Goal: Task Accomplishment & Management: Complete application form

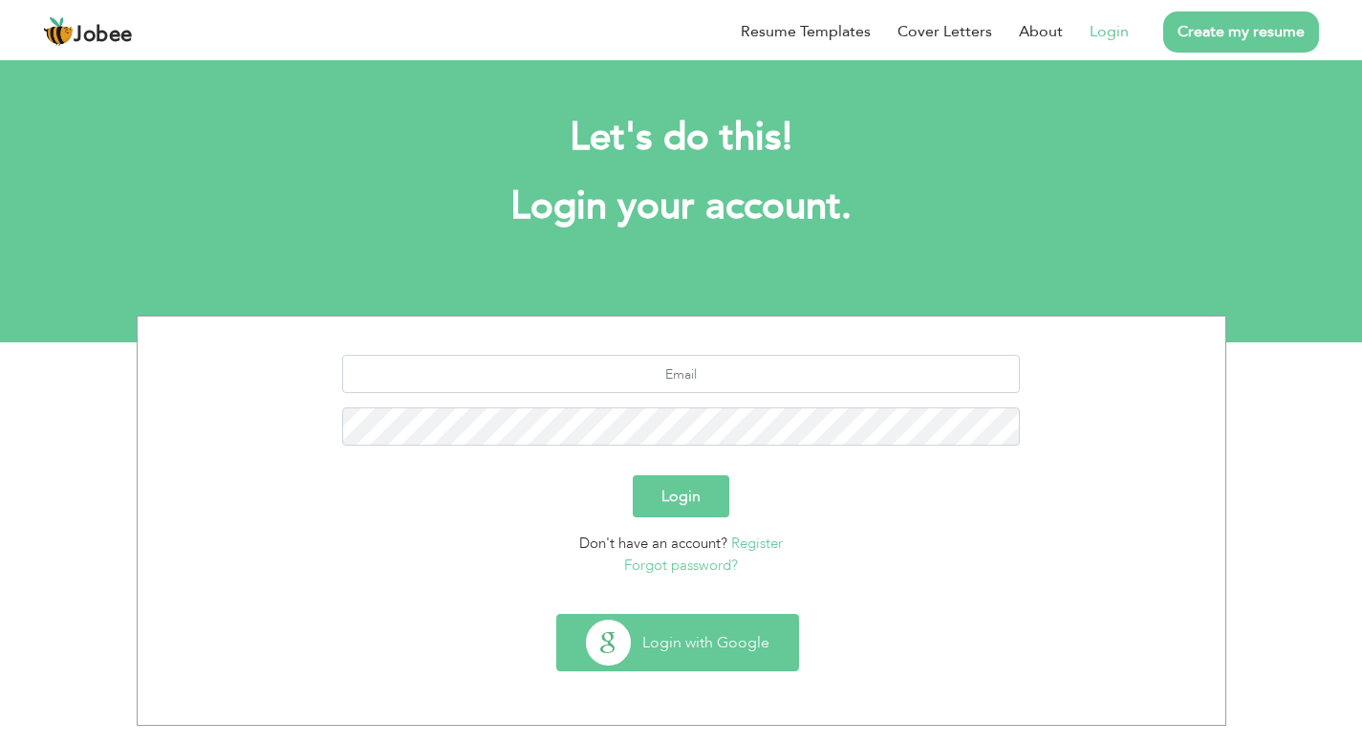
click at [728, 645] on button "Login with Google" at bounding box center [677, 642] width 241 height 55
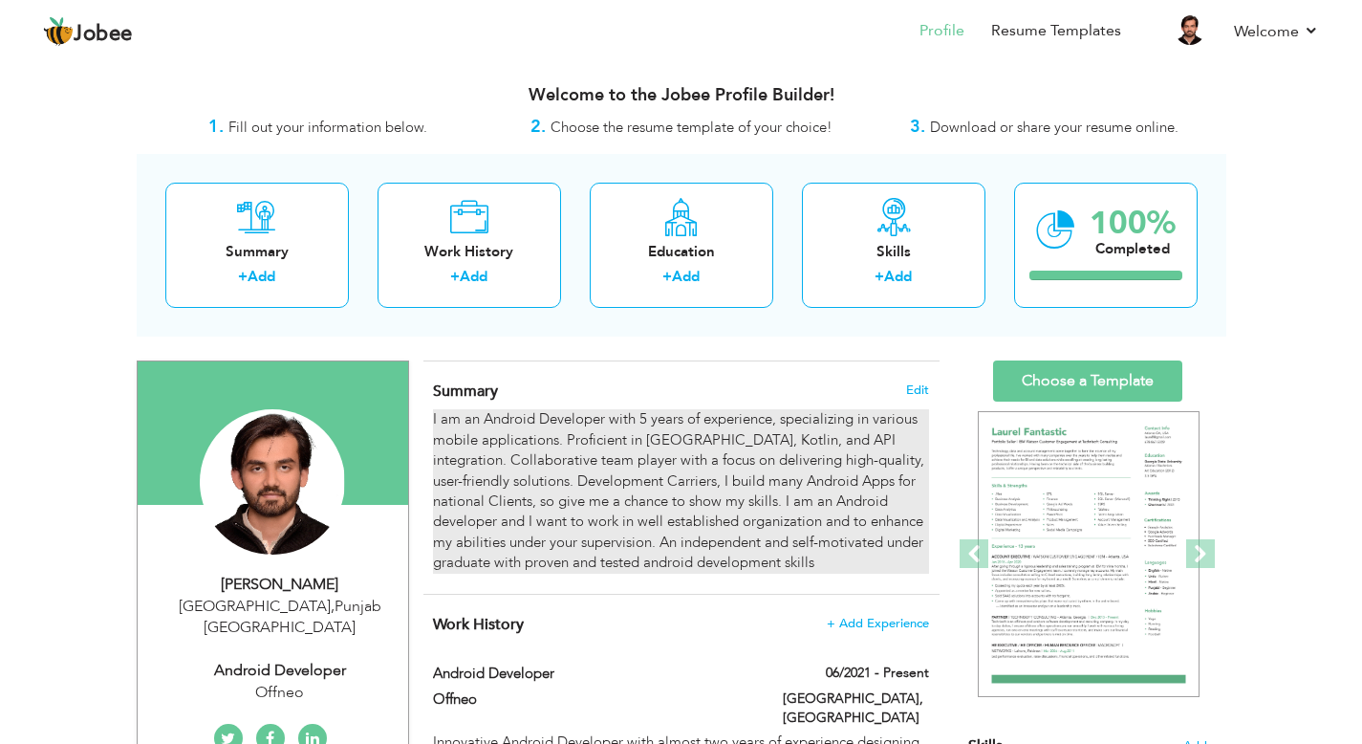
click at [695, 440] on div "I am an Android Developer with 5 years of experience, specializing in various m…" at bounding box center [680, 490] width 495 height 163
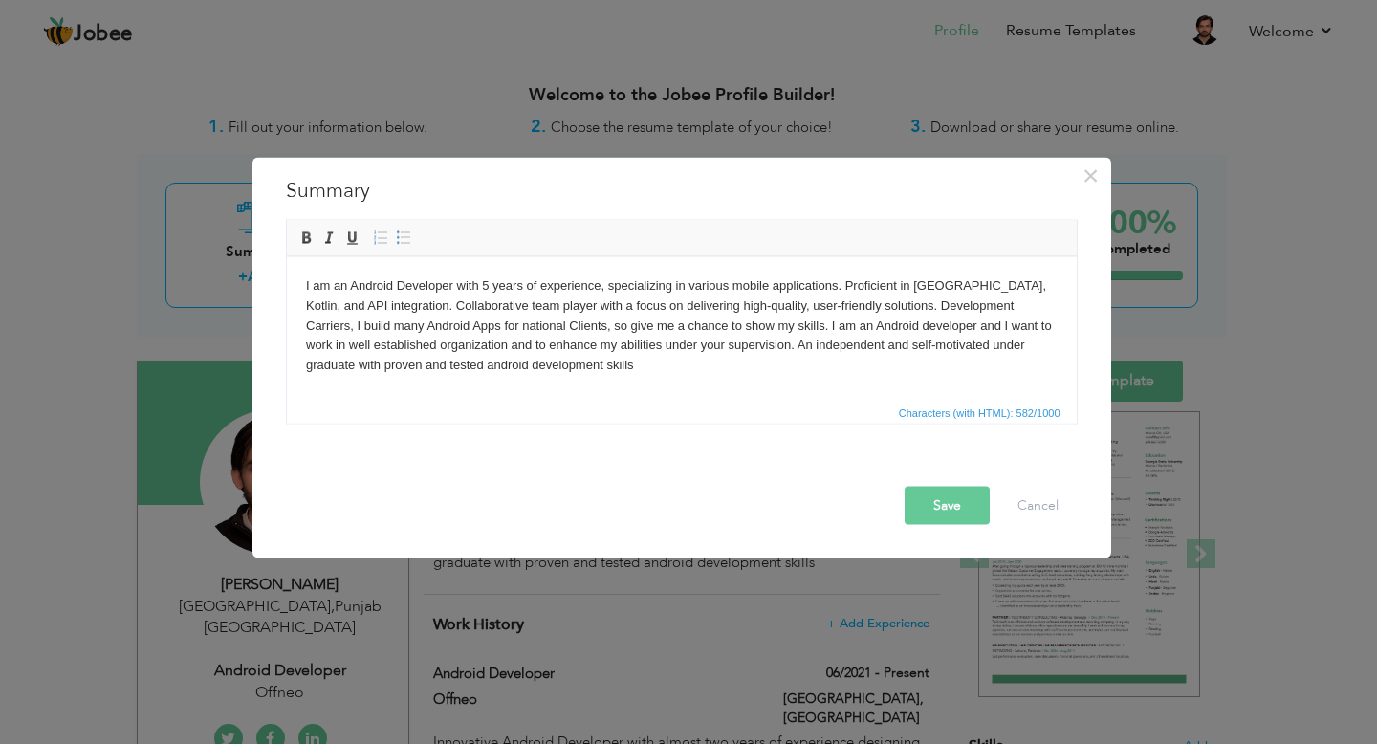
click at [618, 285] on body "I am an Android Developer with 5 years of experience, specializing in various m…" at bounding box center [680, 324] width 751 height 99
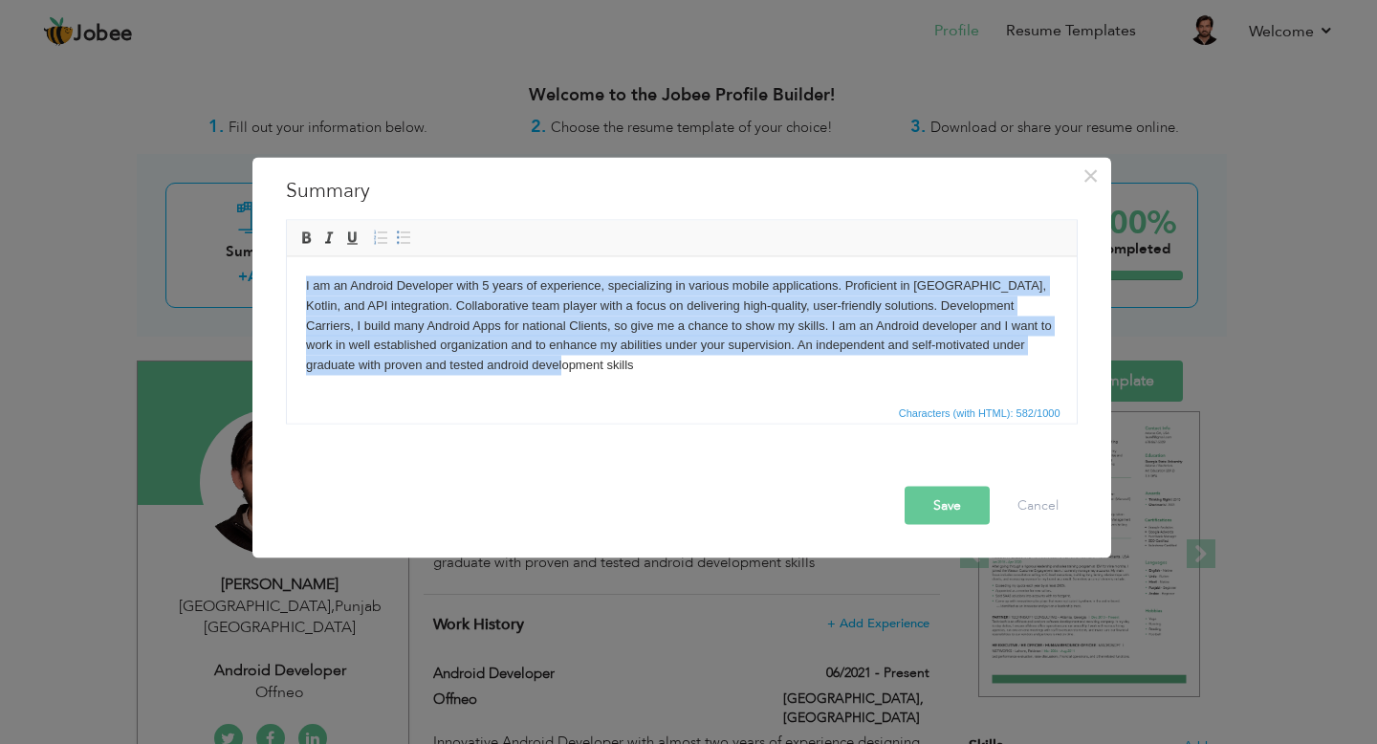
click at [618, 285] on body "I am an Android Developer with 5 years of experience, specializing in various m…" at bounding box center [680, 324] width 751 height 99
copy body "I am an Android Developer with 5 years of experience, specializing in various m…"
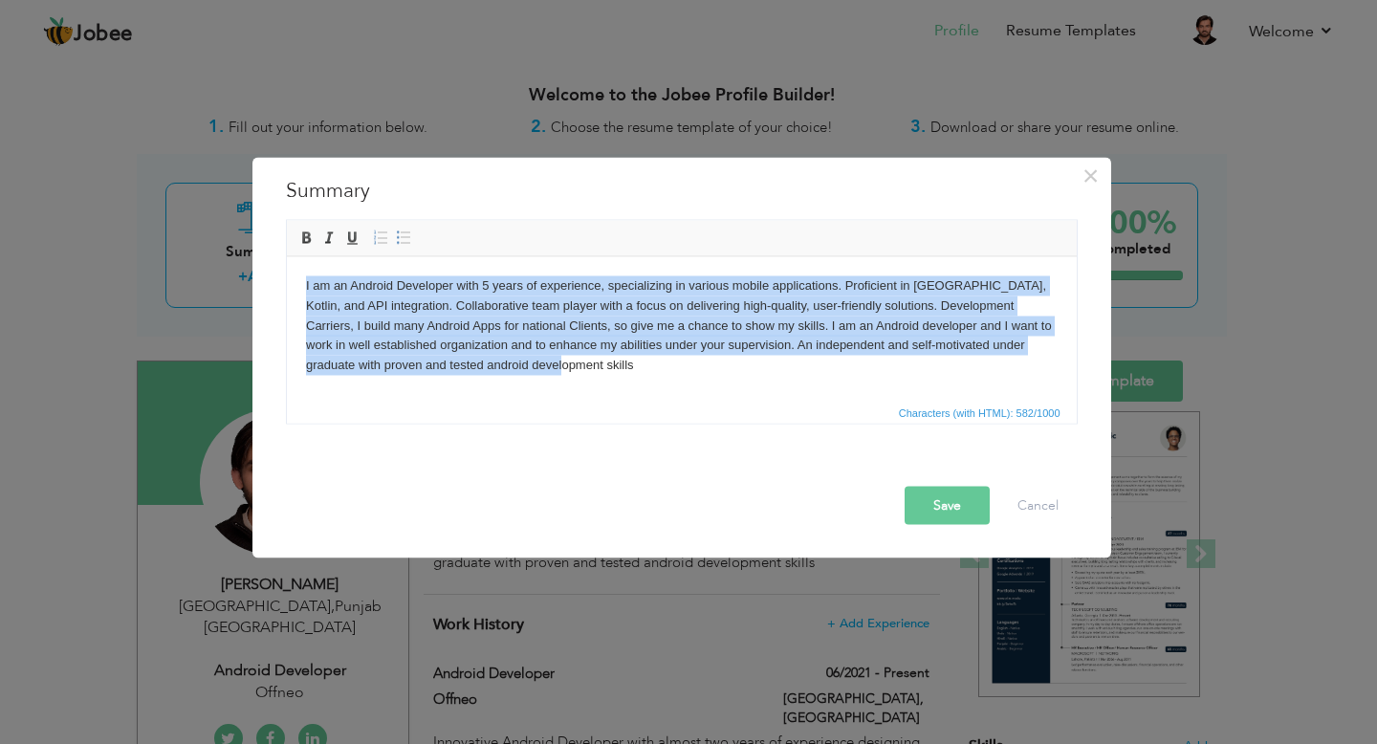
click at [612, 365] on body "I am an Android Developer with 5 years of experience, specializing in various m…" at bounding box center [680, 324] width 751 height 99
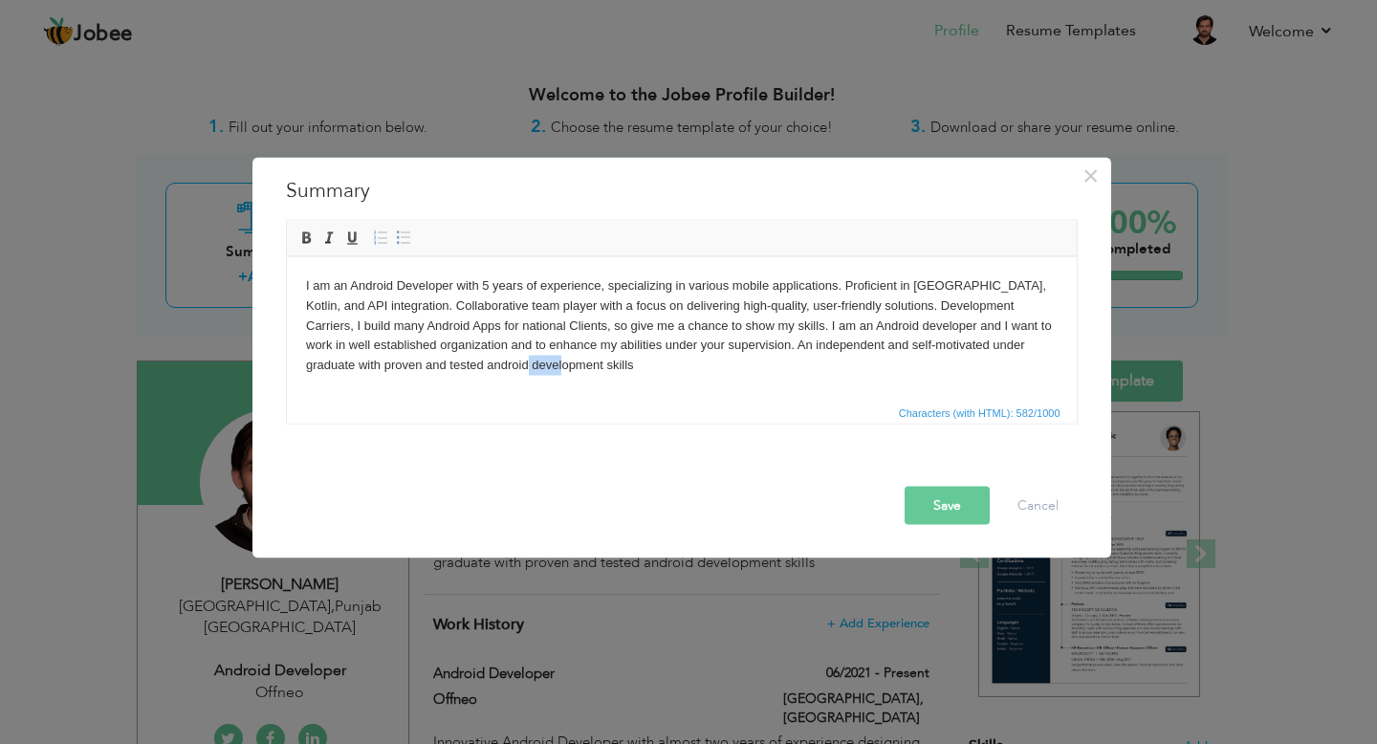
click at [612, 365] on body "I am an Android Developer with 5 years of experience, specializing in various m…" at bounding box center [680, 324] width 751 height 99
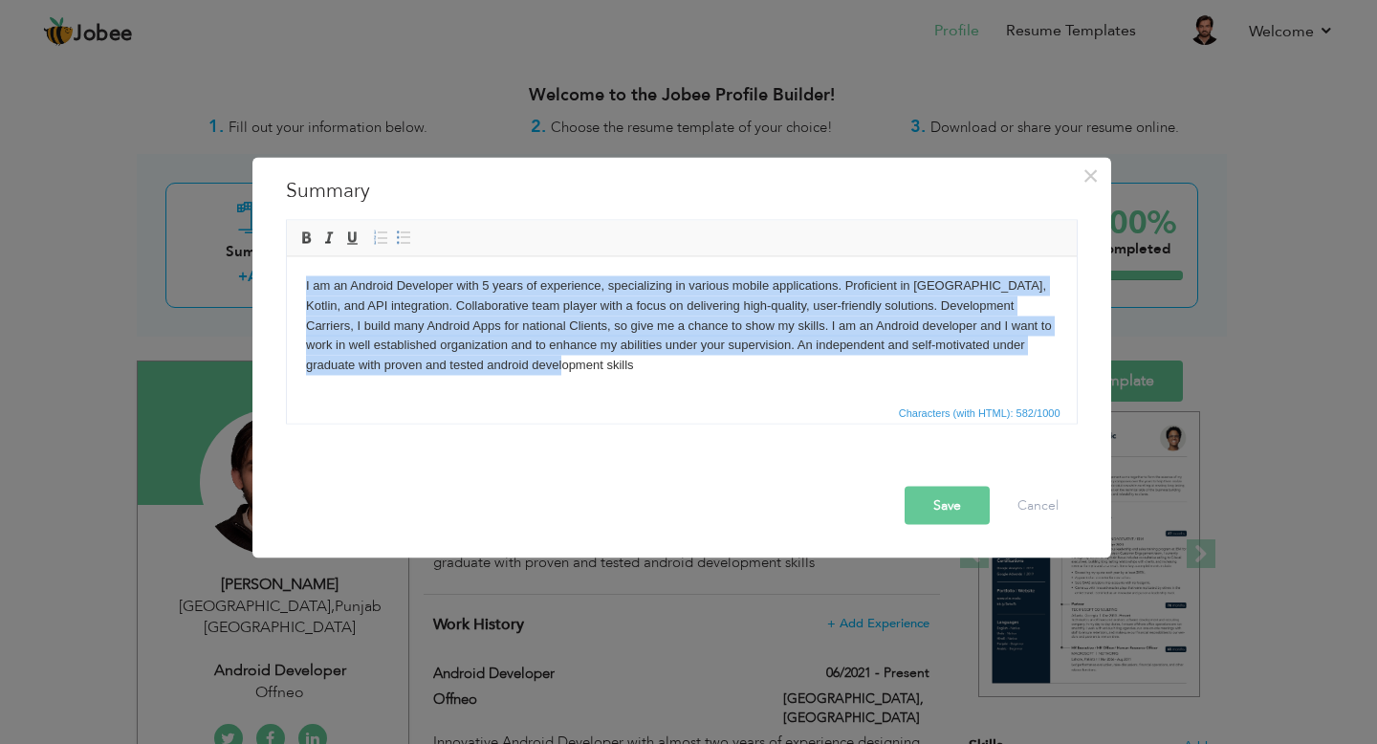
click at [612, 365] on body "I am an Android Developer with 5 years of experience, specializing in various m…" at bounding box center [680, 324] width 751 height 99
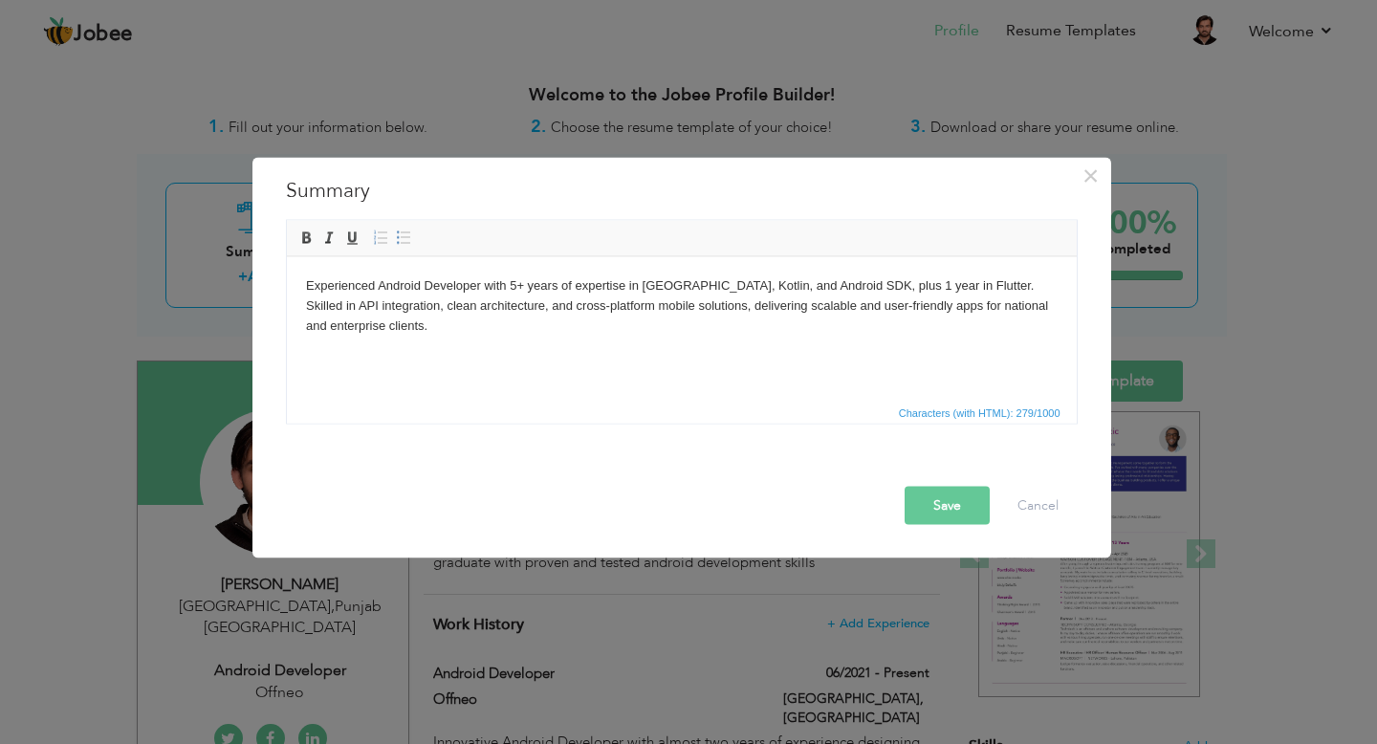
click at [932, 514] on button "Save" at bounding box center [946, 506] width 85 height 38
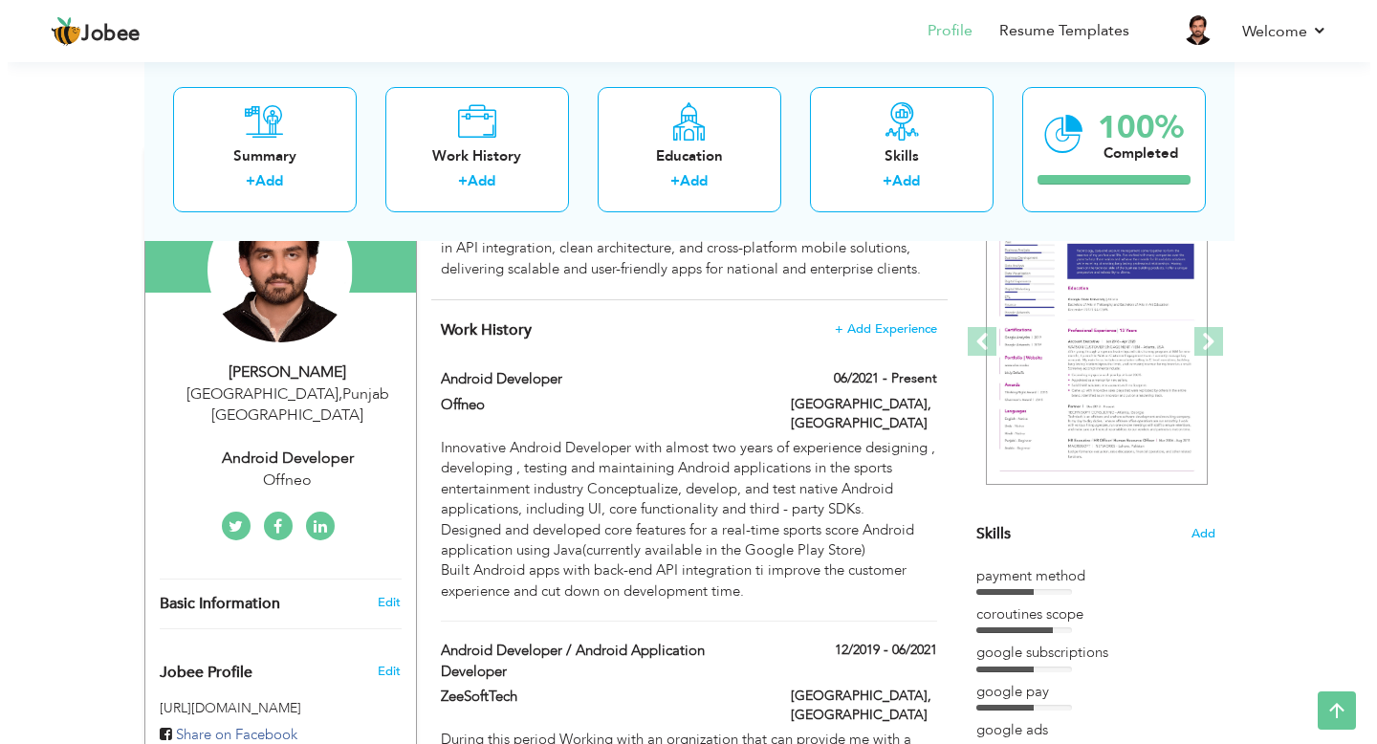
scroll to position [210, 0]
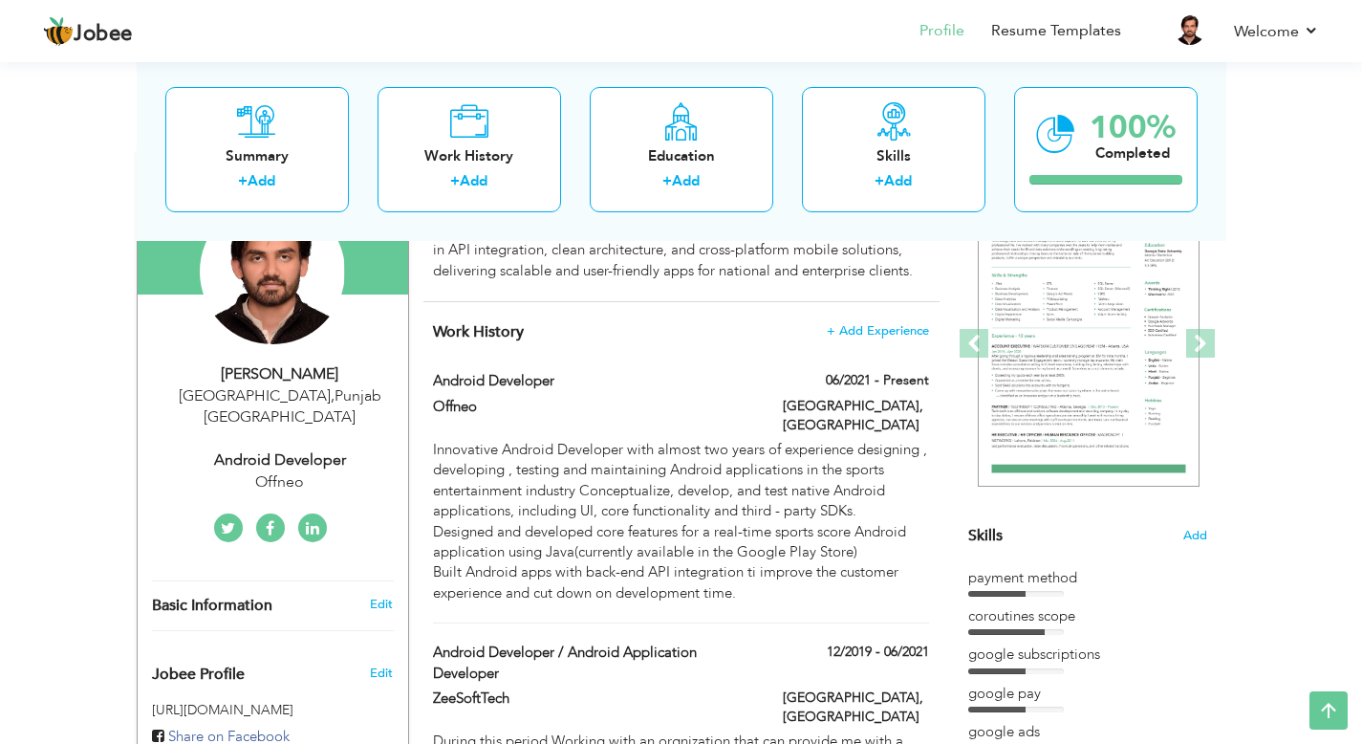
click at [265, 449] on div "Android Developer" at bounding box center [280, 460] width 256 height 22
type input "[PERSON_NAME]"
type input "Arshad"
type input "[PHONE_NUMBER]"
select select "number:166"
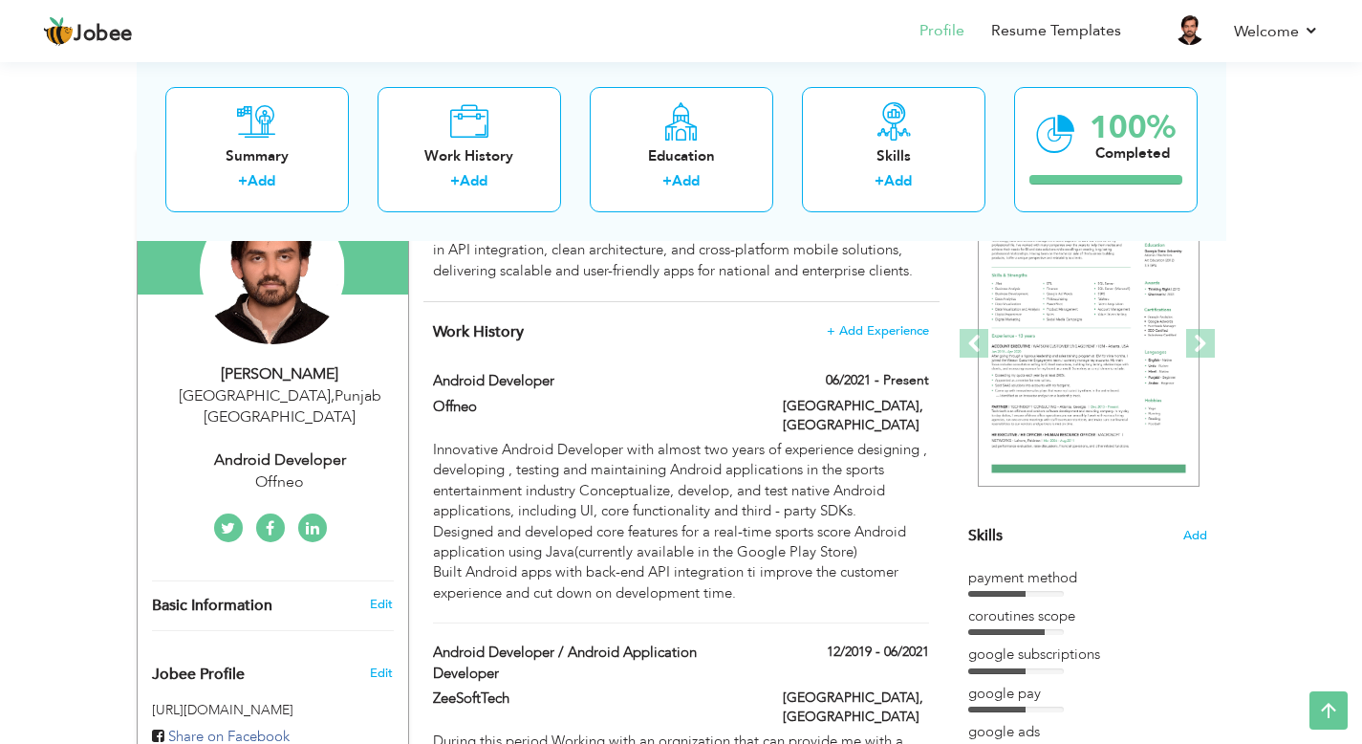
type input "[GEOGRAPHIC_DATA]"
select select "number:7"
type input "Offneo"
type input "Android Developer"
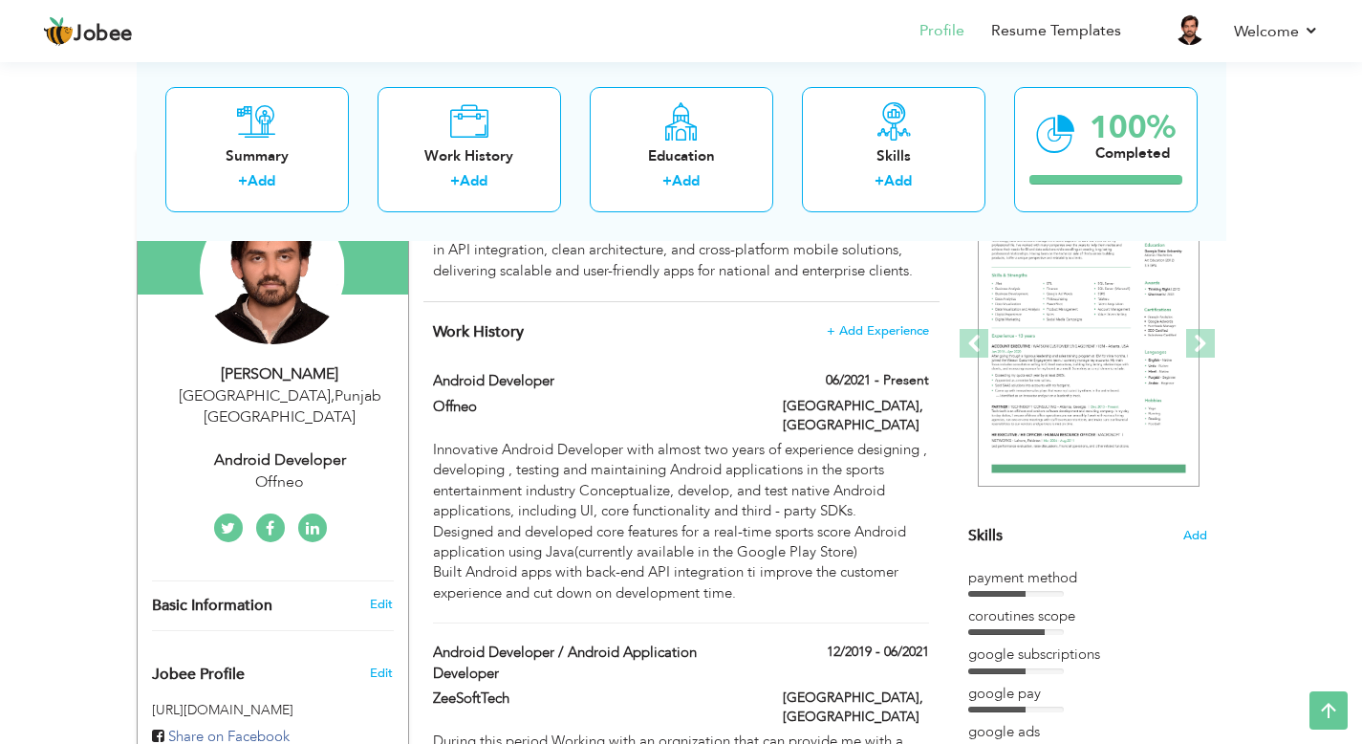
type input "[URL][DOMAIN_NAME][PERSON_NAME]"
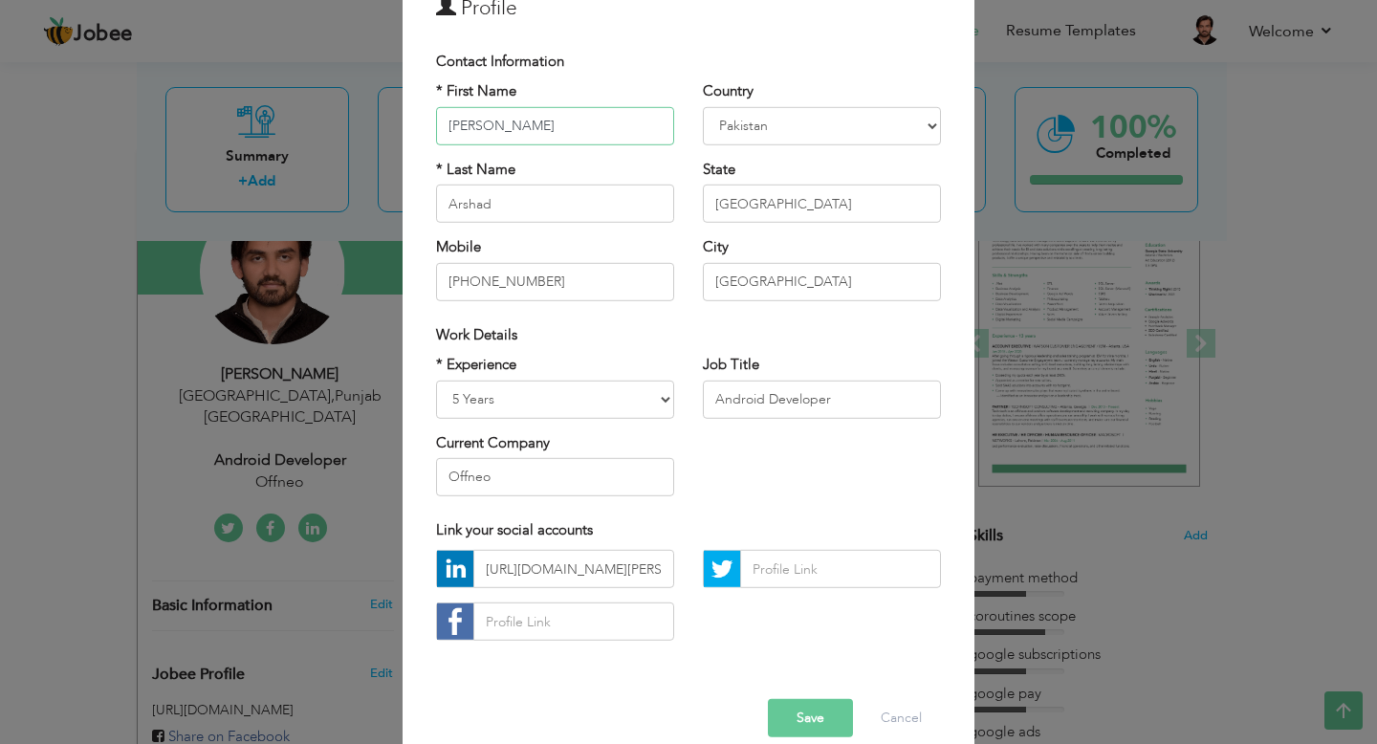
scroll to position [132, 0]
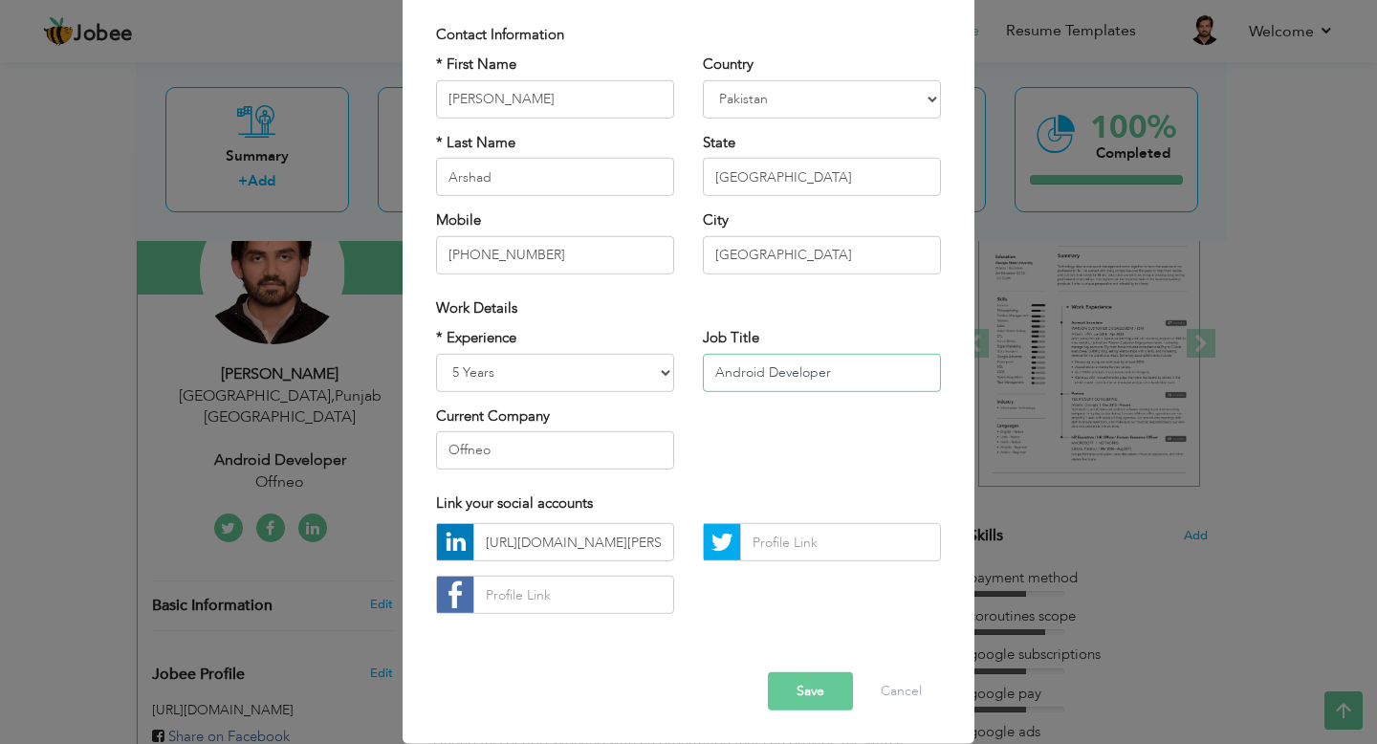
click at [820, 380] on input "Android Developer" at bounding box center [822, 372] width 238 height 38
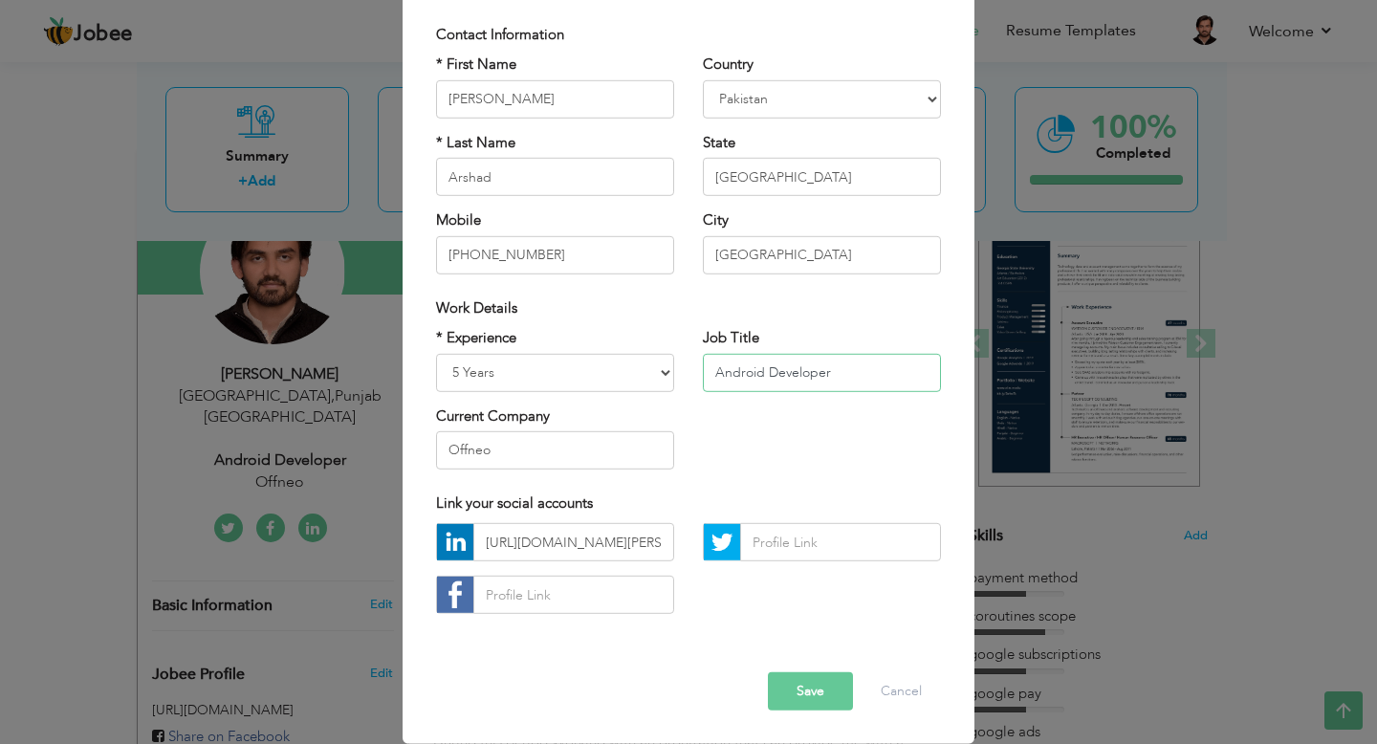
click at [792, 362] on input "Android Developer" at bounding box center [822, 372] width 238 height 38
paste input "Mobile App Developer | Android (Java/Kotlin) | Flutter | API Integration | Clea…"
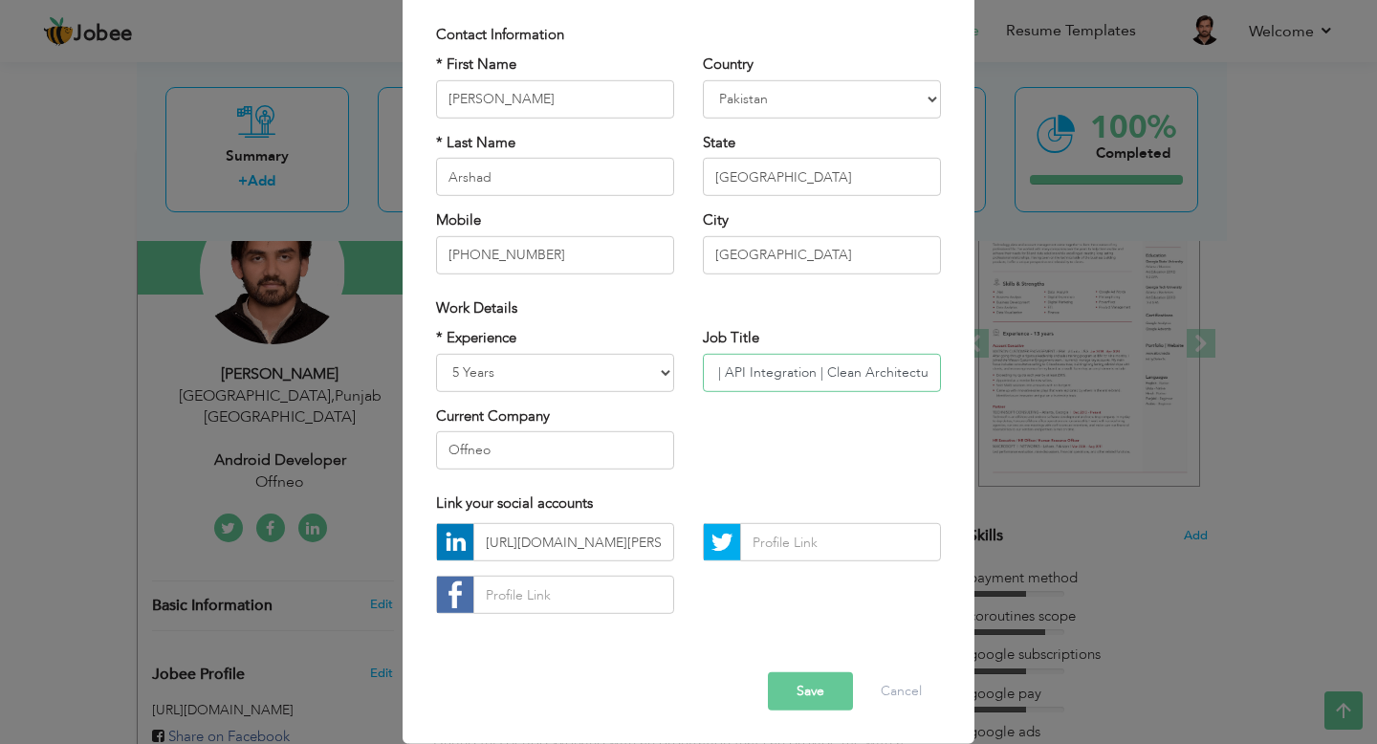
type input "Mobile App Developer | Android (Java/Kotlin) | Flutter | API Integration | Clea…"
click at [615, 547] on input "[URL][DOMAIN_NAME][PERSON_NAME]" at bounding box center [573, 542] width 201 height 38
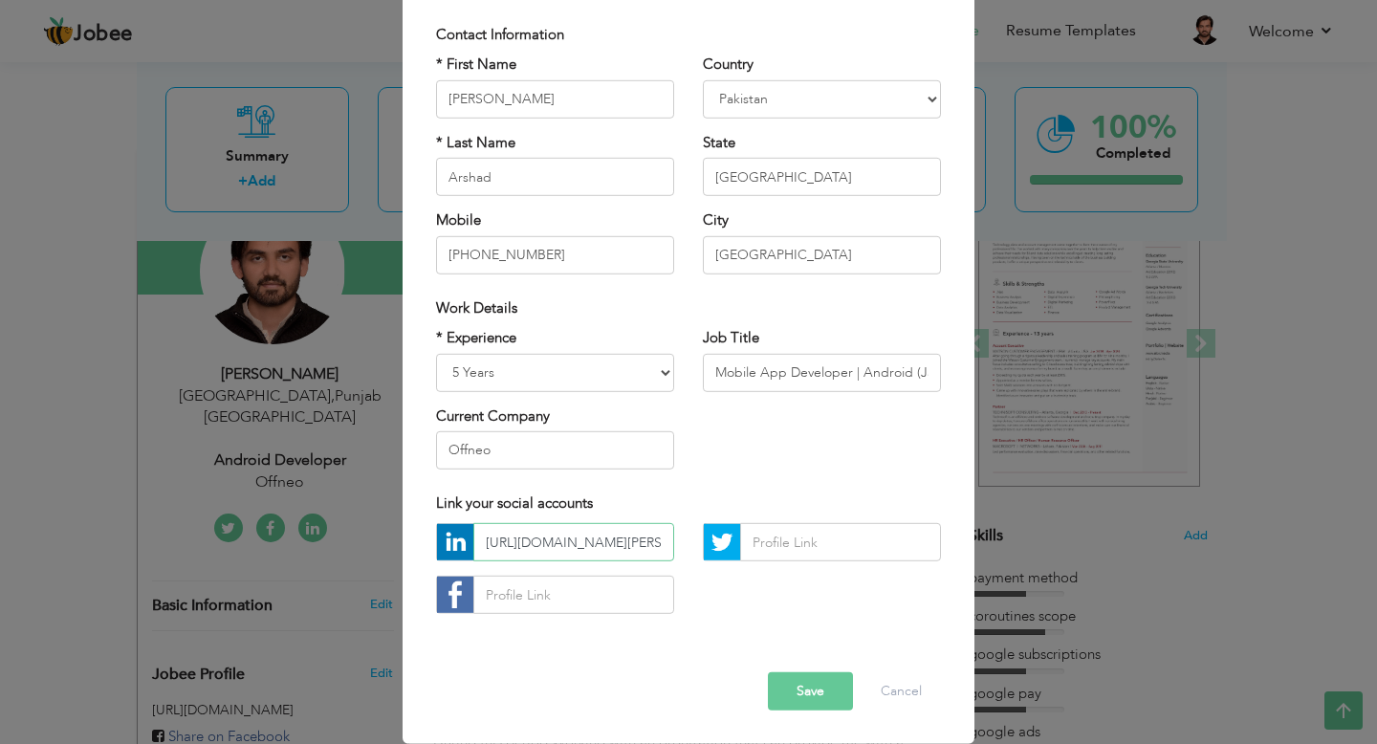
click at [615, 547] on input "[URL][DOMAIN_NAME][PERSON_NAME]" at bounding box center [573, 542] width 201 height 38
click at [577, 551] on input "[URL][DOMAIN_NAME][PERSON_NAME]" at bounding box center [573, 542] width 201 height 38
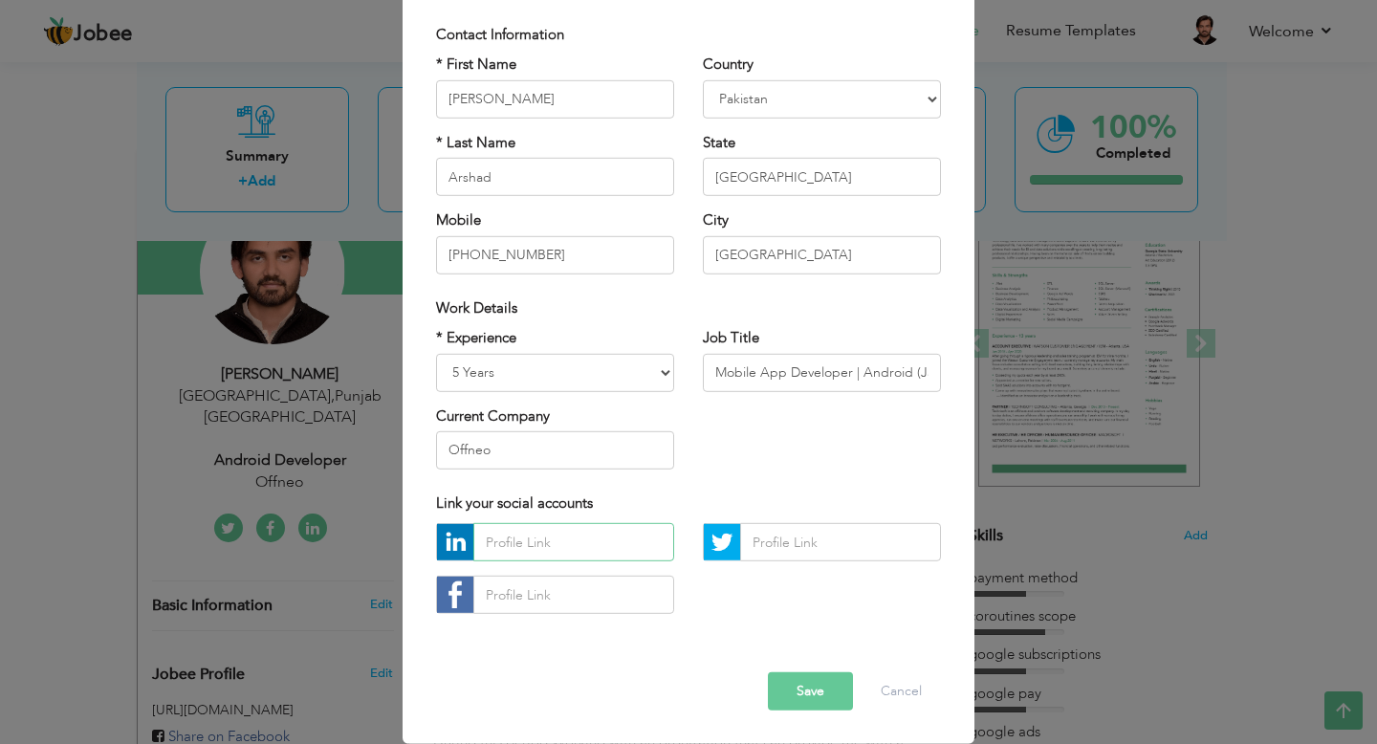
paste input "[URL][DOMAIN_NAME][PERSON_NAME]"
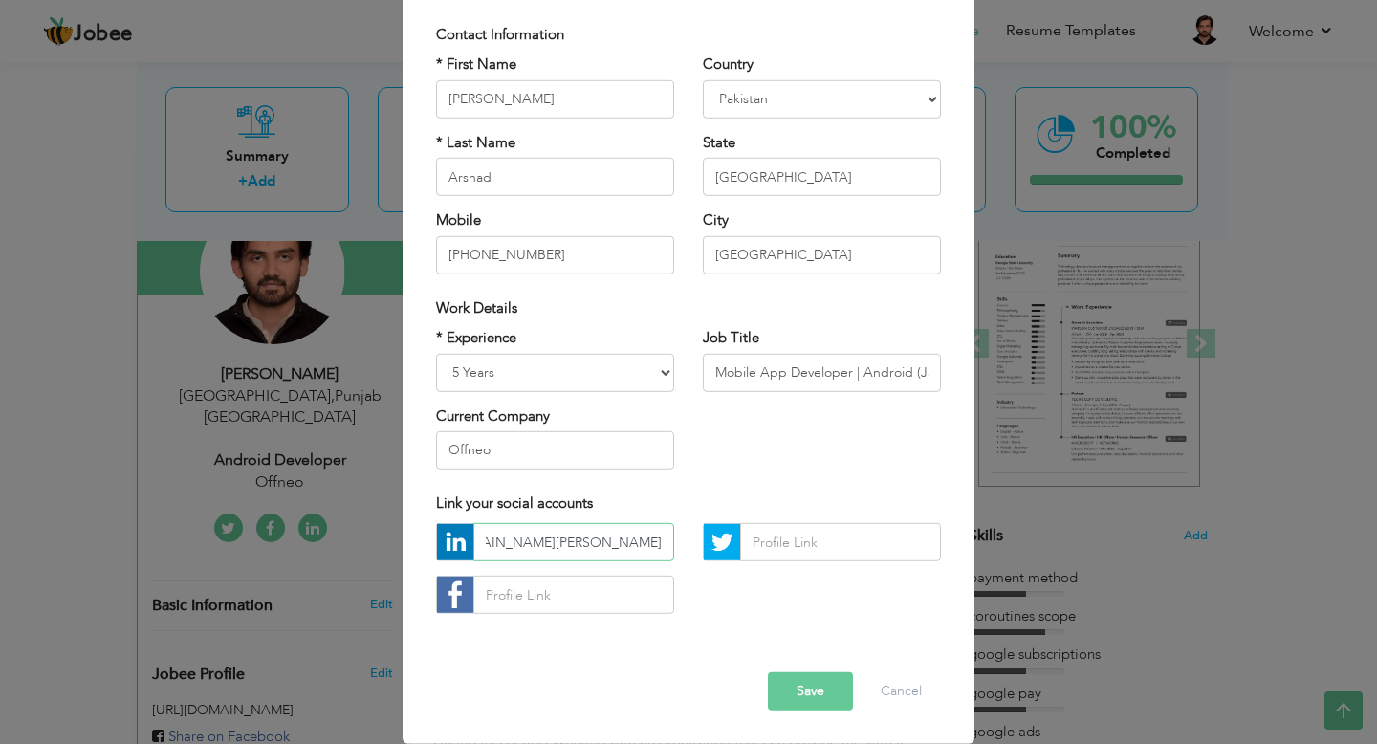
type input "[URL][DOMAIN_NAME][PERSON_NAME]"
click at [565, 590] on input "text" at bounding box center [573, 594] width 201 height 38
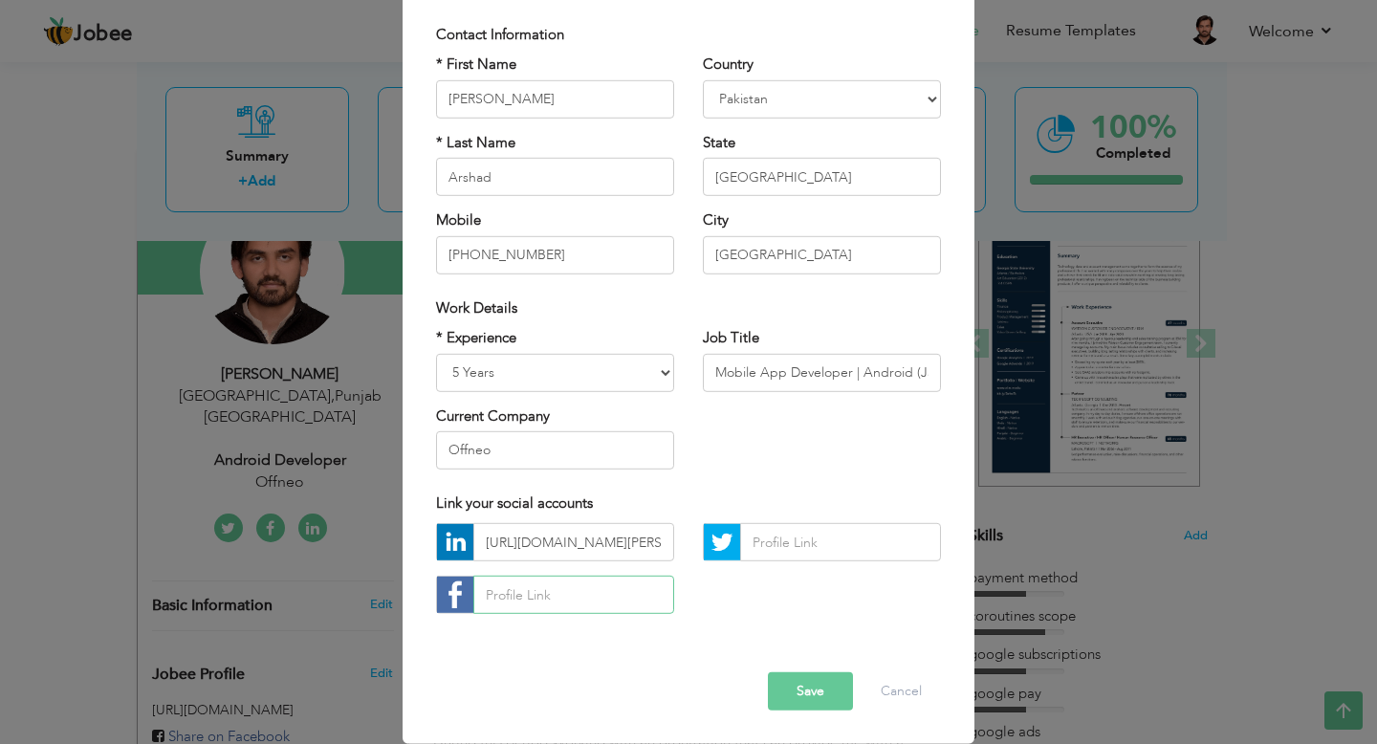
click at [520, 604] on input "text" at bounding box center [573, 594] width 201 height 38
paste input "[URL][DOMAIN_NAME]"
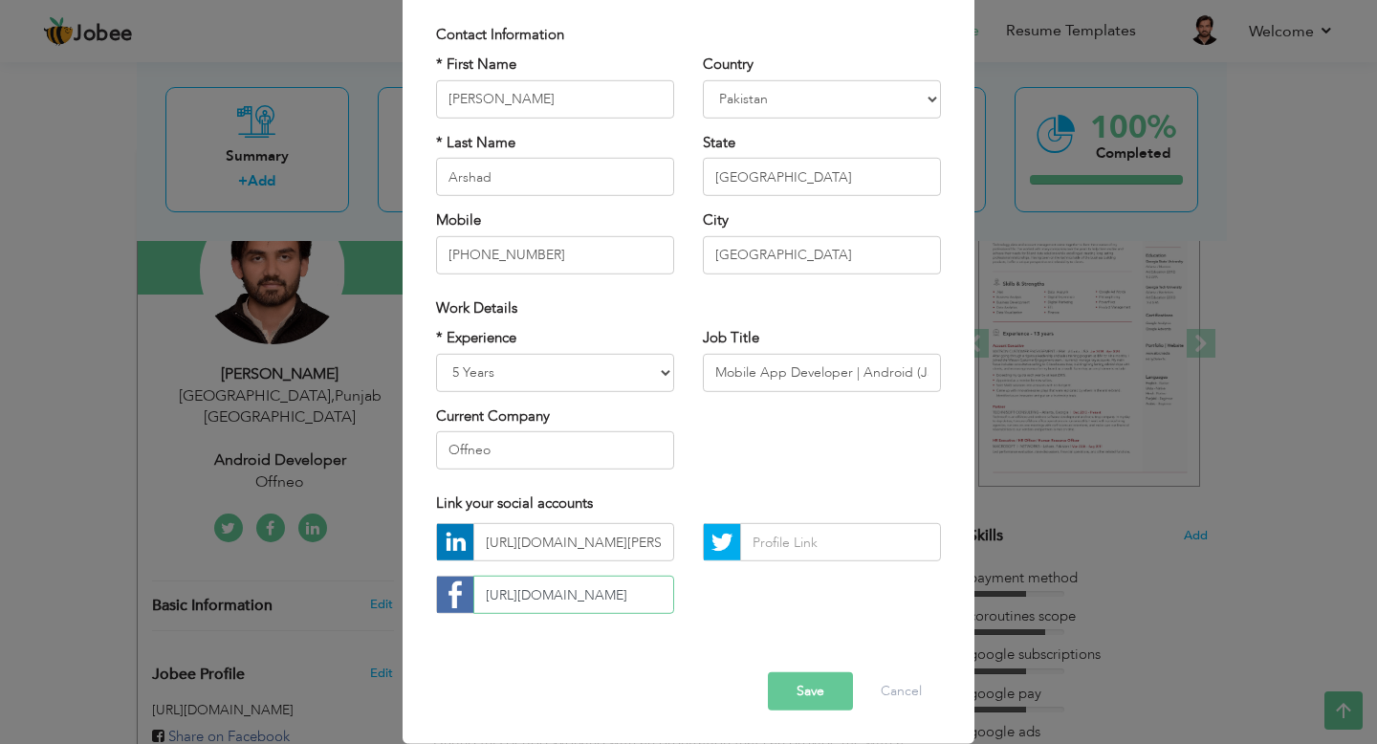
type input "[URL][DOMAIN_NAME]"
click at [821, 548] on input "text" at bounding box center [840, 542] width 201 height 38
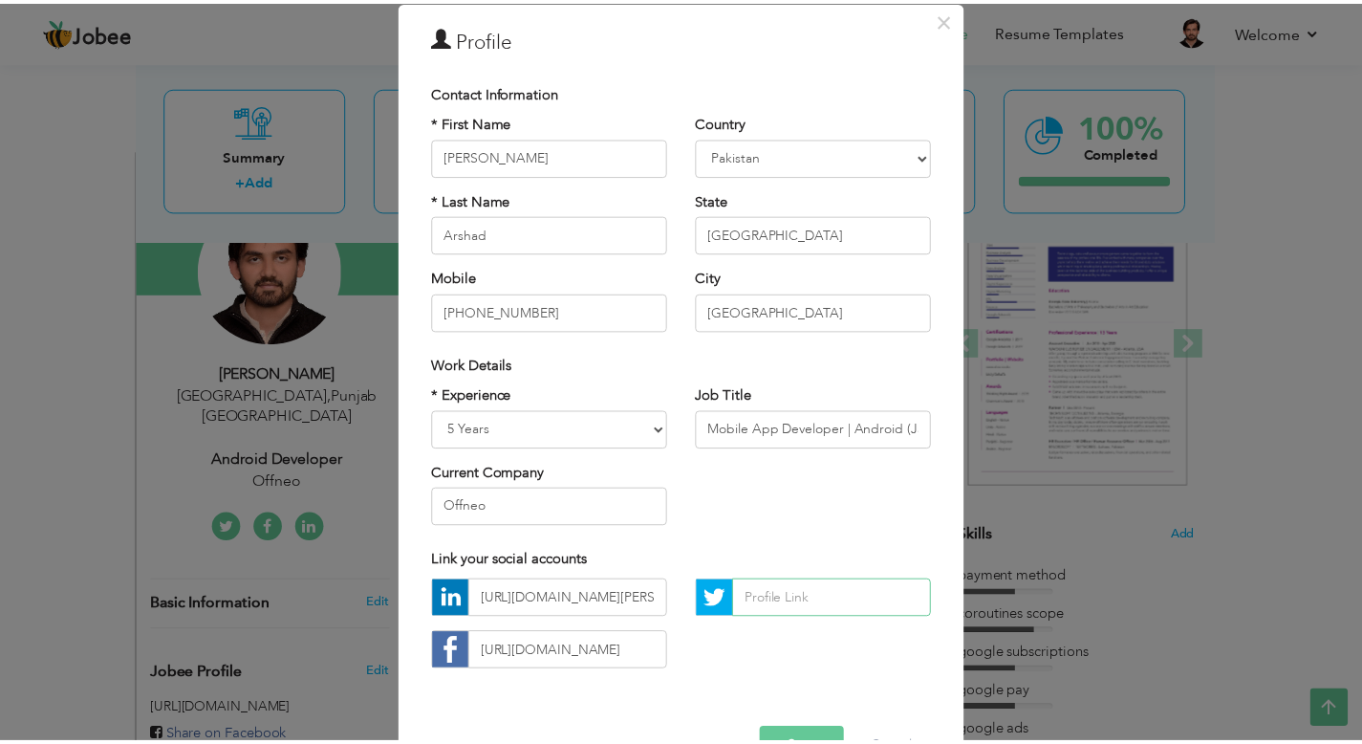
scroll to position [132, 0]
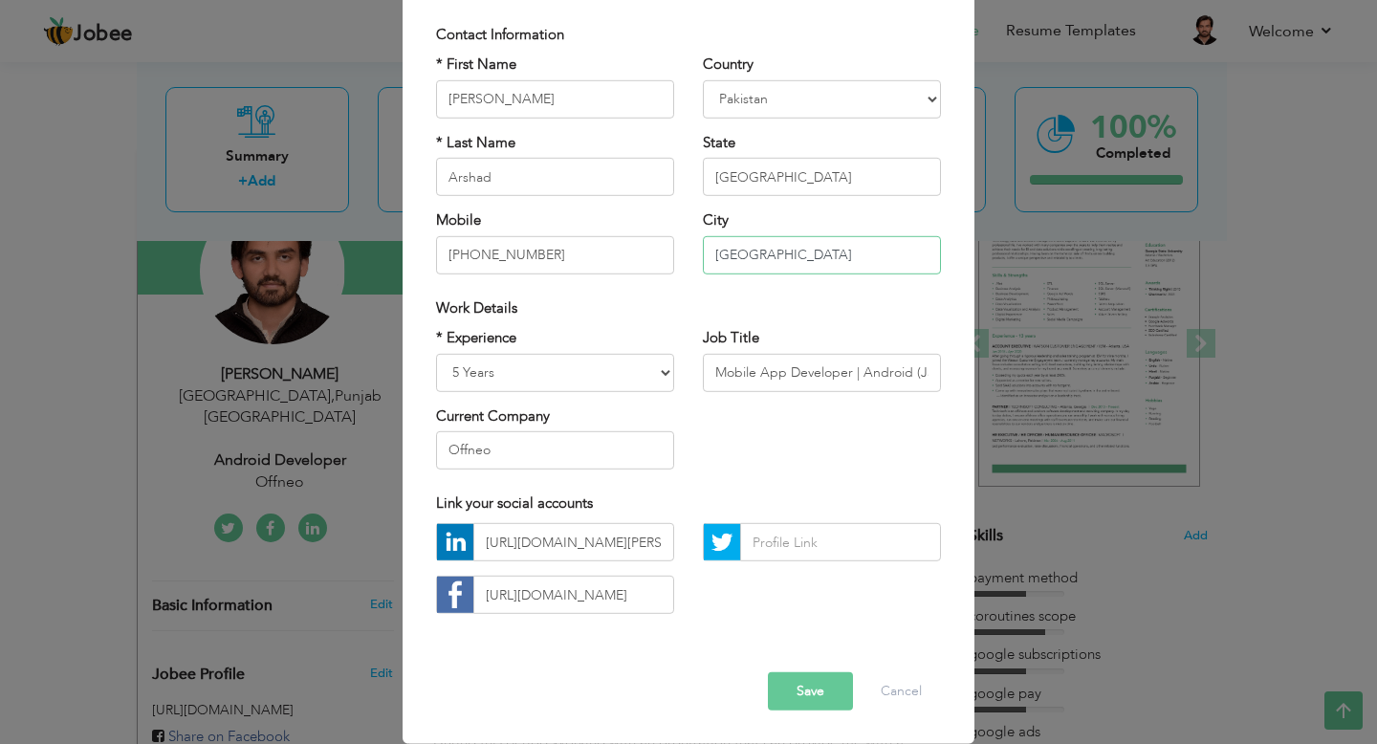
click at [737, 257] on input "[GEOGRAPHIC_DATA]" at bounding box center [822, 254] width 238 height 38
type input "Sheikhupura"
click at [804, 693] on button "Save" at bounding box center [810, 691] width 85 height 38
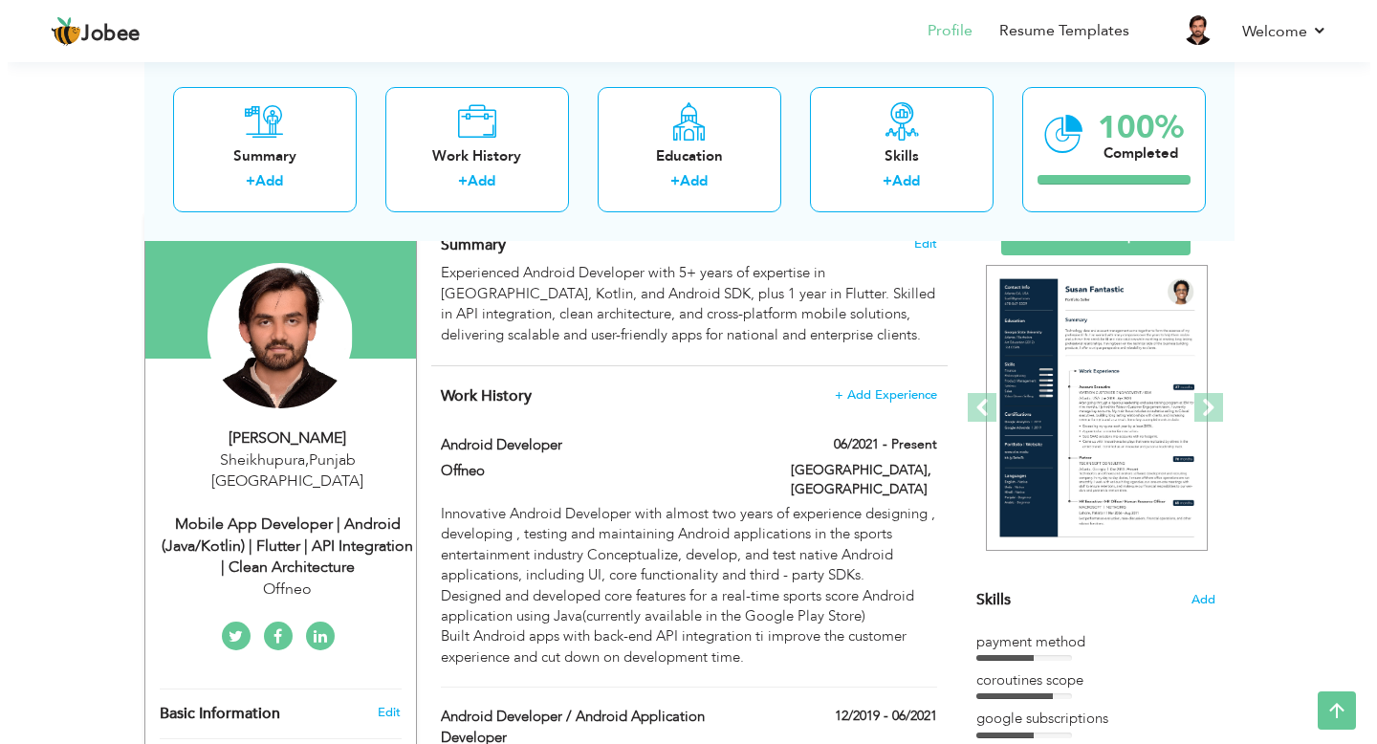
scroll to position [145, 0]
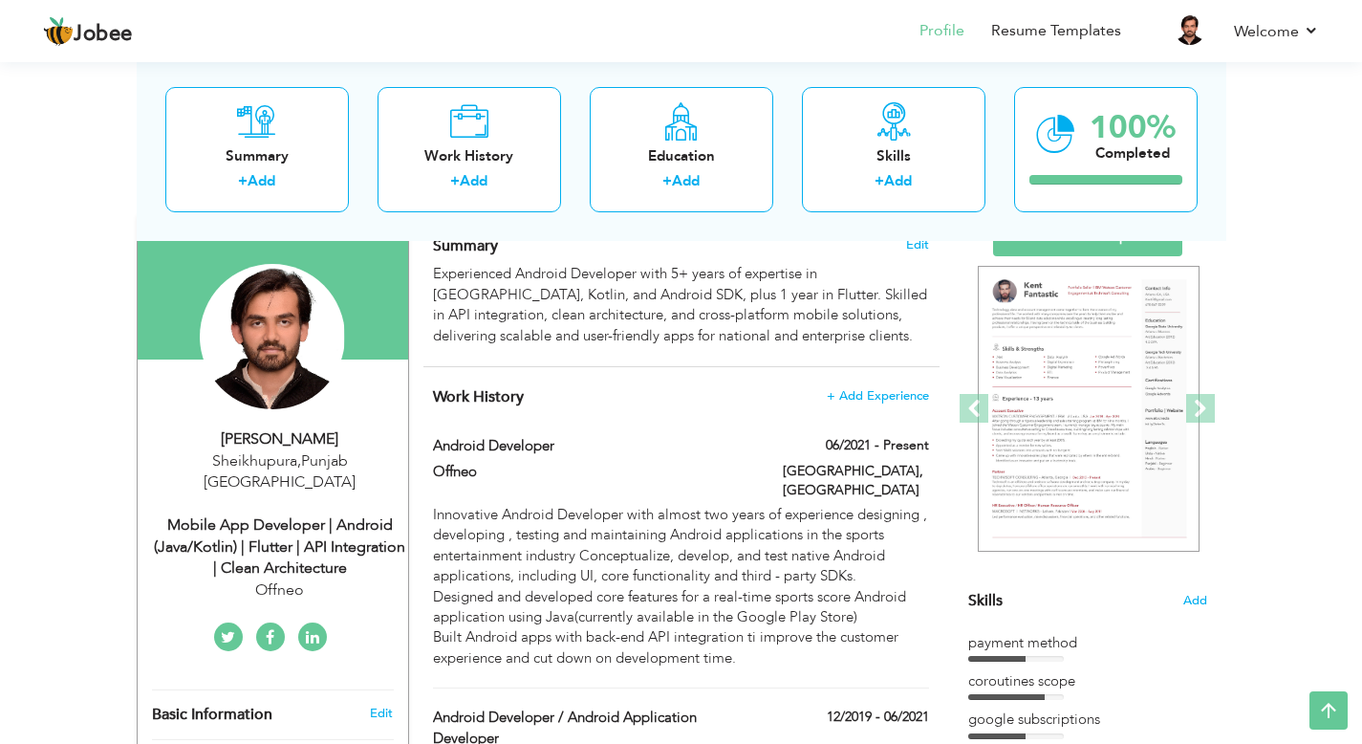
click at [308, 459] on div "[GEOGRAPHIC_DATA] , [GEOGRAPHIC_DATA] [GEOGRAPHIC_DATA]" at bounding box center [280, 472] width 256 height 44
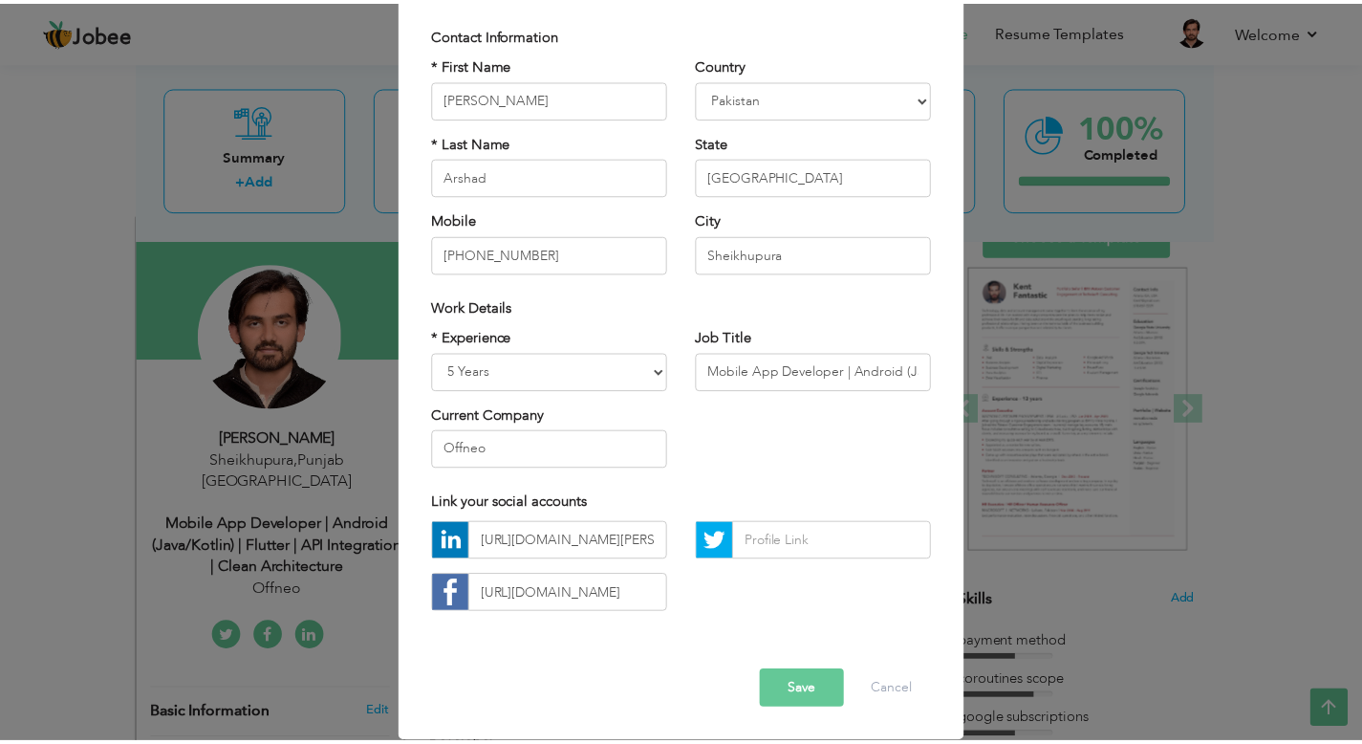
scroll to position [0, 0]
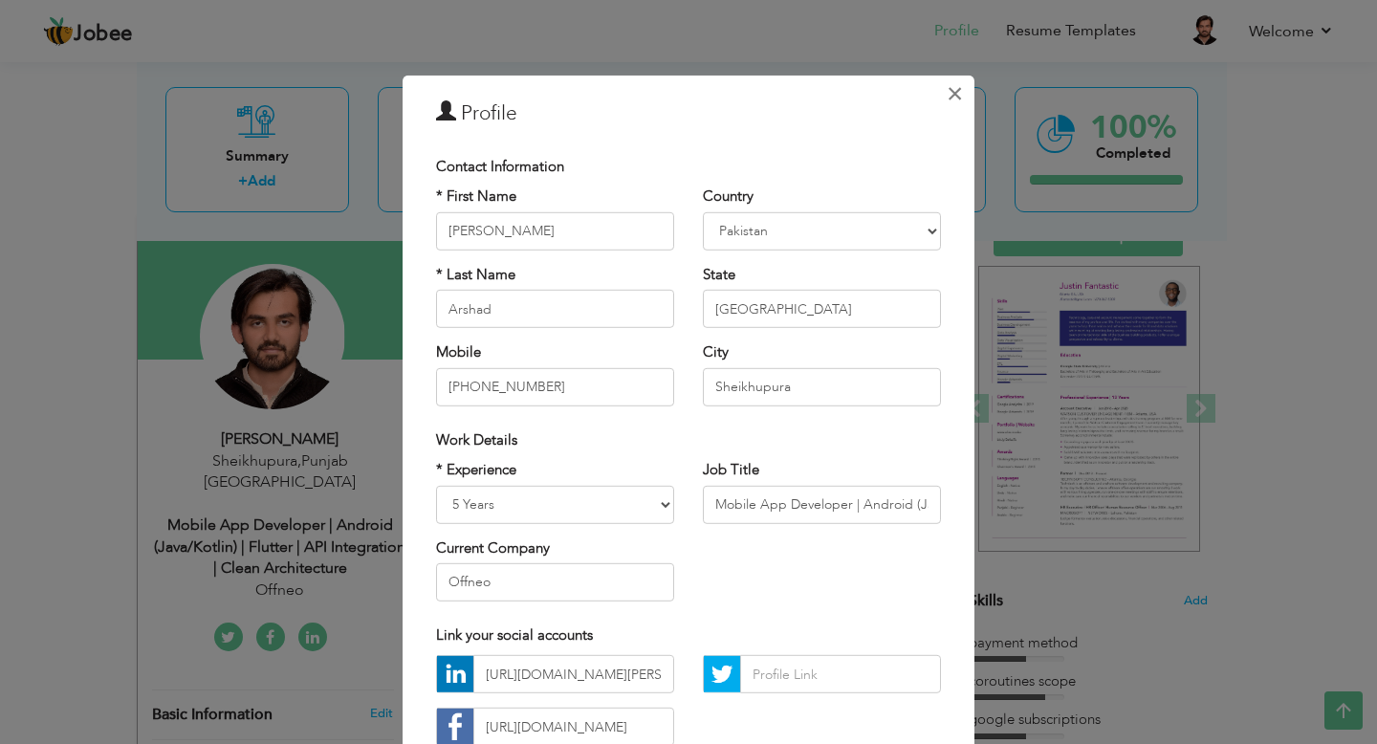
click at [946, 99] on span "×" at bounding box center [954, 93] width 16 height 34
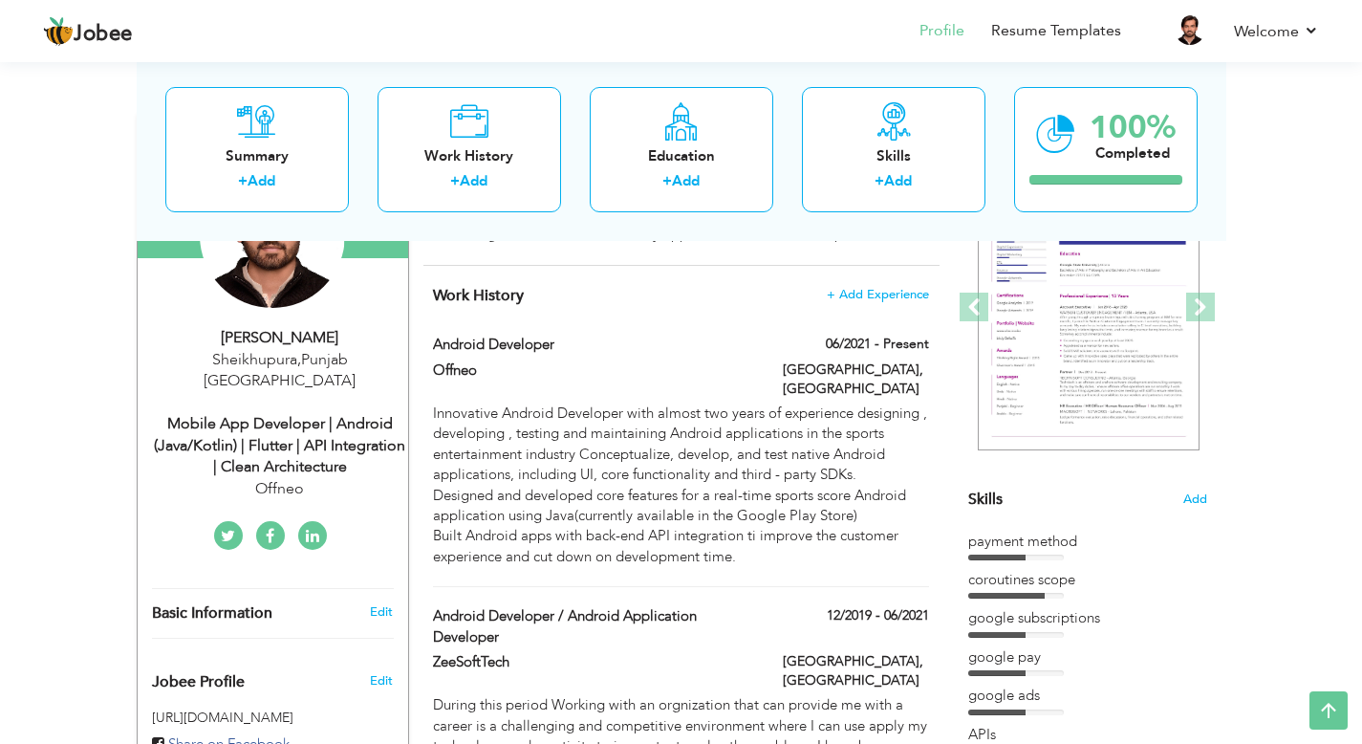
scroll to position [250, 0]
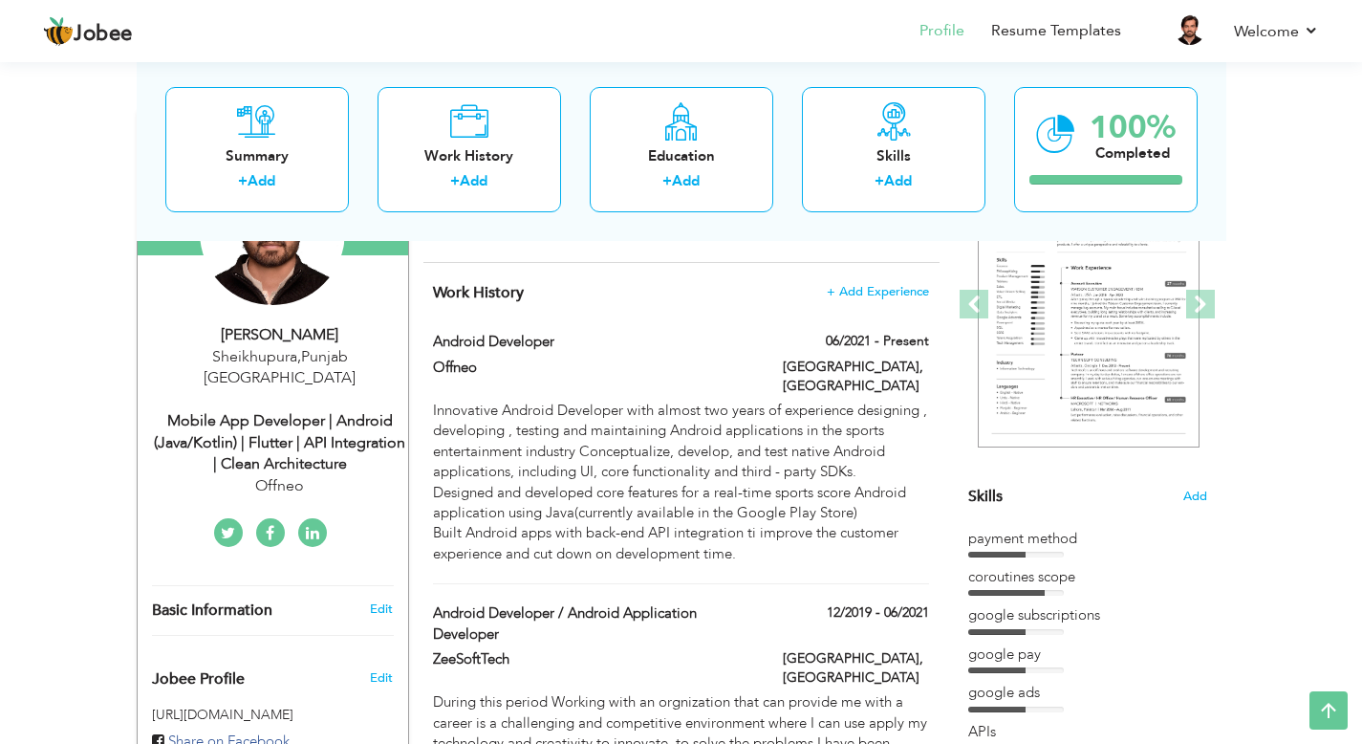
click at [313, 522] on link at bounding box center [312, 532] width 29 height 29
click at [234, 518] on link at bounding box center [228, 532] width 29 height 29
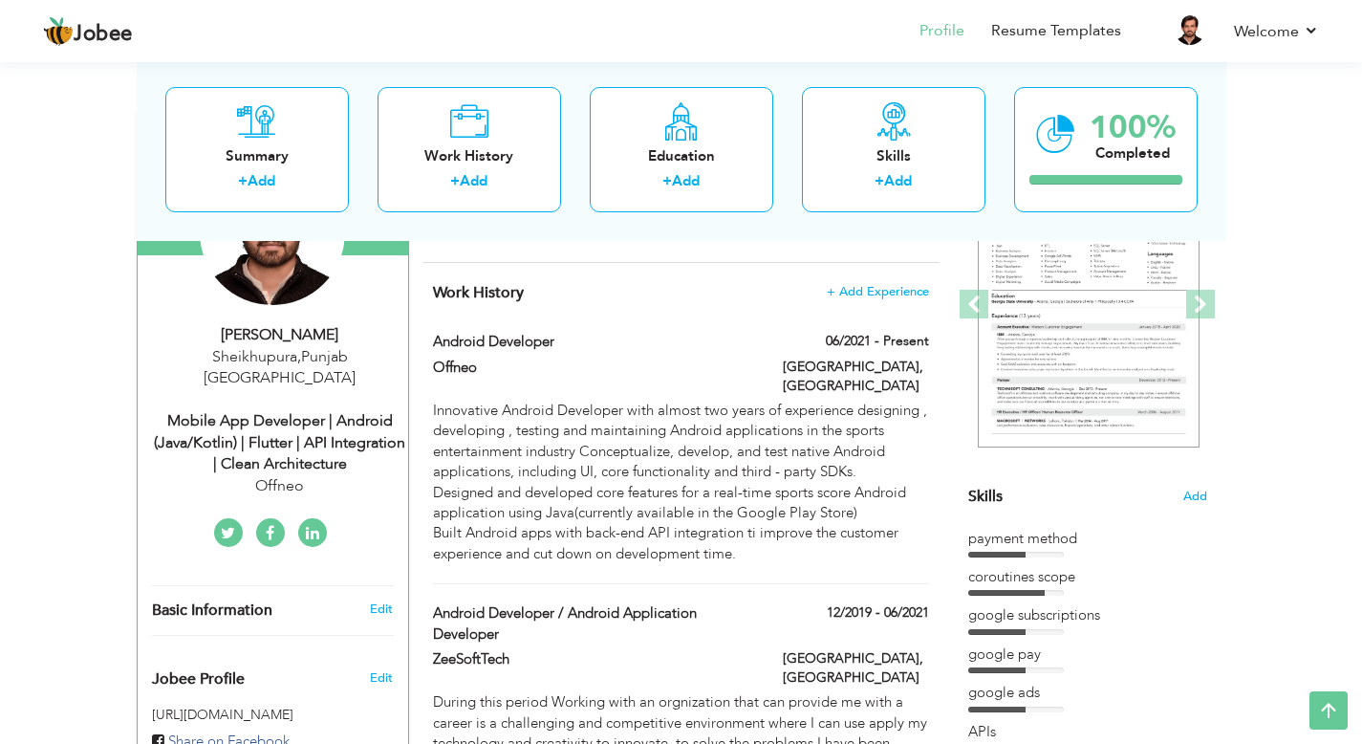
click at [320, 518] on link at bounding box center [312, 532] width 29 height 29
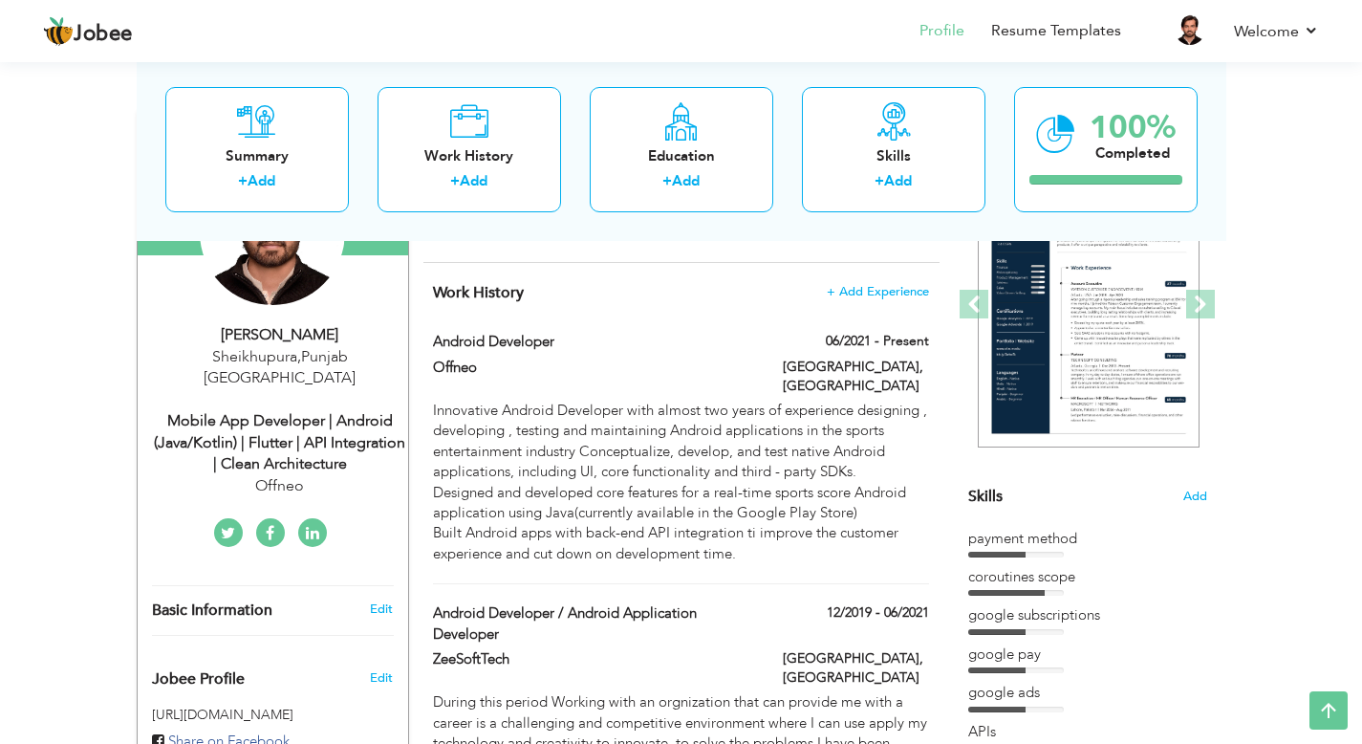
click at [270, 526] on icon at bounding box center [270, 533] width 9 height 15
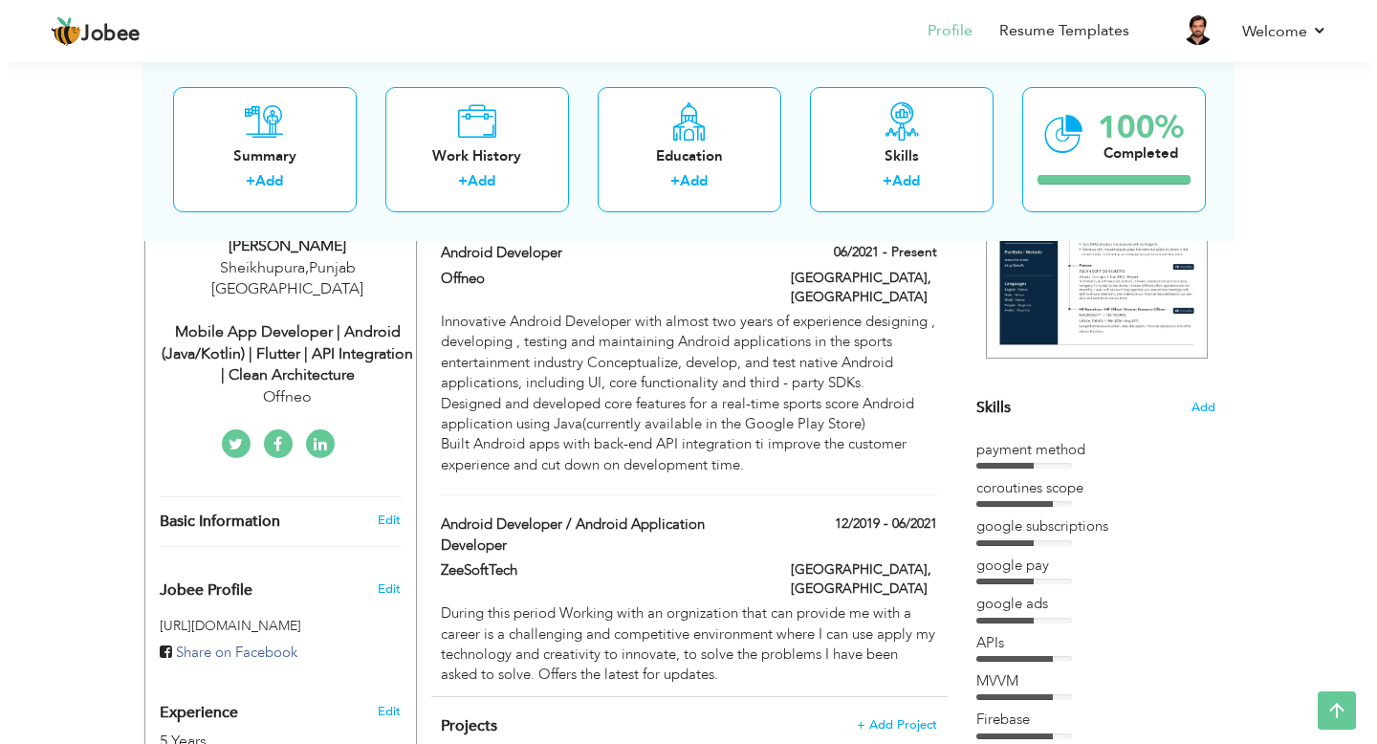
scroll to position [387, 0]
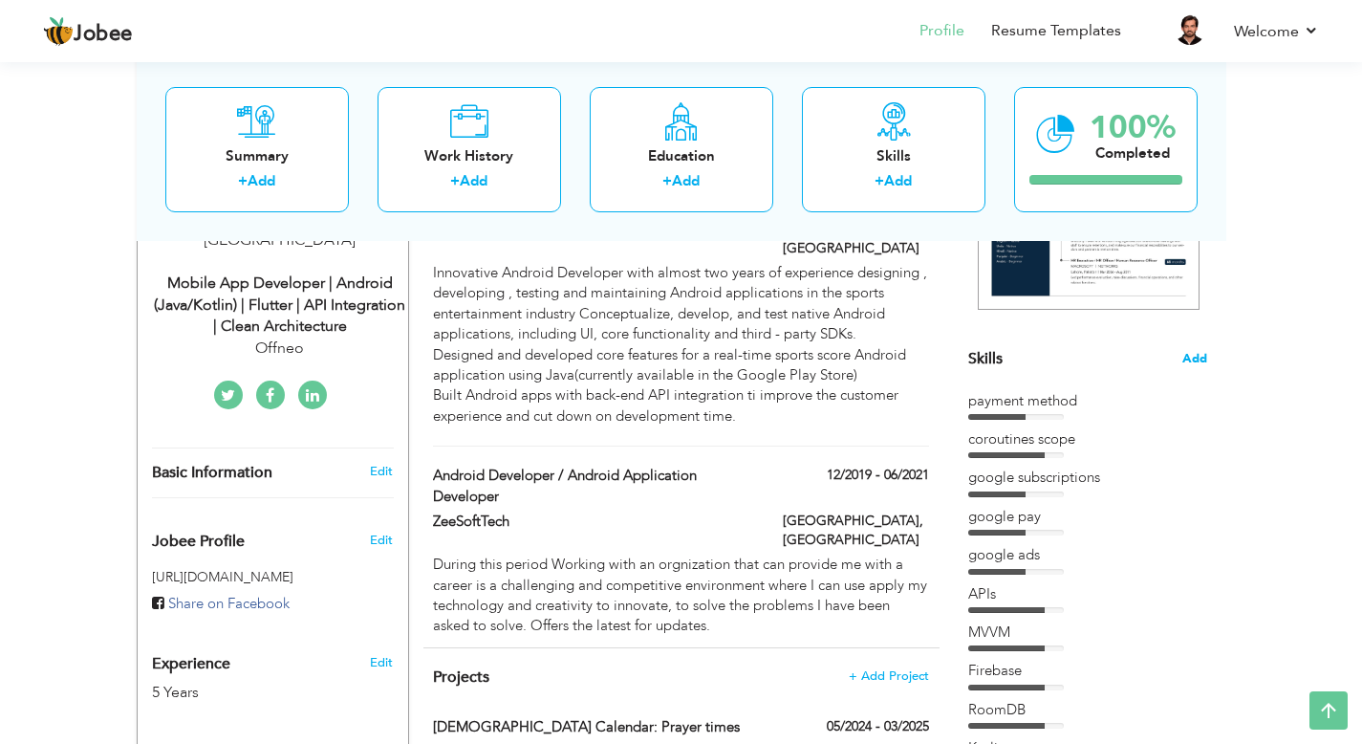
click at [1200, 361] on span "Add" at bounding box center [1195, 359] width 25 height 18
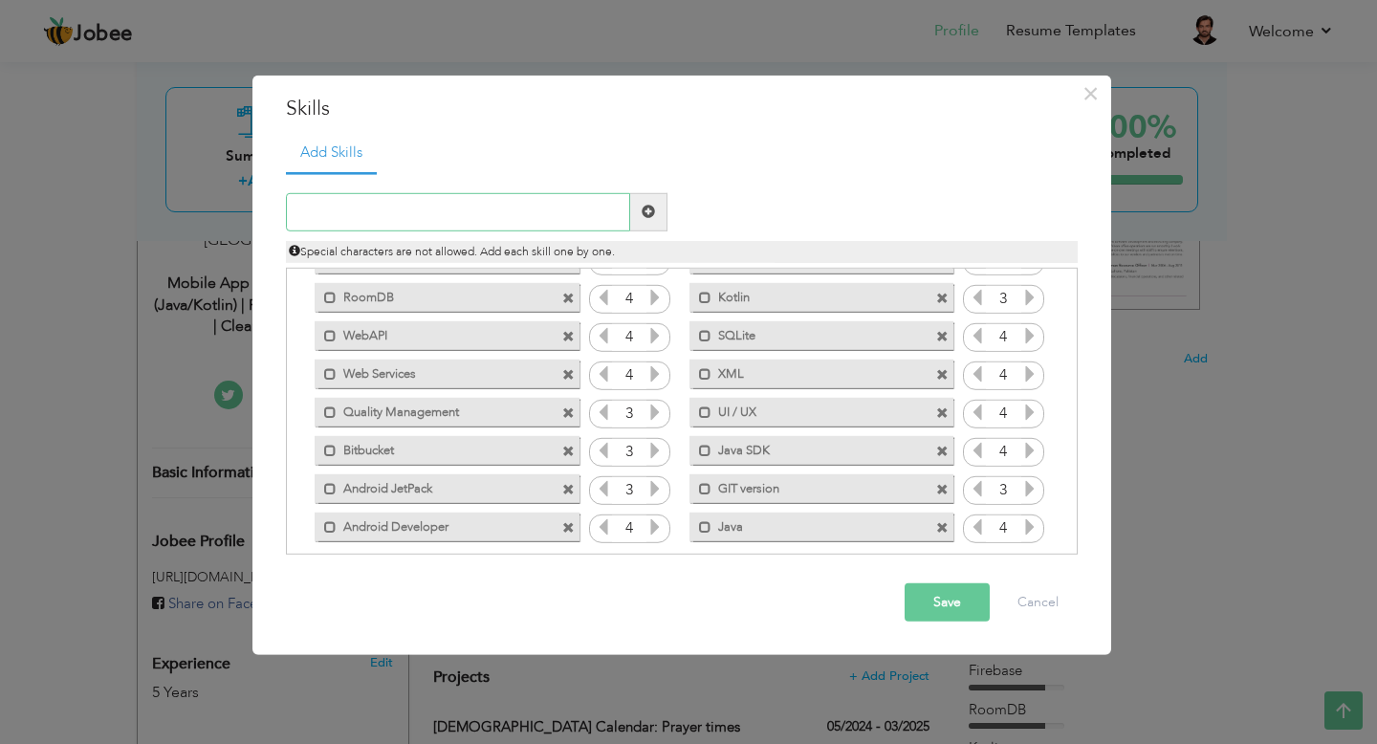
scroll to position [196, 0]
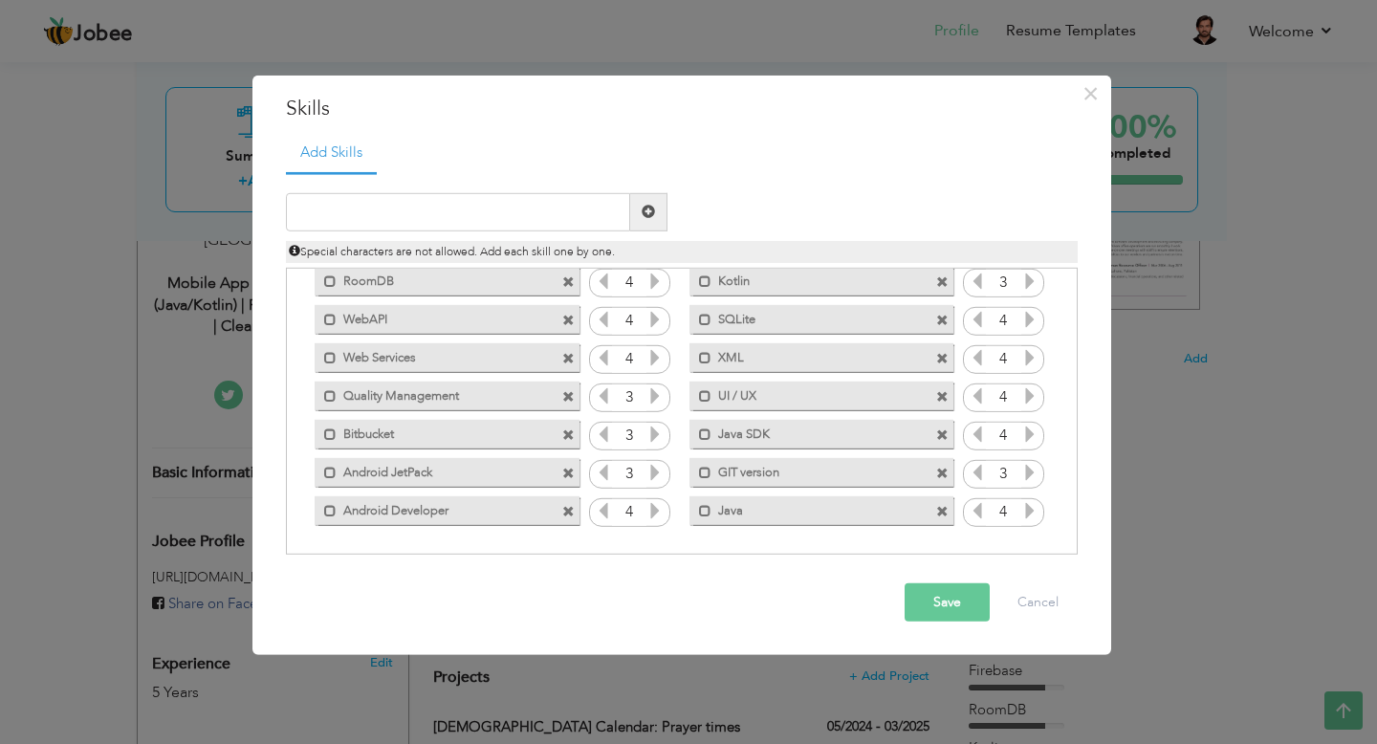
click at [566, 510] on span at bounding box center [568, 512] width 12 height 12
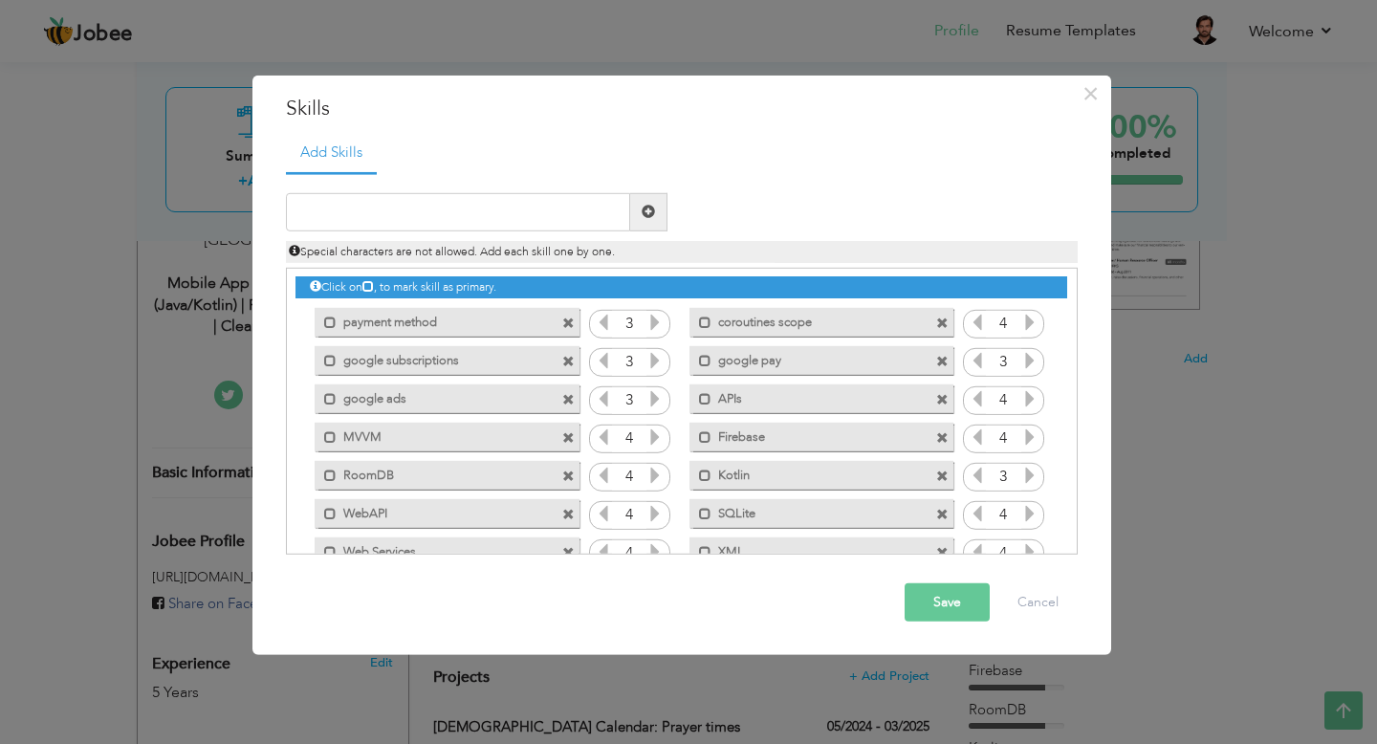
scroll to position [0, 0]
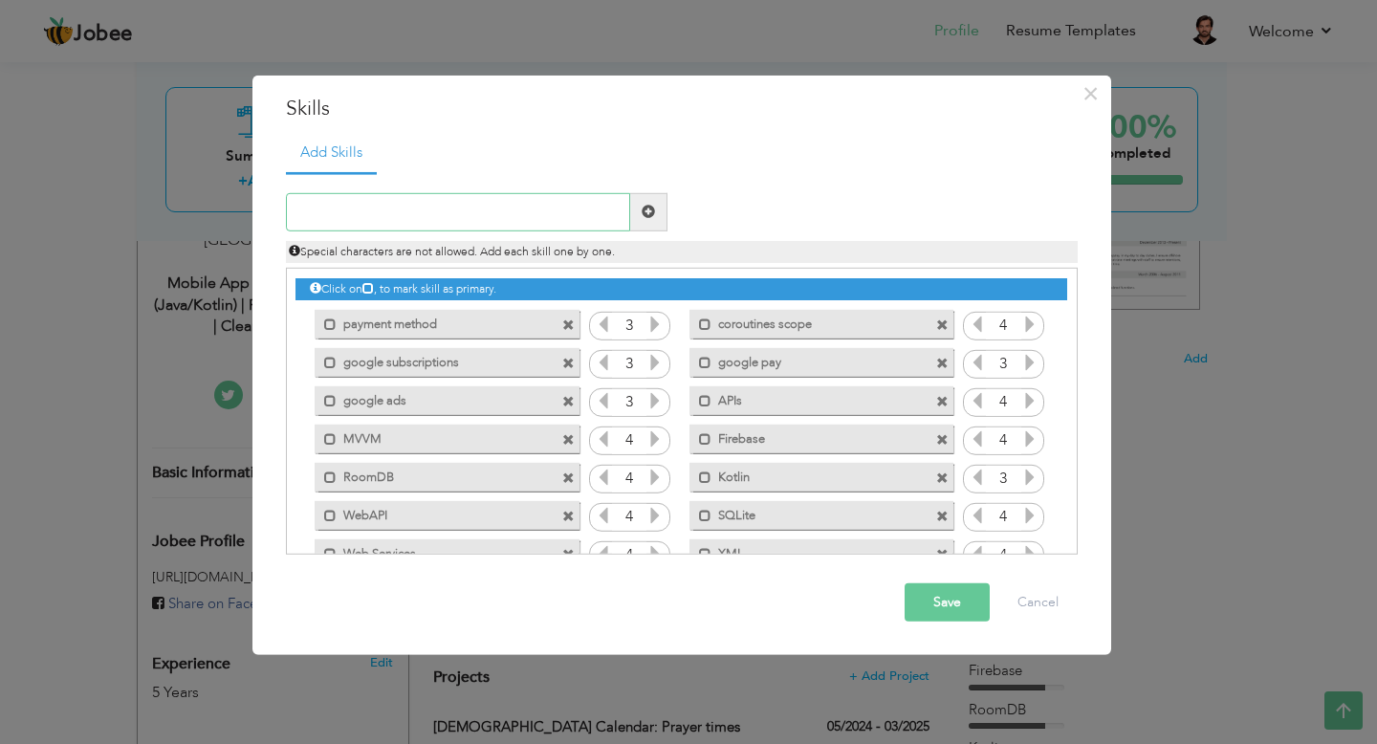
click at [486, 217] on input "text" at bounding box center [458, 212] width 344 height 38
type input "Dart"
click at [389, 217] on input "text" at bounding box center [458, 212] width 344 height 38
type input "Freeze"
type input "Izar"
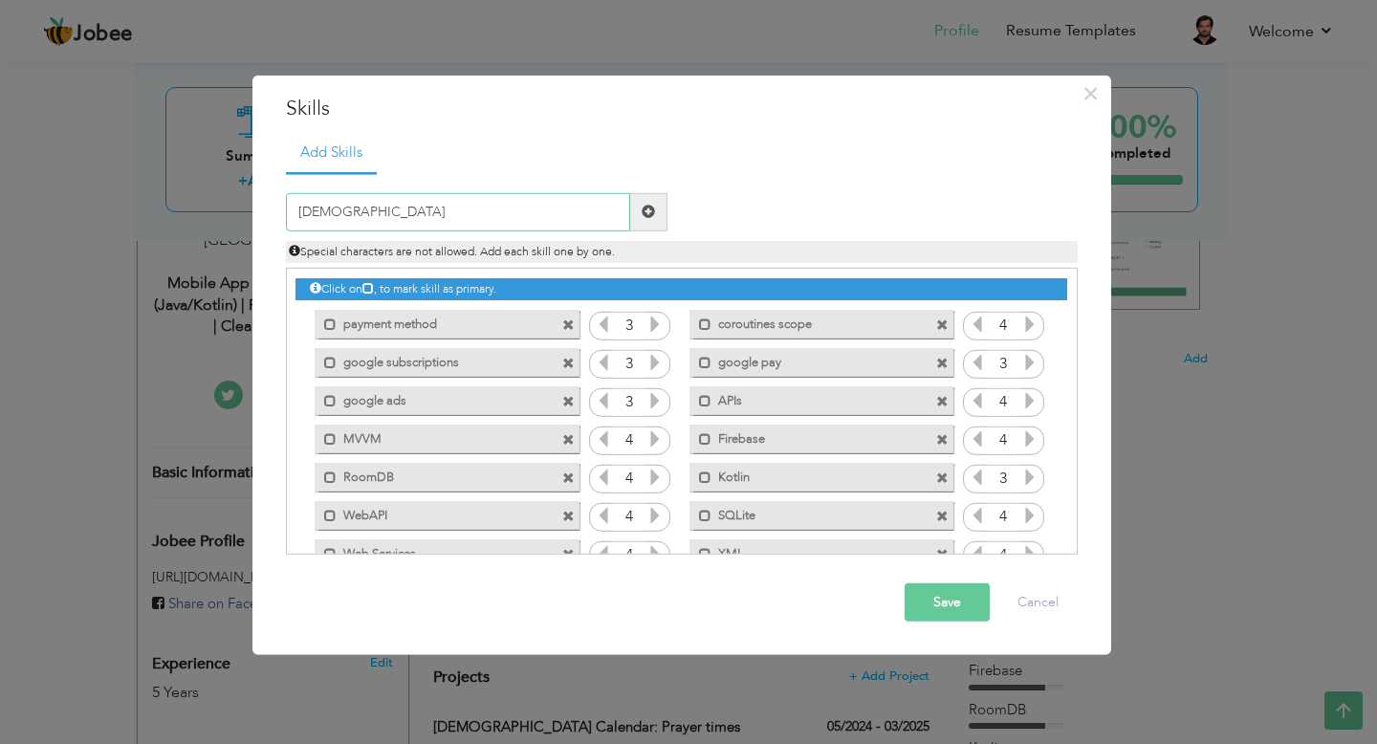
type input "Dior"
type input "Riverpod"
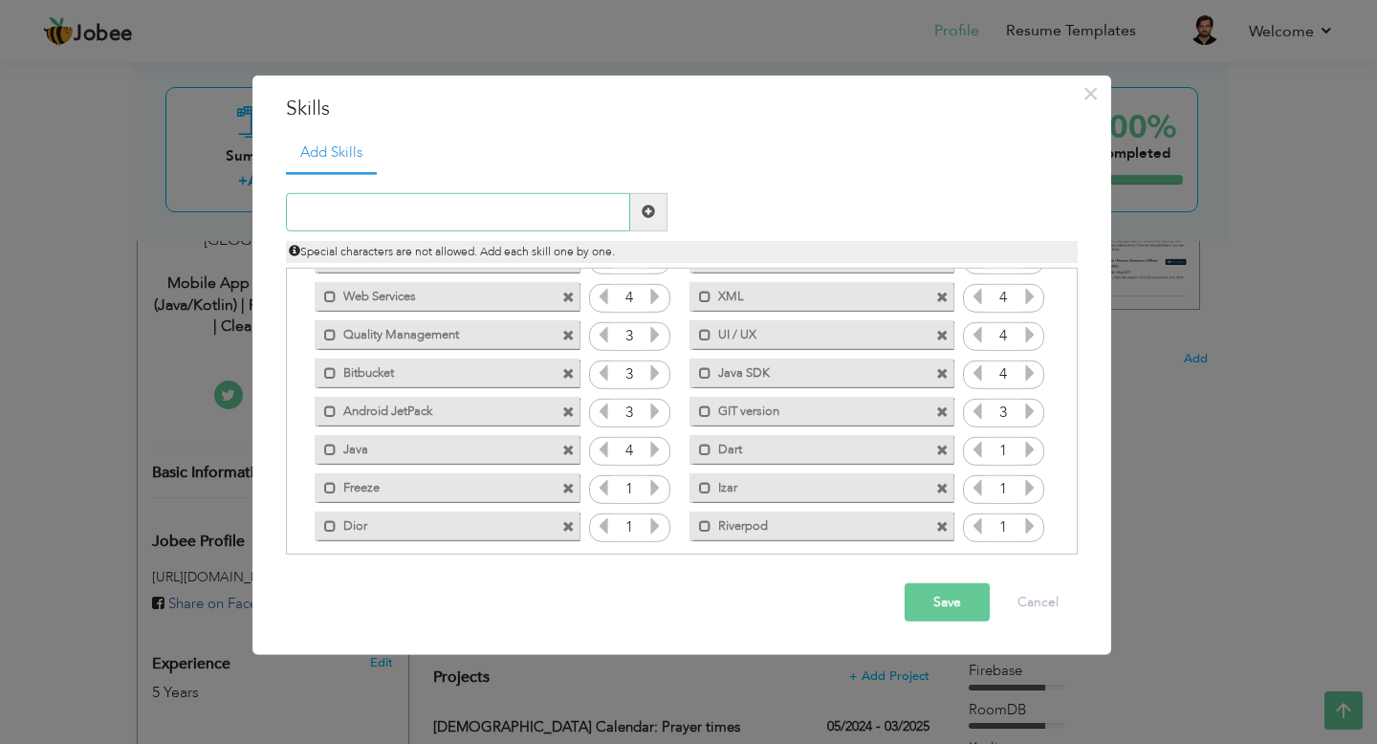
scroll to position [272, 0]
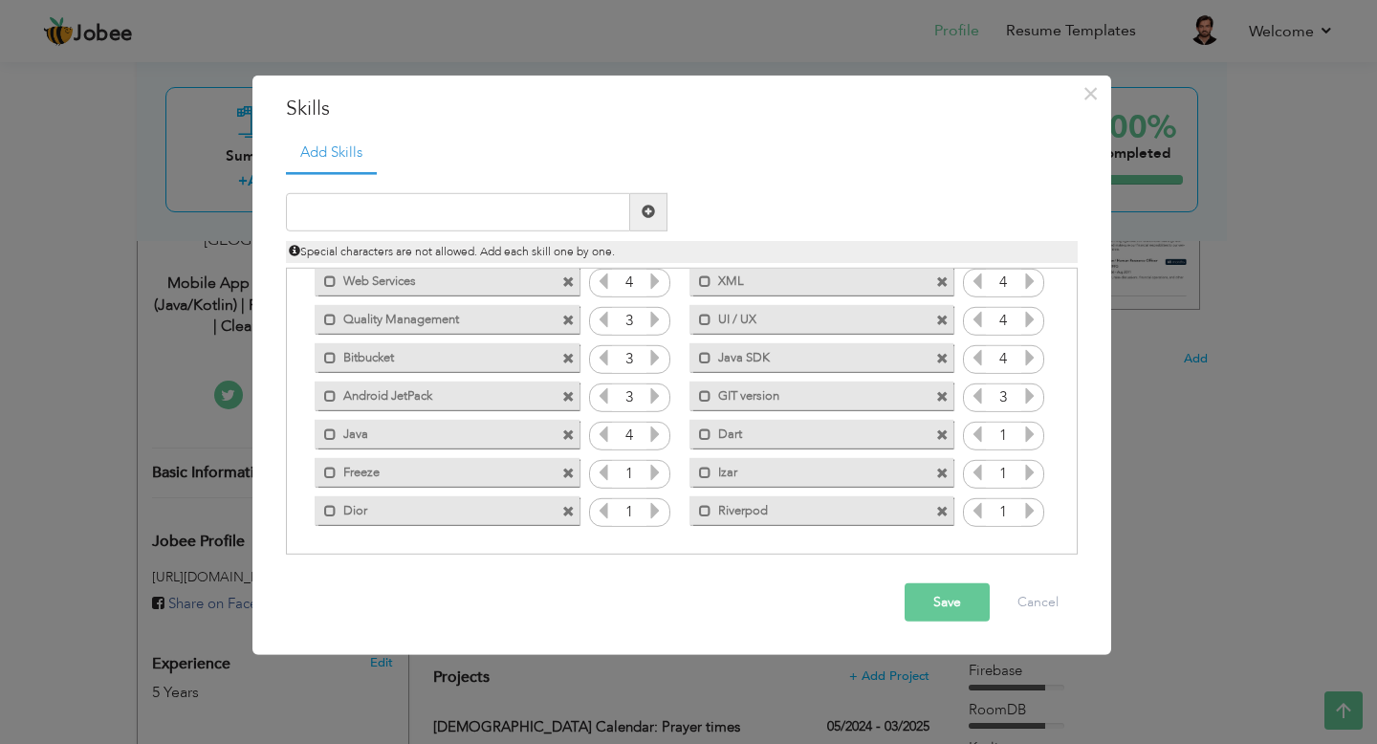
click at [936, 360] on span at bounding box center [942, 359] width 12 height 12
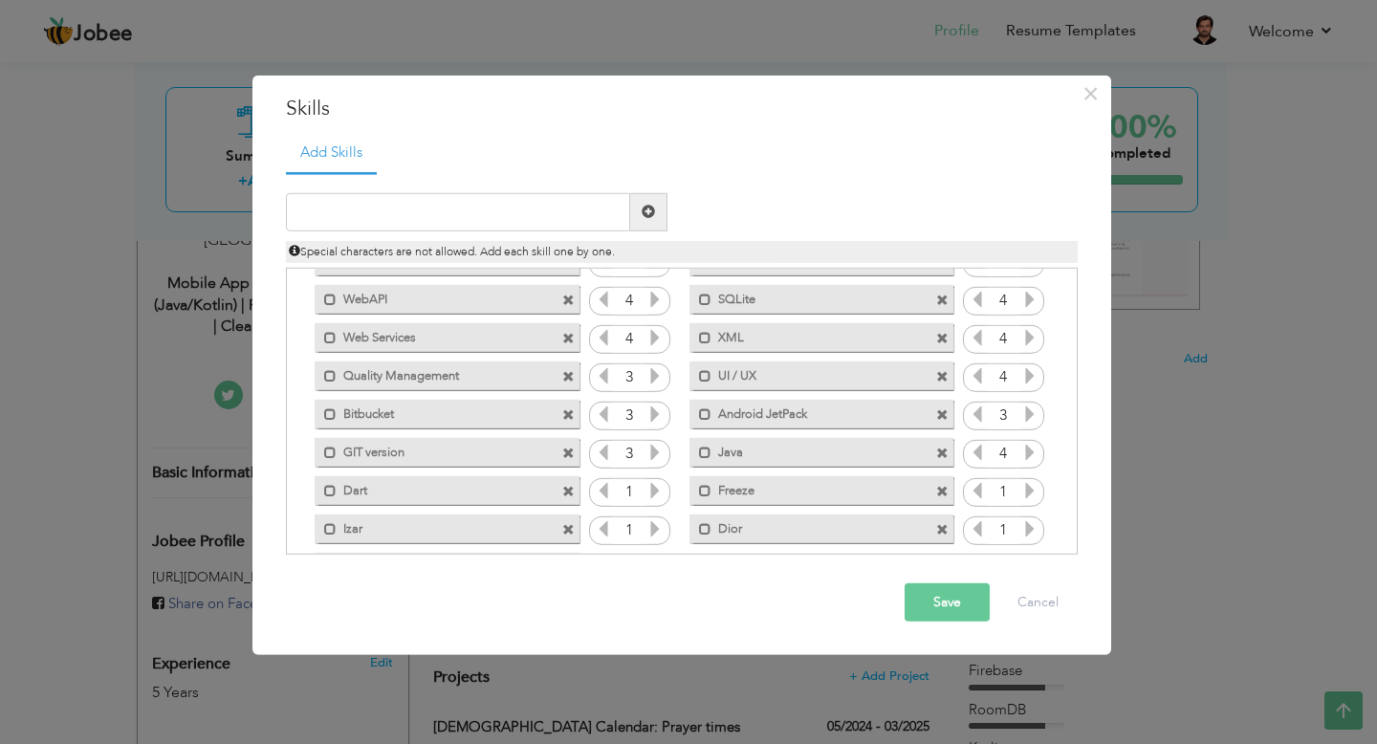
scroll to position [208, 0]
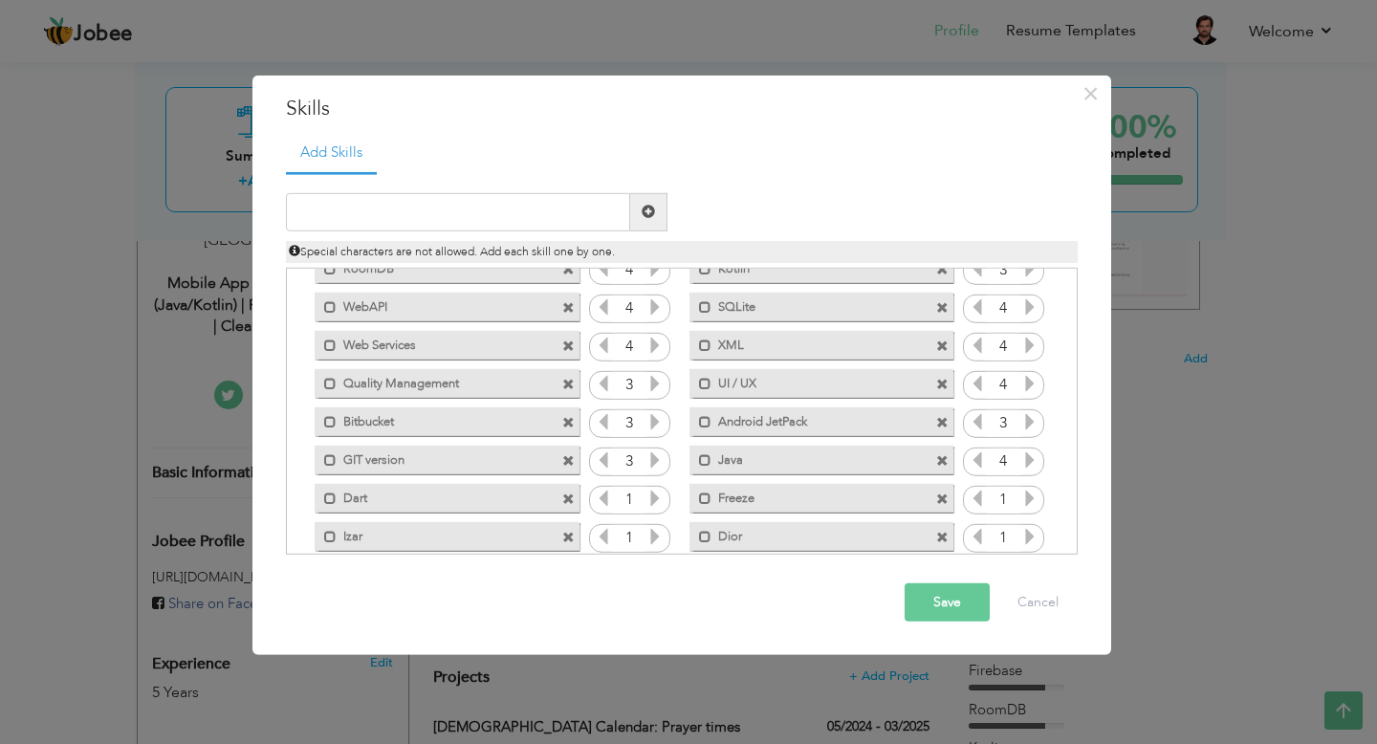
click at [939, 388] on span at bounding box center [942, 385] width 12 height 12
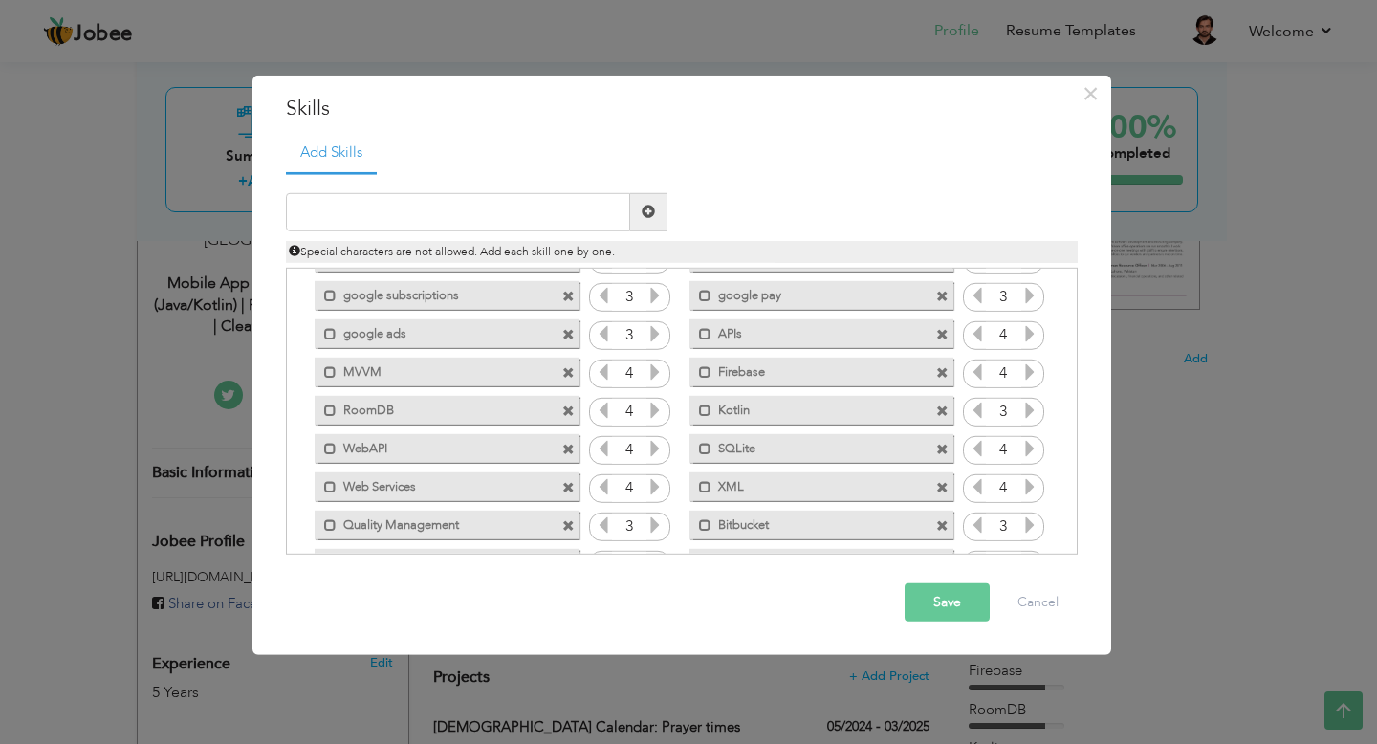
scroll to position [234, 0]
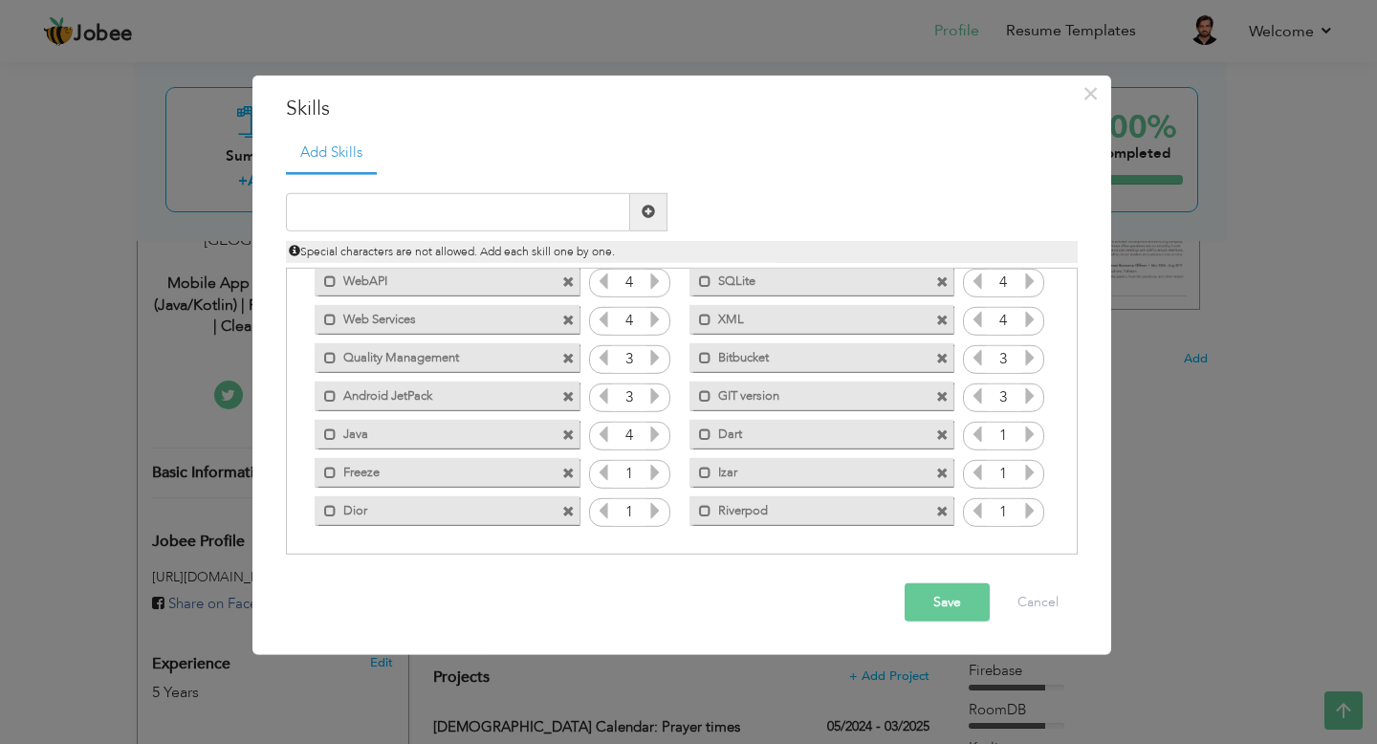
click at [950, 606] on button "Save" at bounding box center [946, 602] width 85 height 38
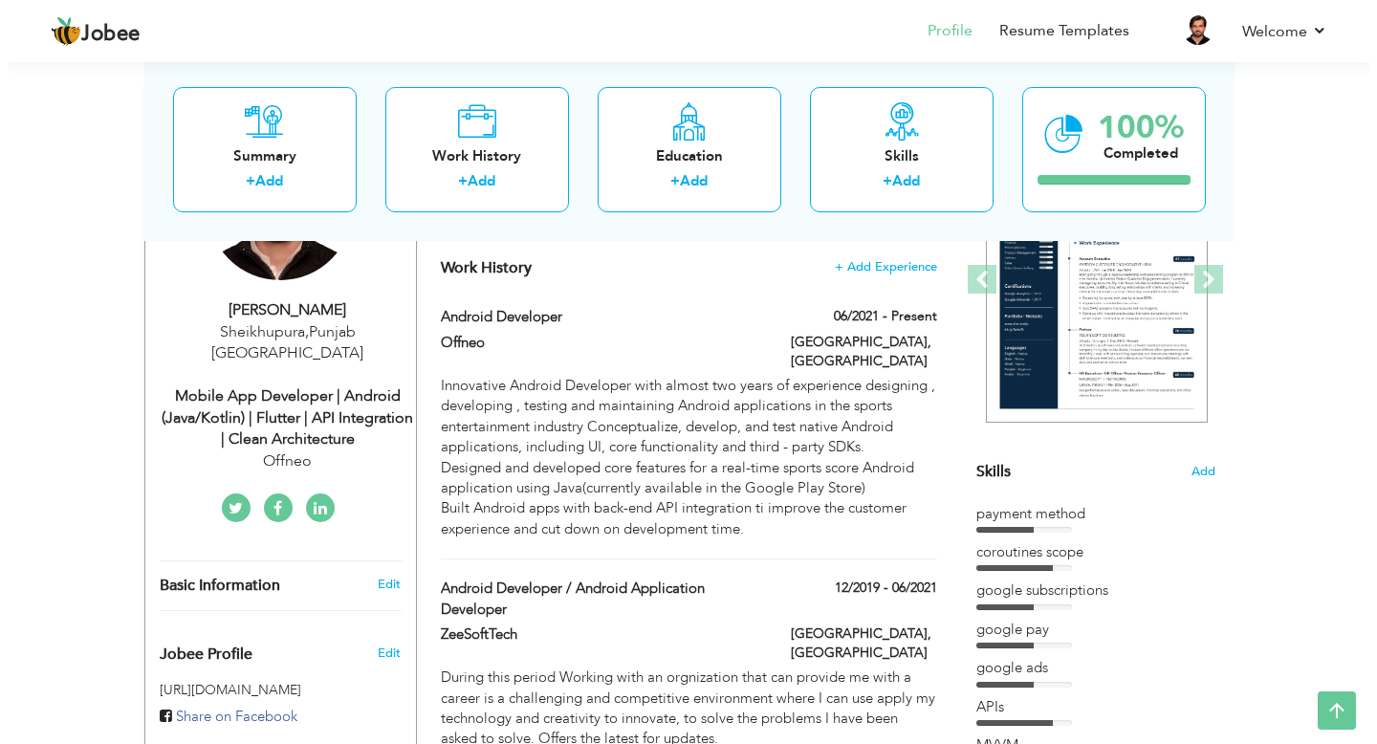
scroll to position [275, 0]
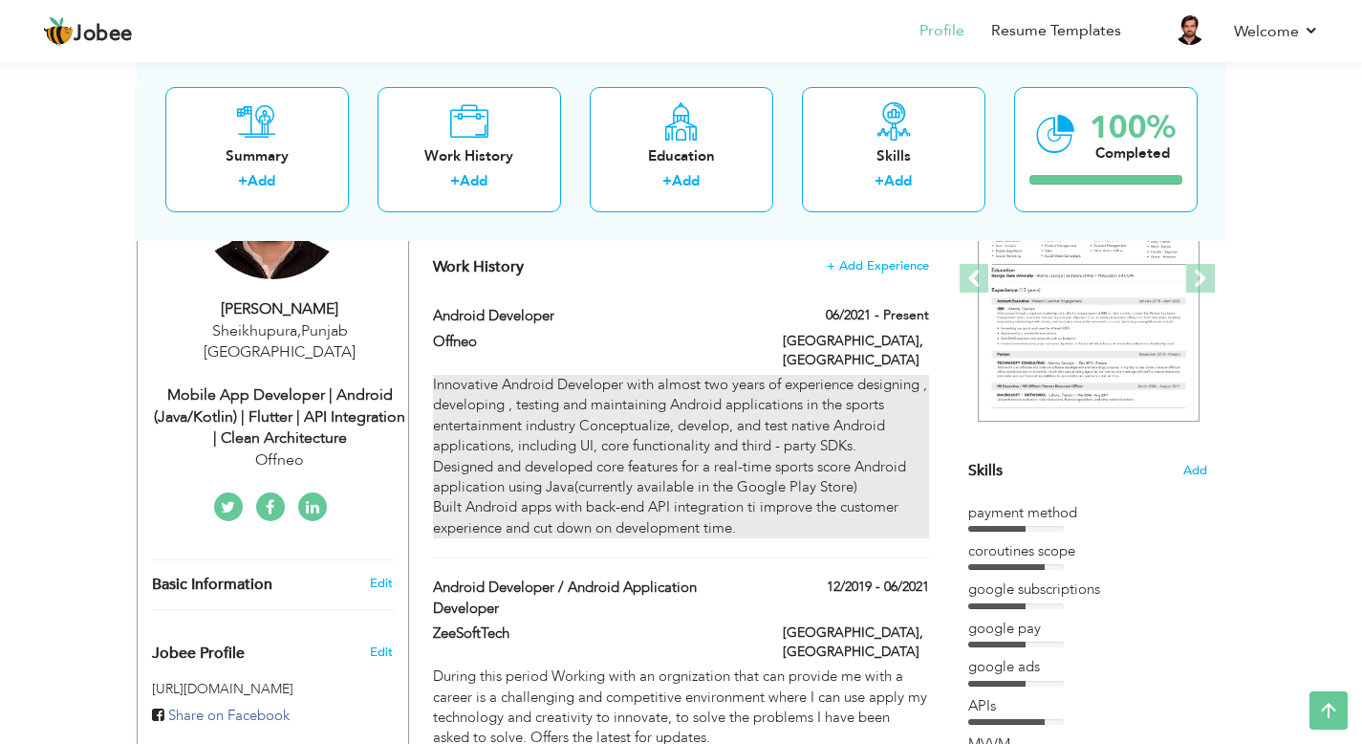
click at [621, 380] on div "Innovative Android Developer with almost two years of experience designing , de…" at bounding box center [680, 456] width 495 height 163
type input "Android Developer"
type input "Offneo"
type input "06/2021"
type input "[GEOGRAPHIC_DATA]"
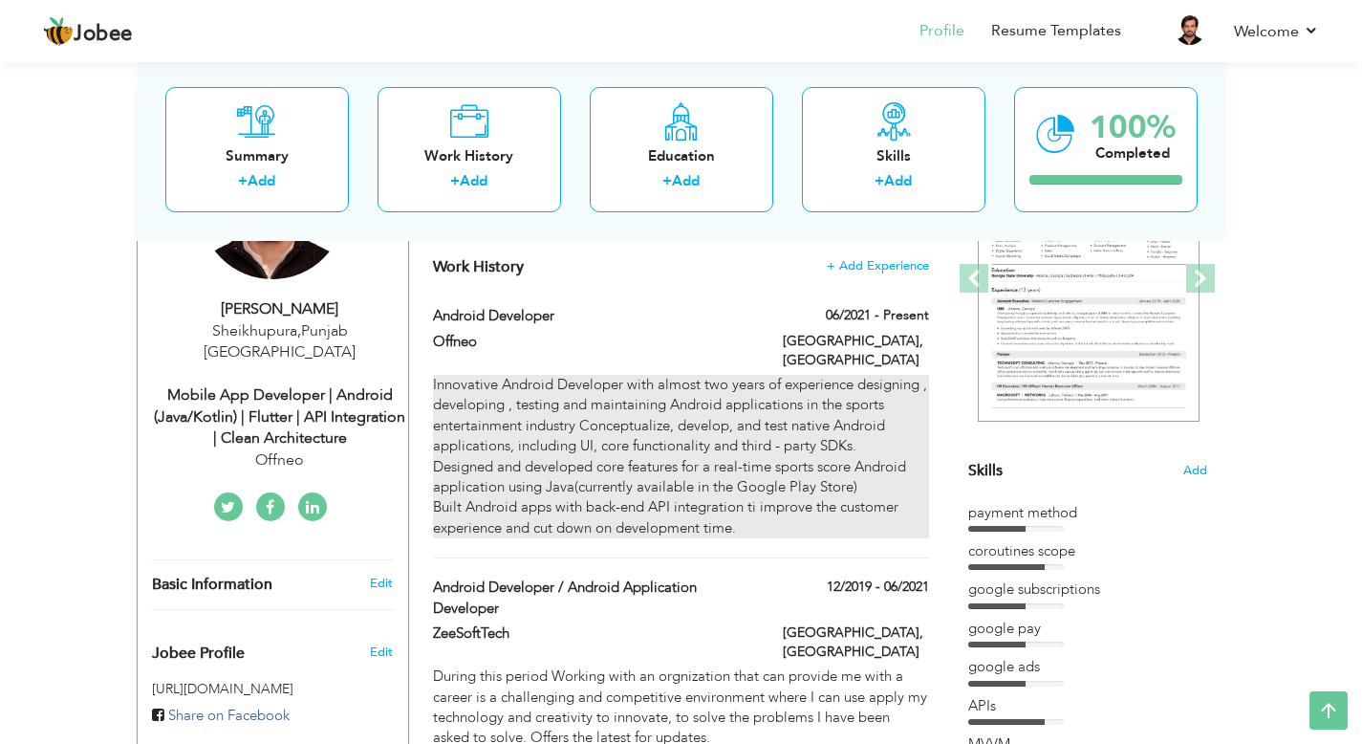
type input "[GEOGRAPHIC_DATA]"
checkbox input "true"
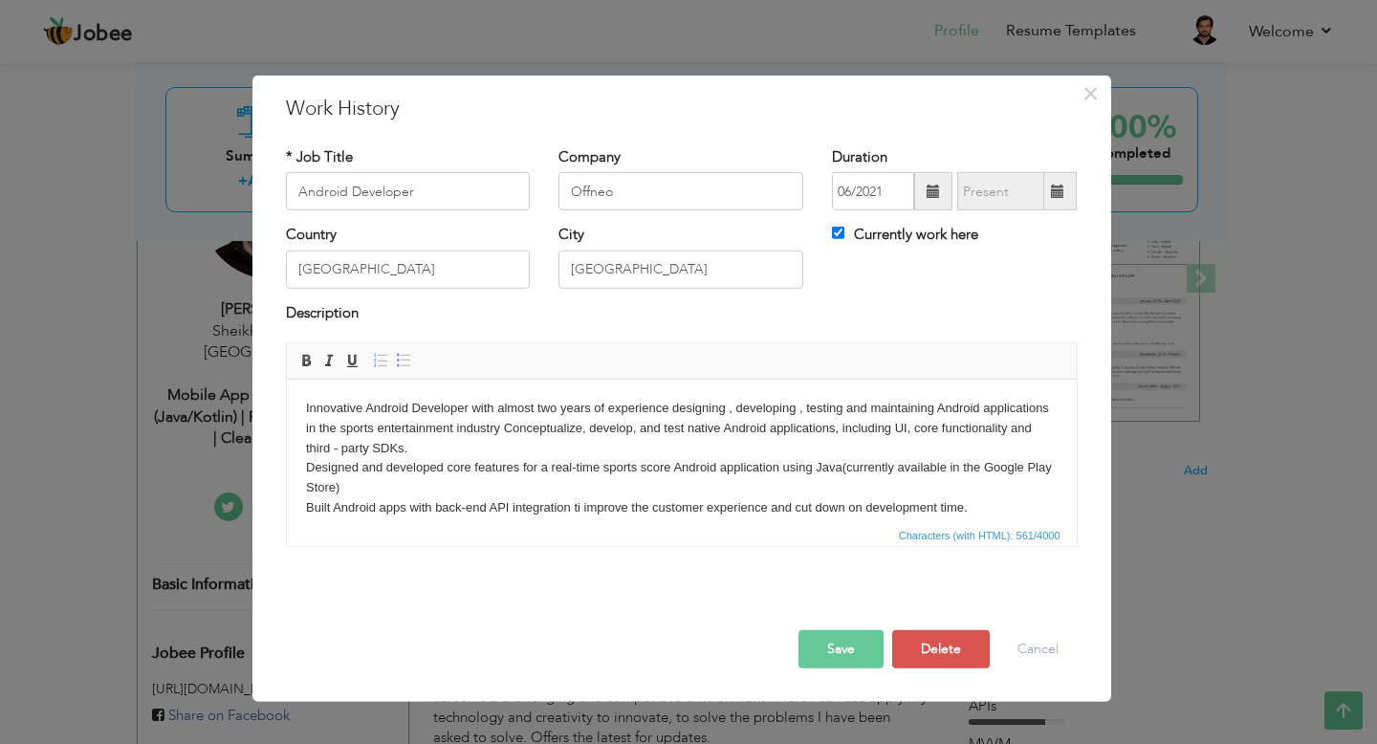
click at [641, 404] on body "Innovative Android Developer with almost two years of experience designing , de…" at bounding box center [680, 458] width 751 height 119
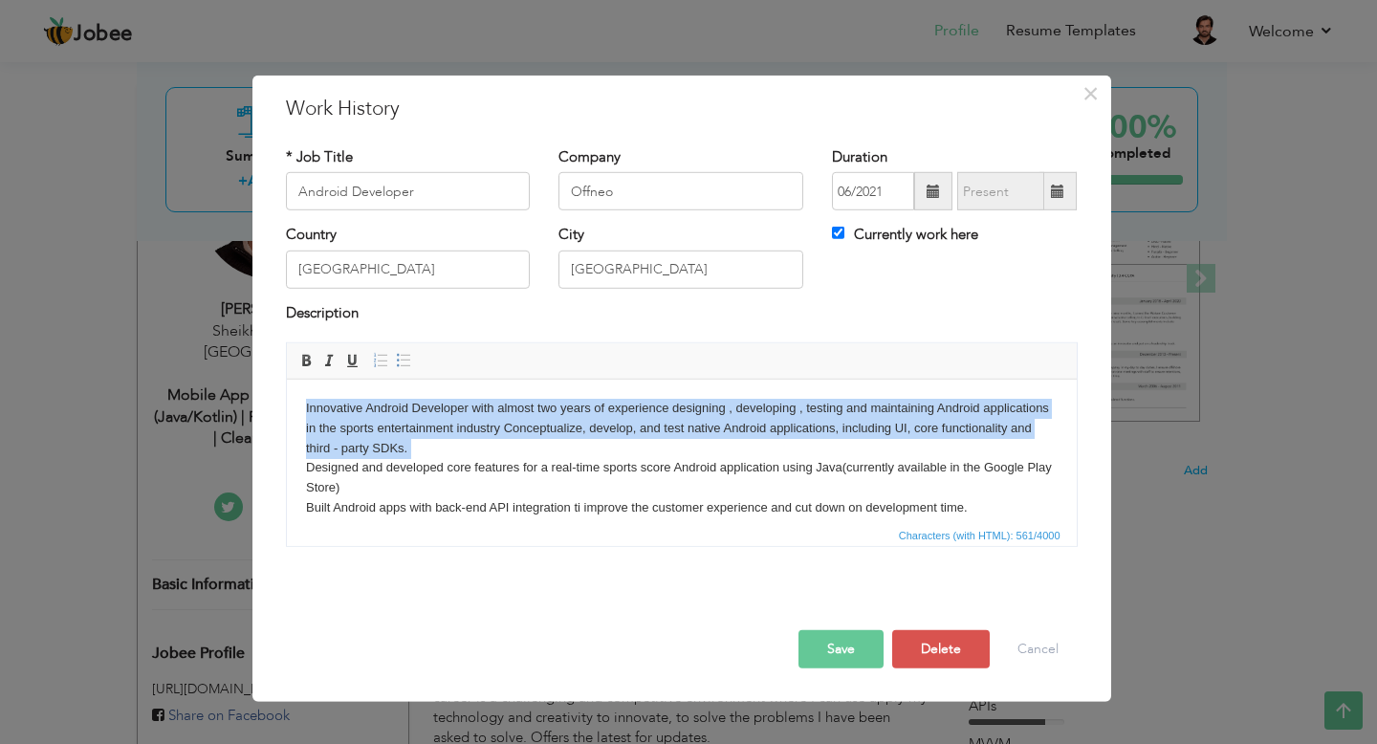
click at [641, 404] on body "Innovative Android Developer with almost two years of experience designing , de…" at bounding box center [680, 458] width 751 height 119
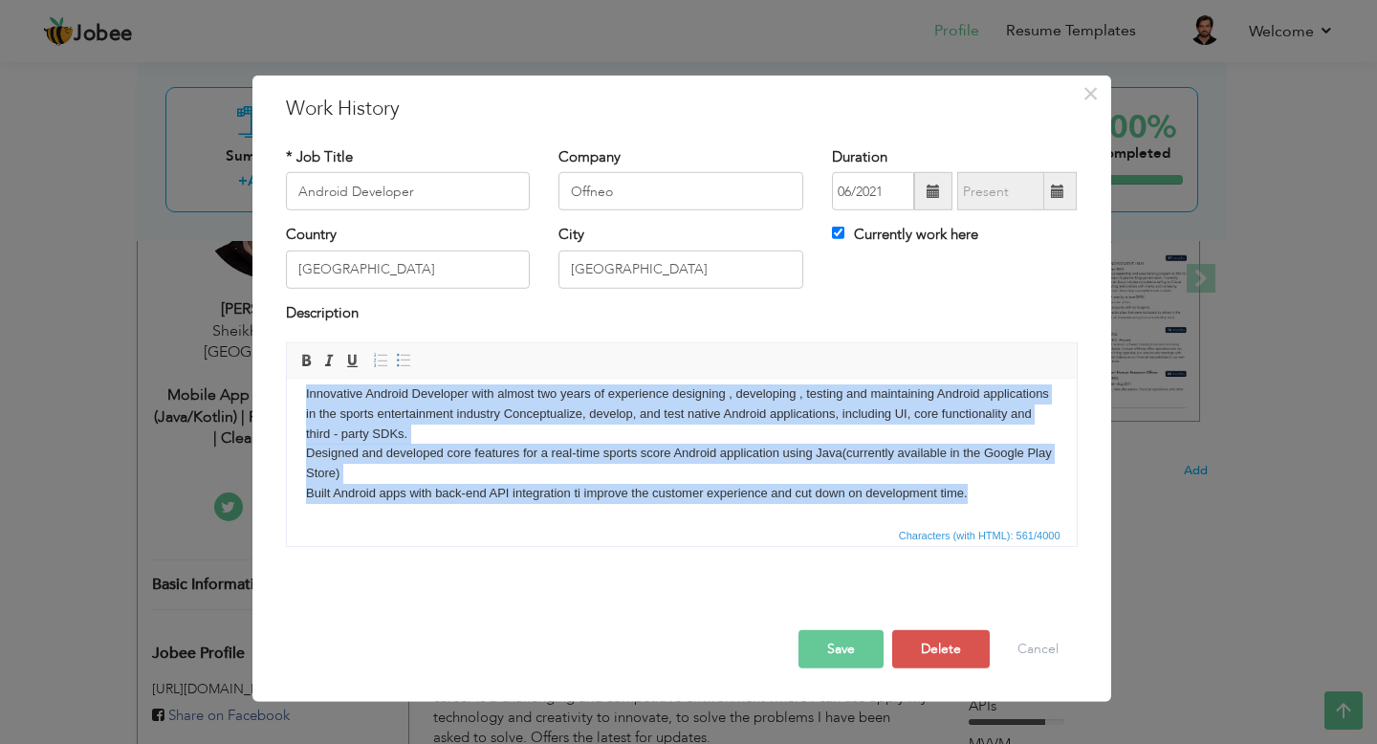
click at [976, 491] on body "Innovative Android Developer with almost two years of experience designing , de…" at bounding box center [680, 443] width 751 height 119
copy body "Innovative Android Developer with almost two years of experience designing , de…"
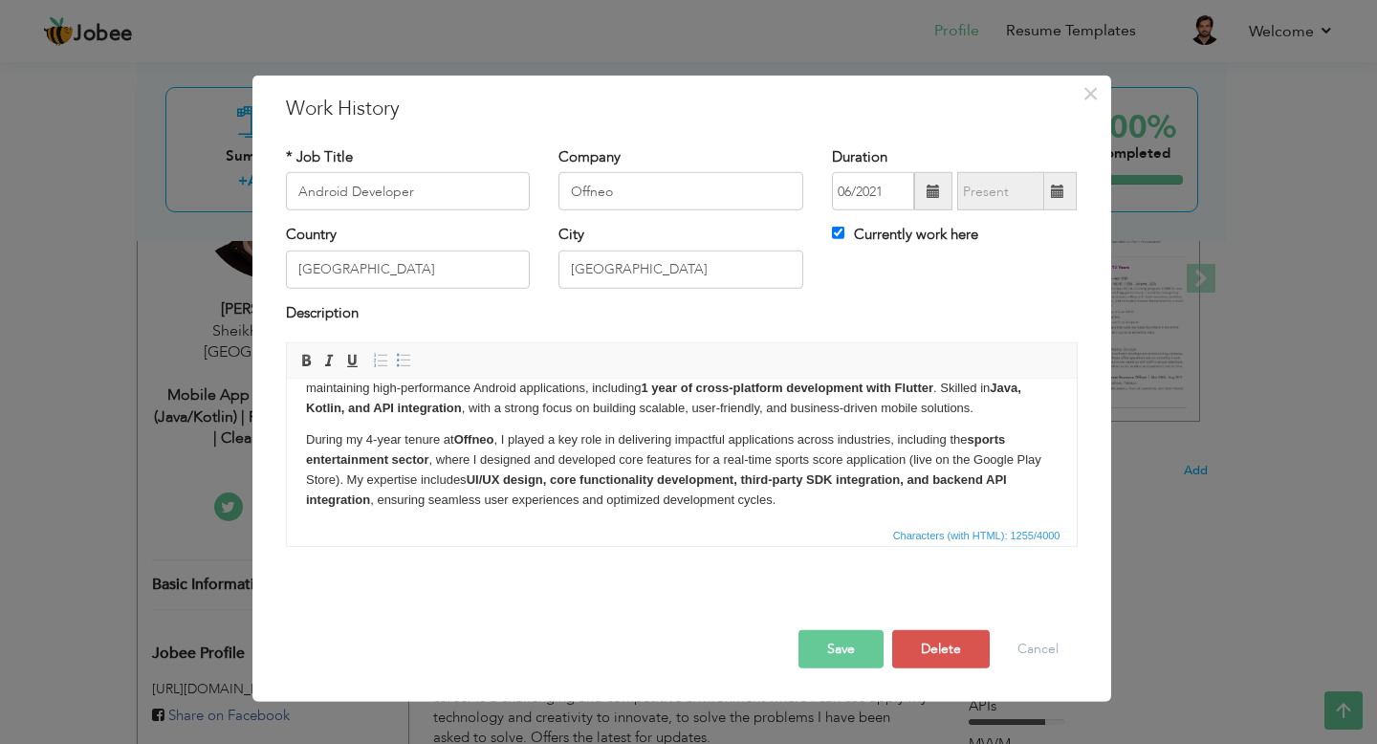
scroll to position [98, 0]
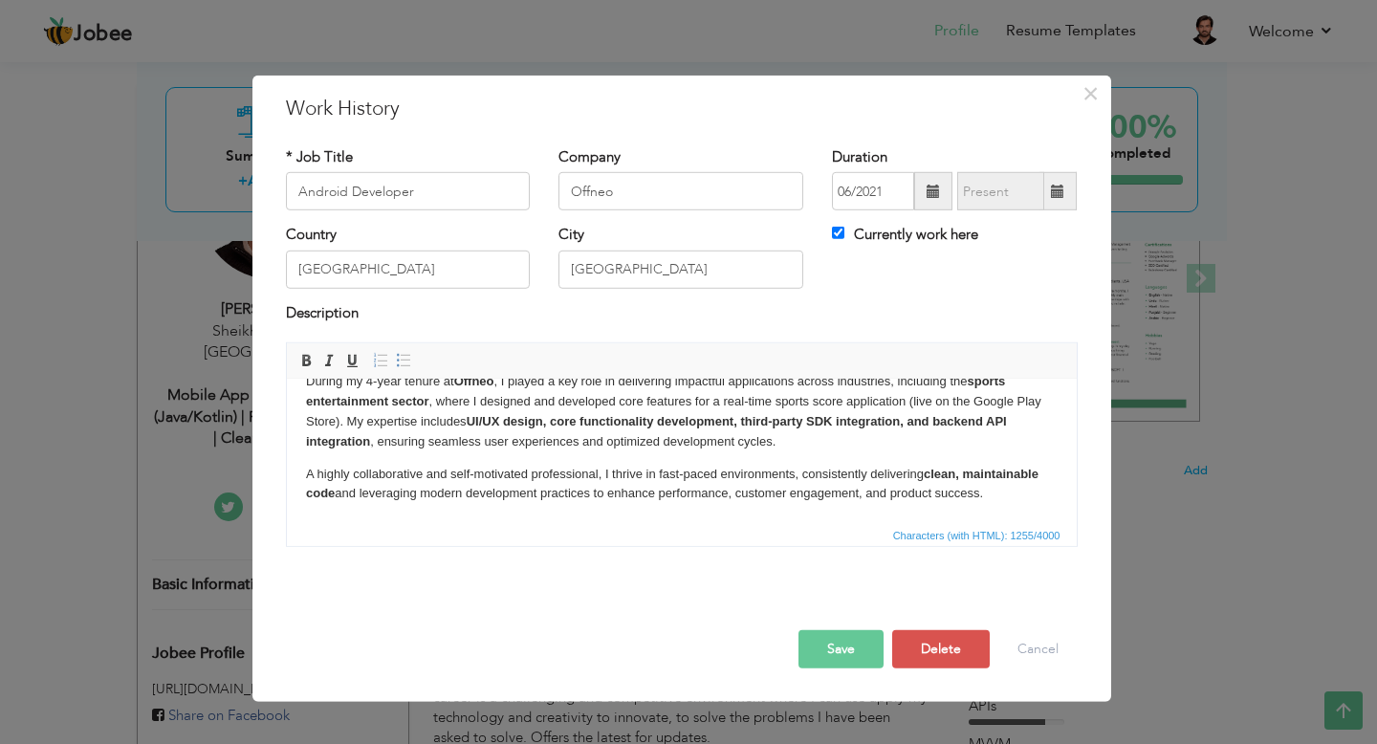
click at [845, 657] on button "Save" at bounding box center [840, 649] width 85 height 38
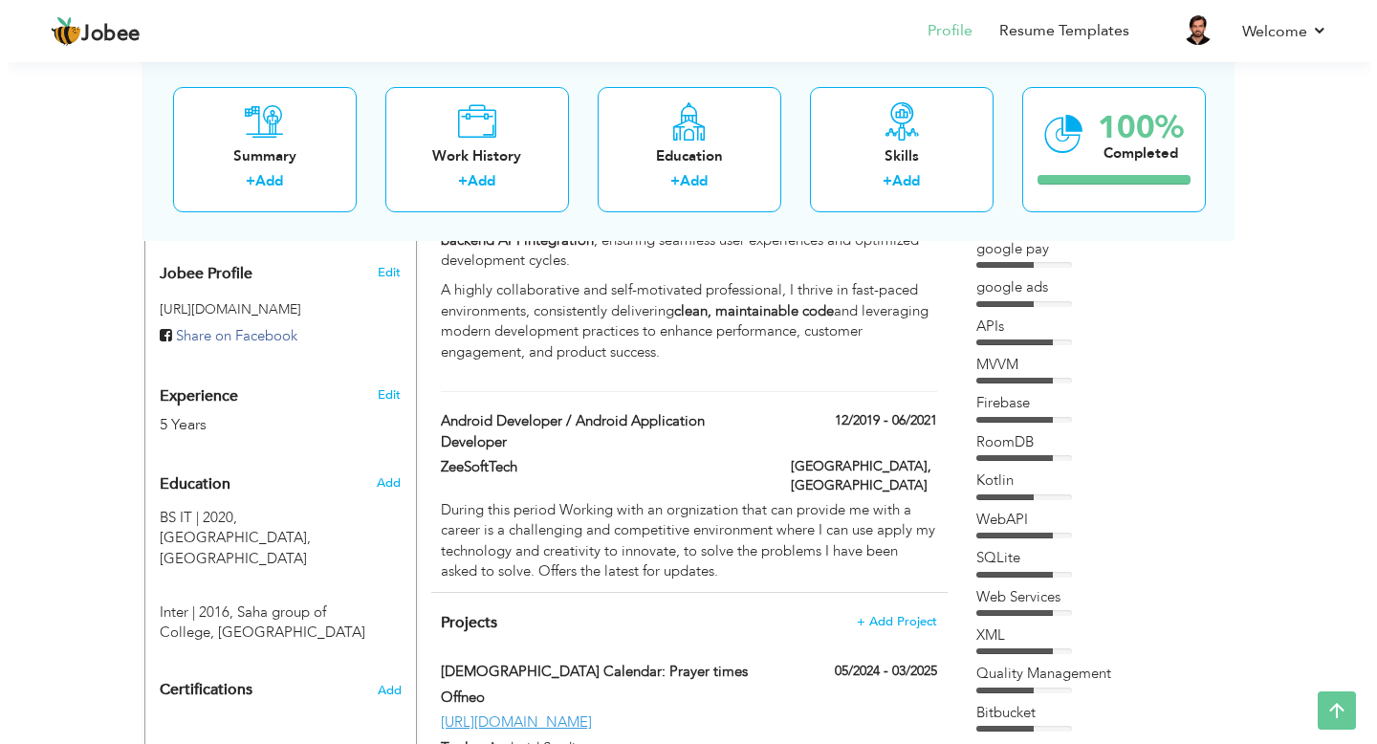
scroll to position [691, 0]
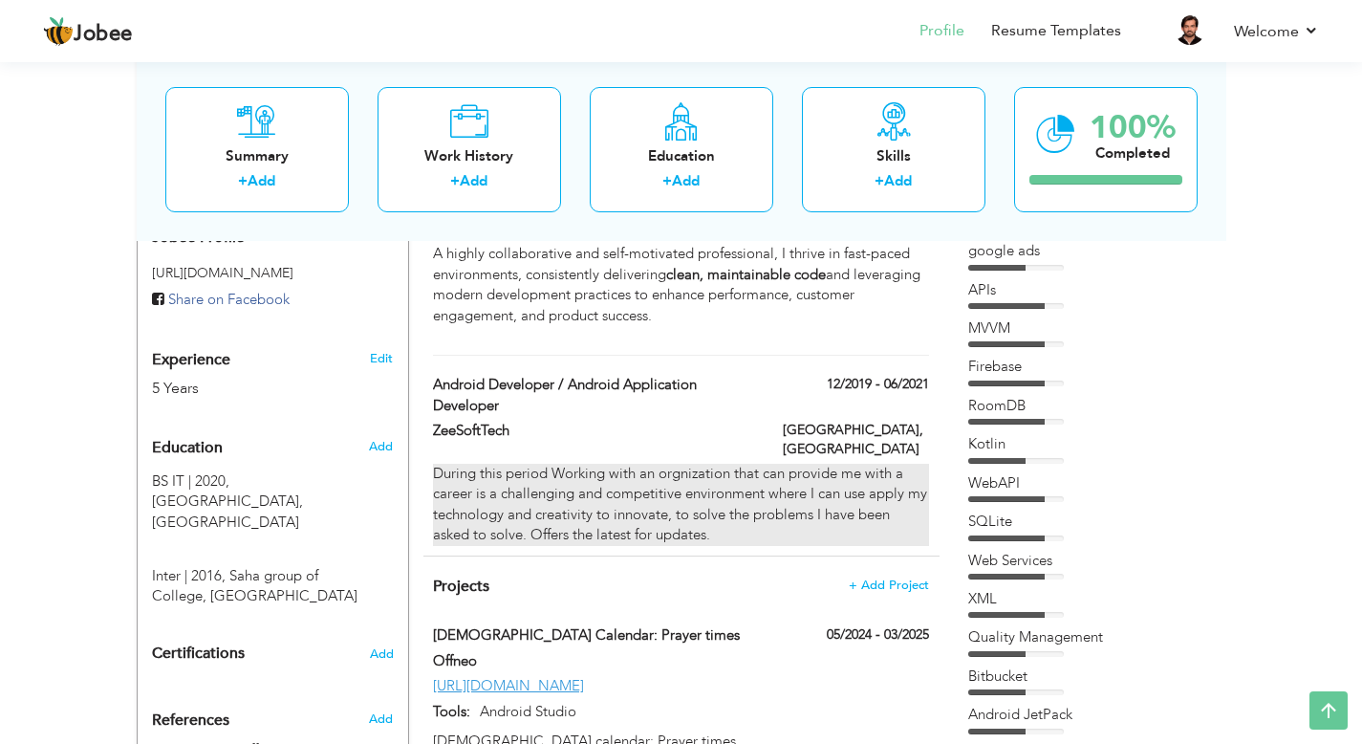
click at [780, 464] on div "During this period Working with an orgnization that can provide me with a caree…" at bounding box center [680, 505] width 495 height 82
type input "Android Developer / Android Application Developer"
type input "ZeeSoftTech"
type input "12/2019"
type input "06/2021"
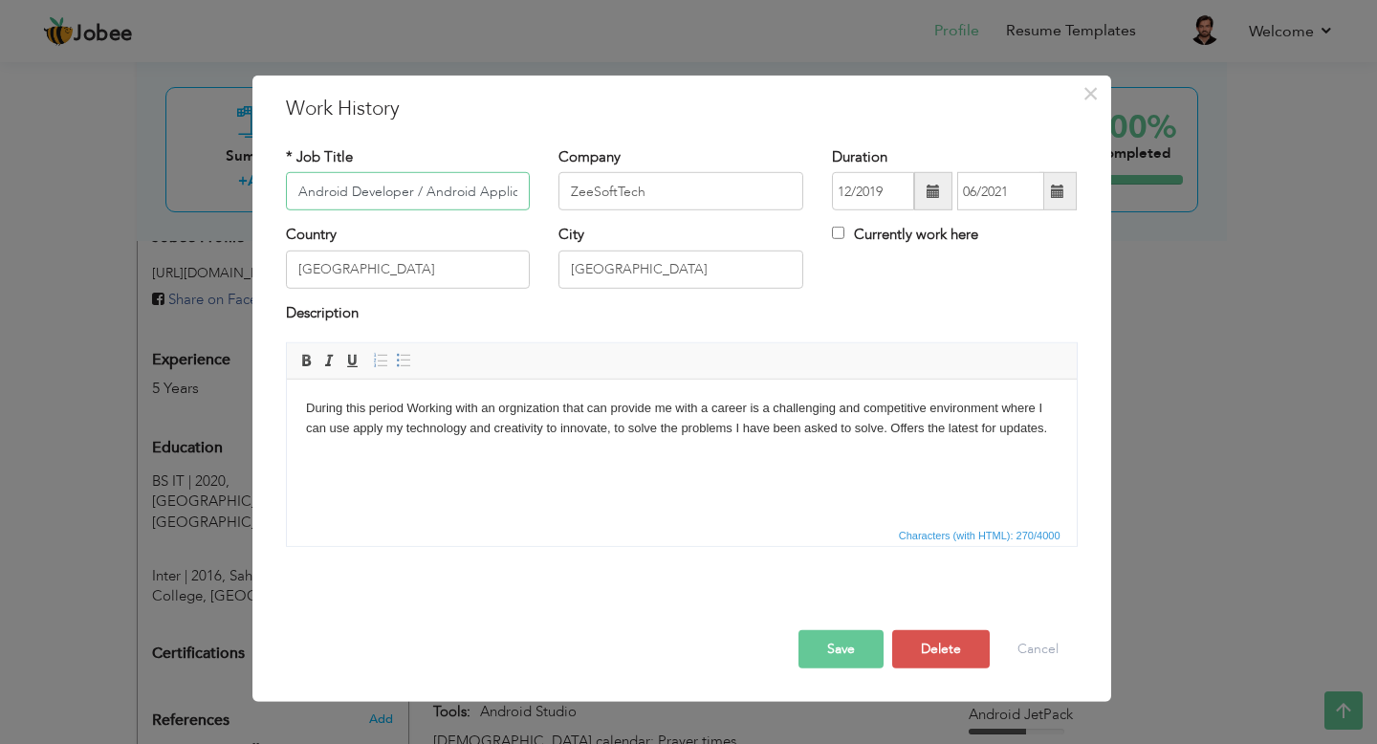
scroll to position [0, 92]
click at [642, 423] on body "During this period Working with an orgnization that can provide me with a caree…" at bounding box center [680, 419] width 751 height 40
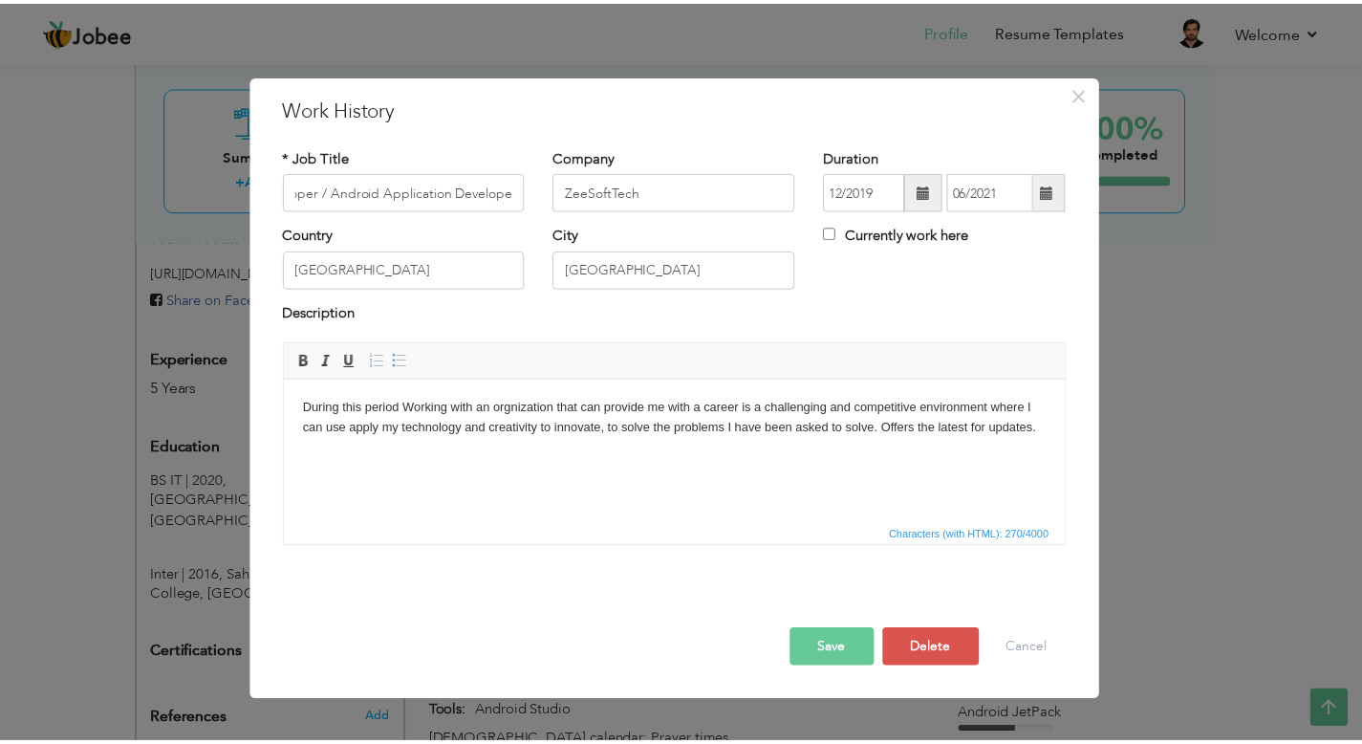
scroll to position [0, 0]
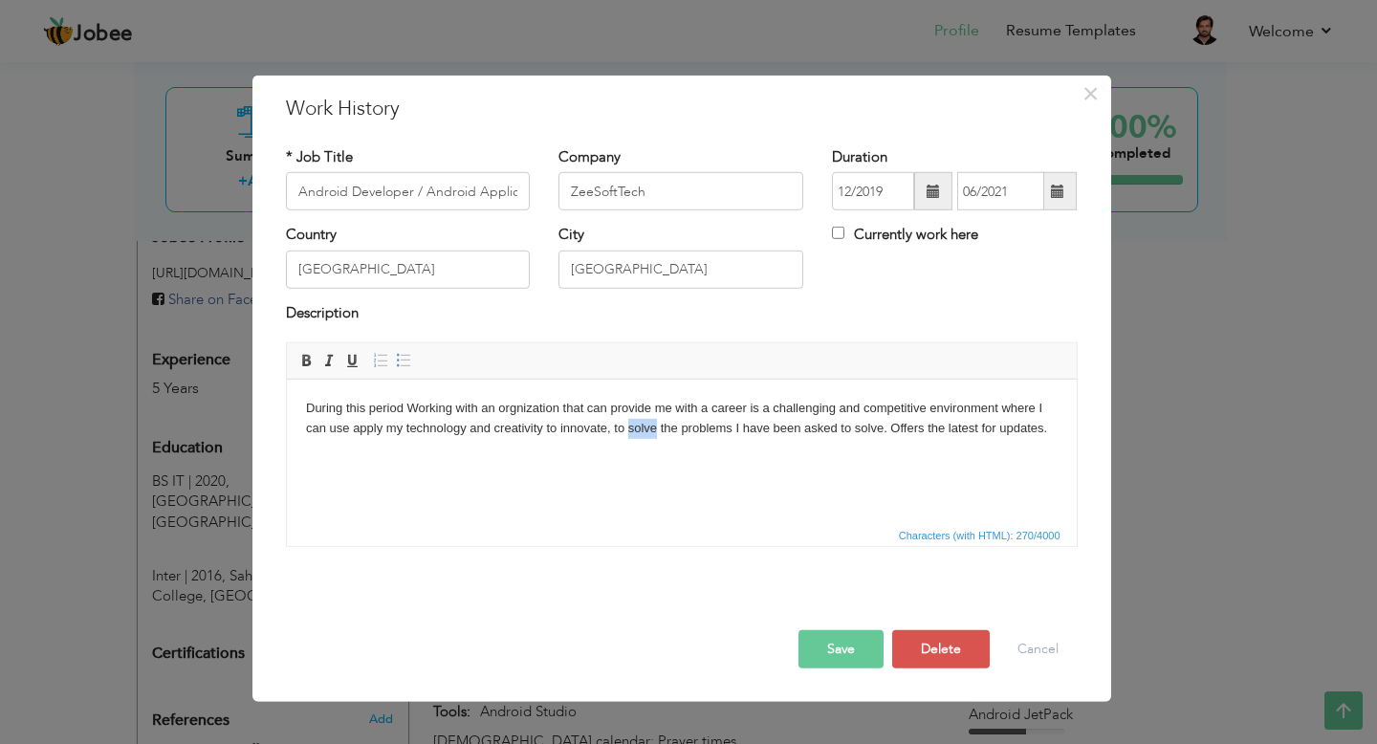
click at [641, 423] on body "During this period Working with an orgnization that can provide me with a caree…" at bounding box center [680, 419] width 751 height 40
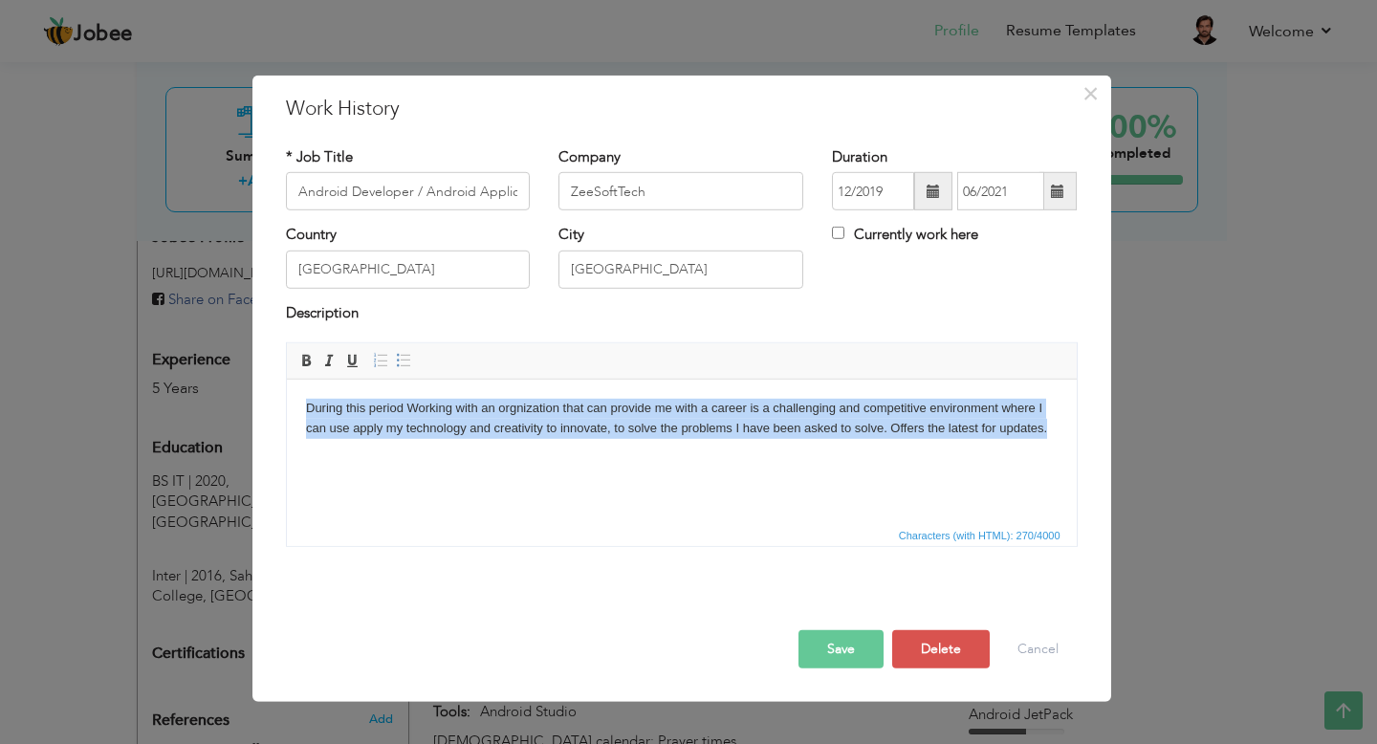
click at [641, 423] on body "During this period Working with an orgnization that can provide me with a caree…" at bounding box center [680, 419] width 751 height 40
copy body "During this period Working with an orgnization that can provide me with a caree…"
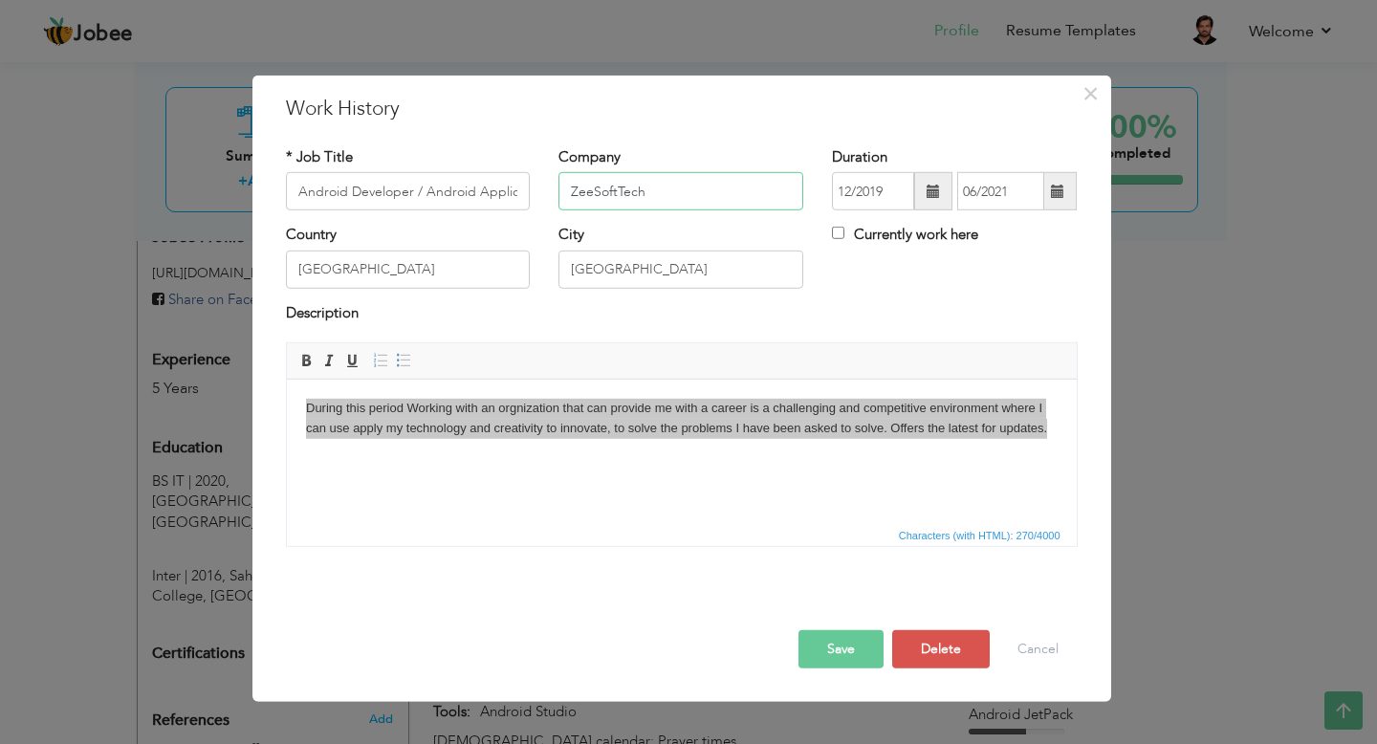
click at [638, 196] on input "ZeeSoftTech" at bounding box center [680, 191] width 245 height 38
click at [835, 233] on input "Currently work here" at bounding box center [838, 233] width 12 height 12
checkbox input "true"
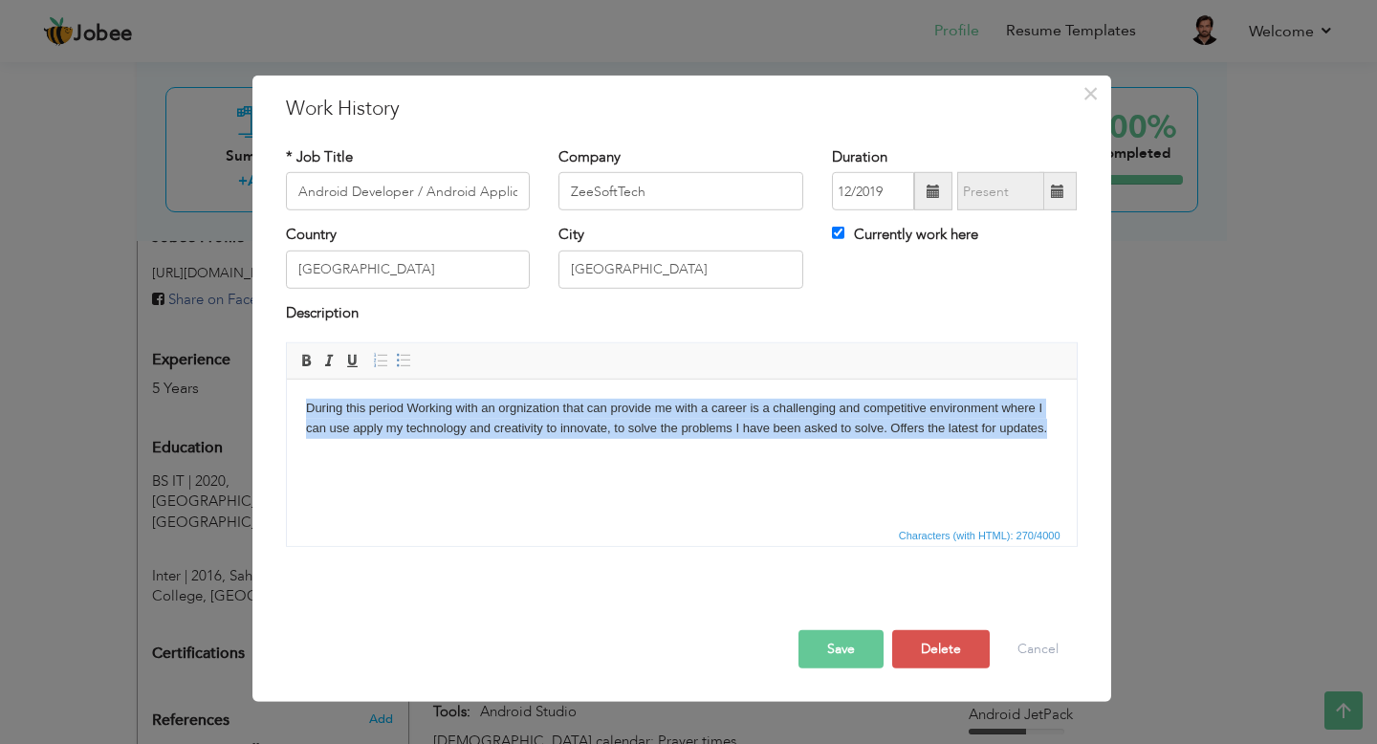
click at [587, 403] on body "During this period Working with an orgnization that can provide me with a caree…" at bounding box center [680, 419] width 751 height 40
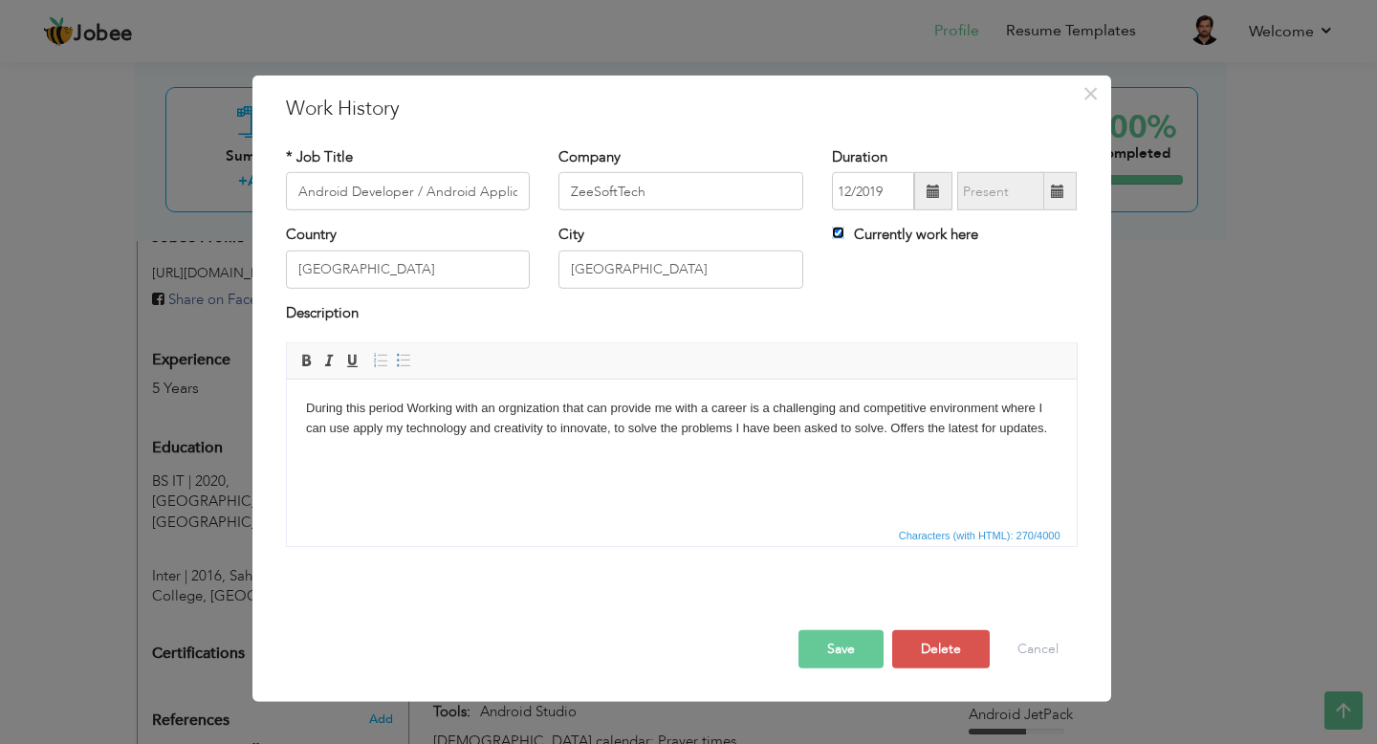
click at [836, 233] on input "Currently work here" at bounding box center [838, 233] width 12 height 12
checkbox input "false"
click at [1094, 98] on span "×" at bounding box center [1090, 93] width 16 height 34
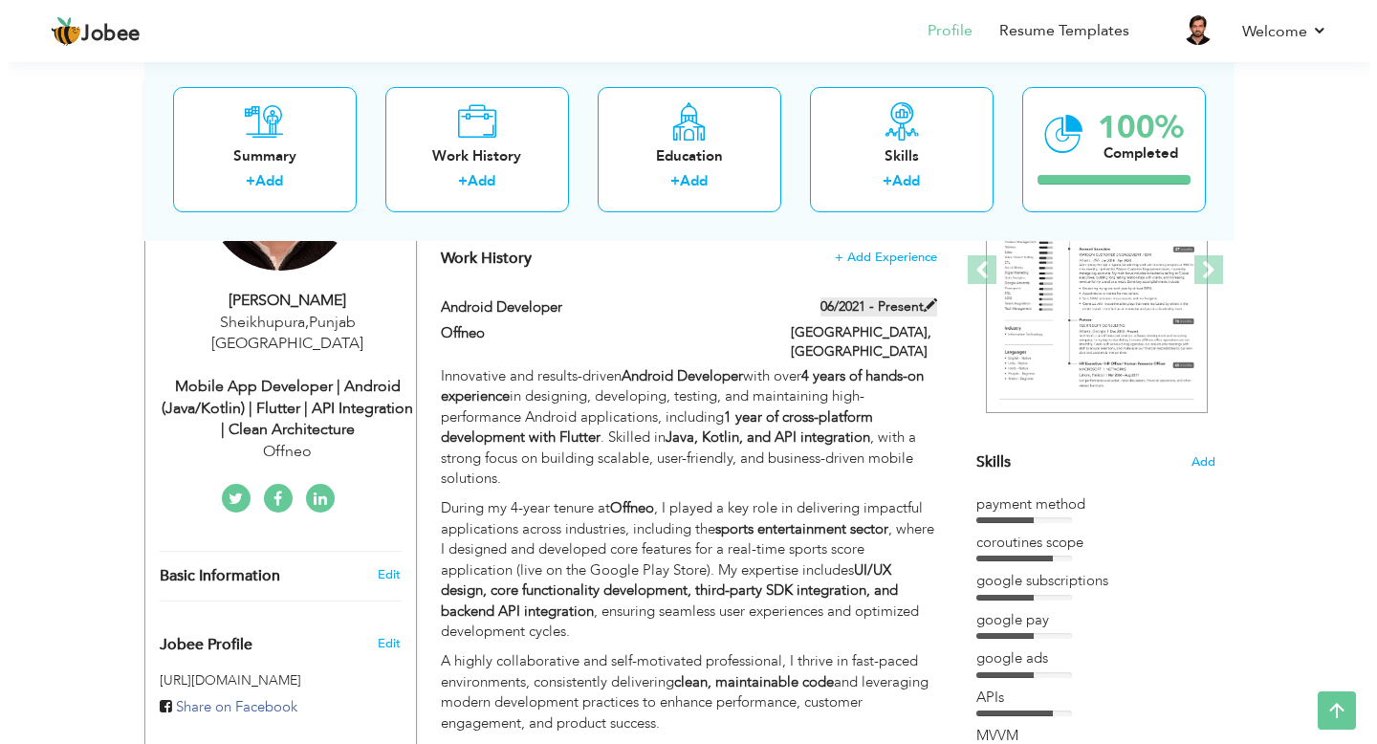
scroll to position [281, 0]
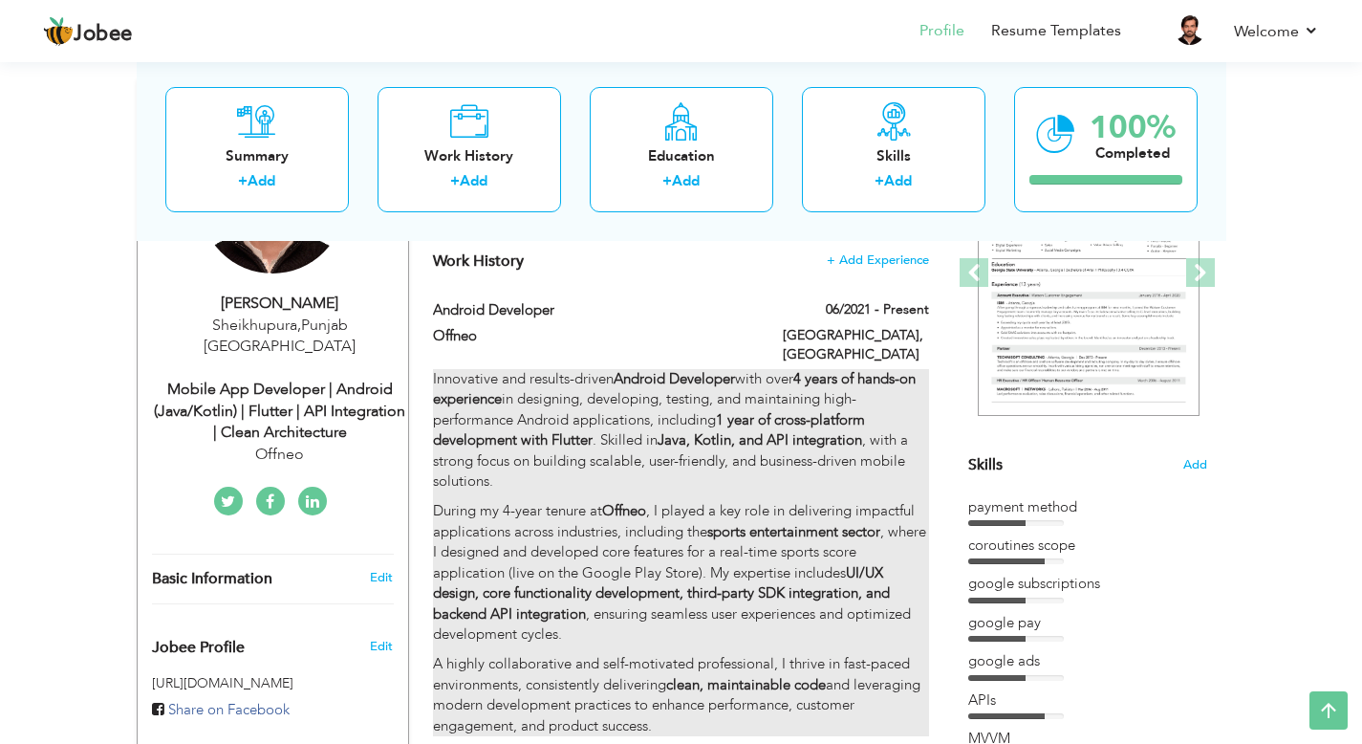
click at [859, 386] on p "Innovative and results-driven Android Developer with over 4 years of hands-on e…" at bounding box center [680, 430] width 495 height 123
type input "Android Developer"
type input "Offneo"
type input "06/2021"
checkbox input "true"
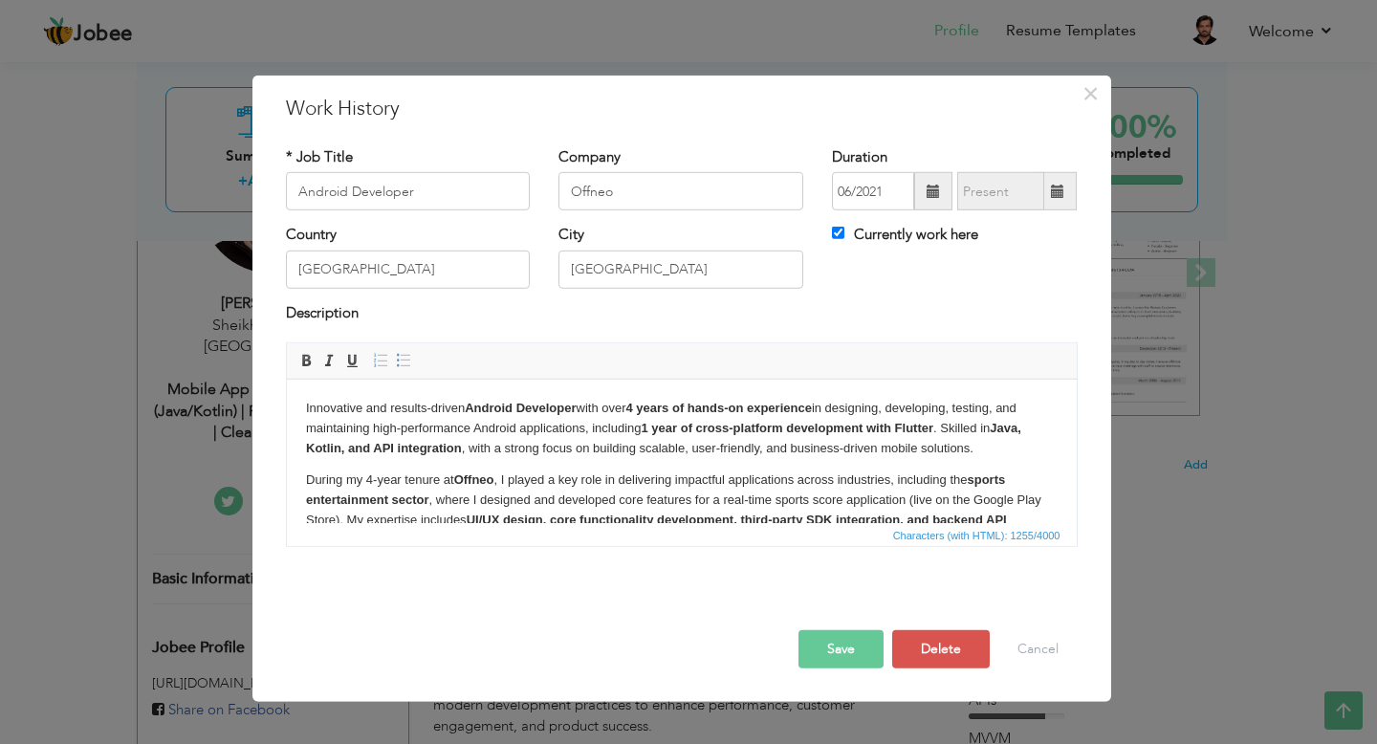
click at [767, 435] on strong "1 year of cross-platform development with Flutter" at bounding box center [786, 428] width 293 height 14
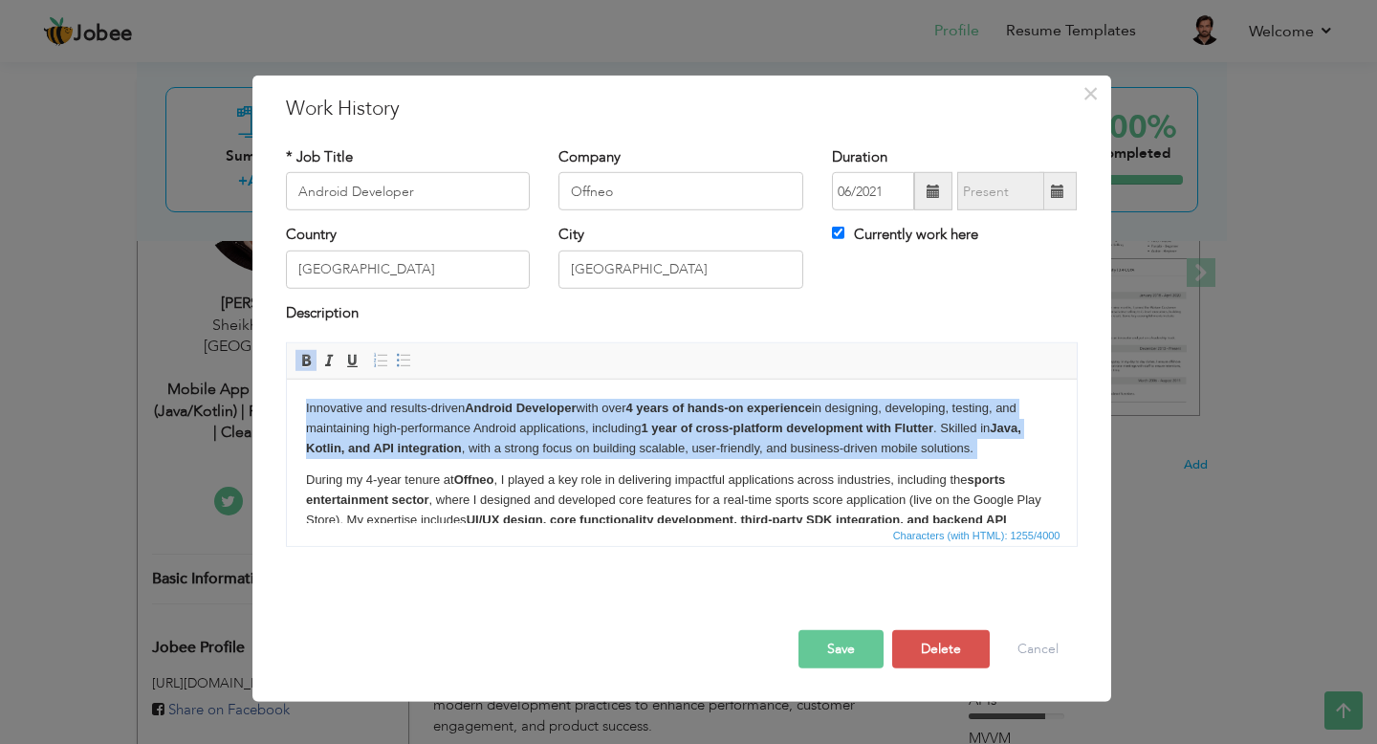
click at [767, 435] on strong "1 year of cross-platform development with Flutter" at bounding box center [786, 428] width 293 height 14
click at [746, 463] on body "Innovative and results-driven Android Developer with over 4 years of hands-on e…" at bounding box center [680, 501] width 751 height 204
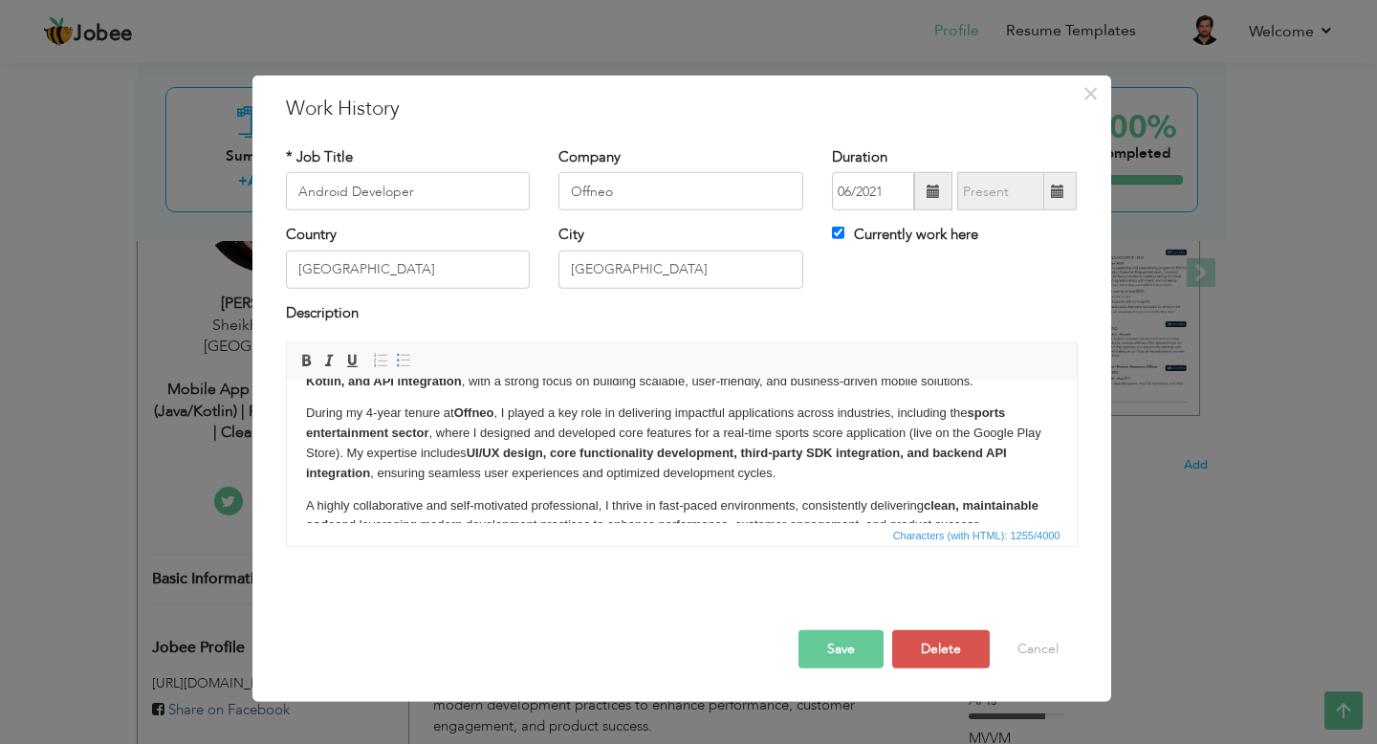
scroll to position [98, 0]
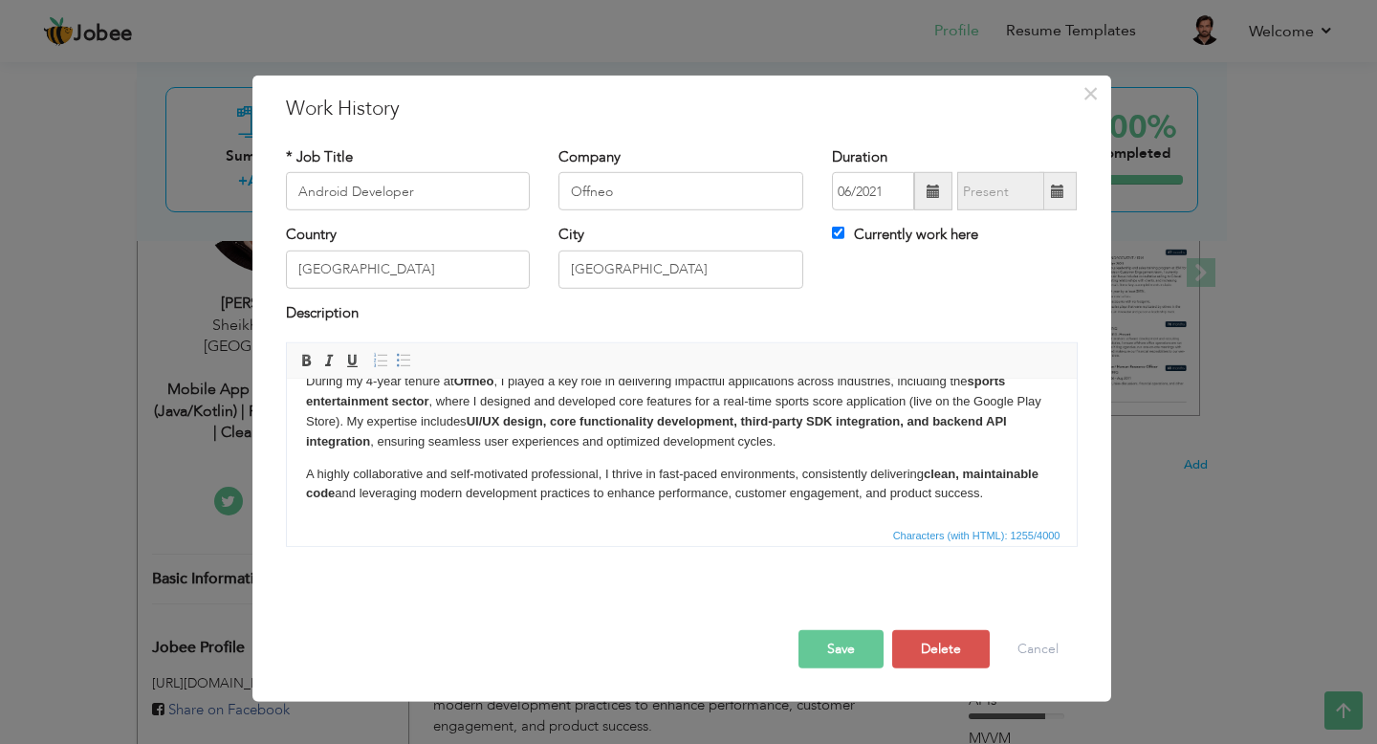
click at [720, 438] on p "During my 4-year tenure at Offneo , I played a key role in delivering impactful…" at bounding box center [680, 411] width 751 height 79
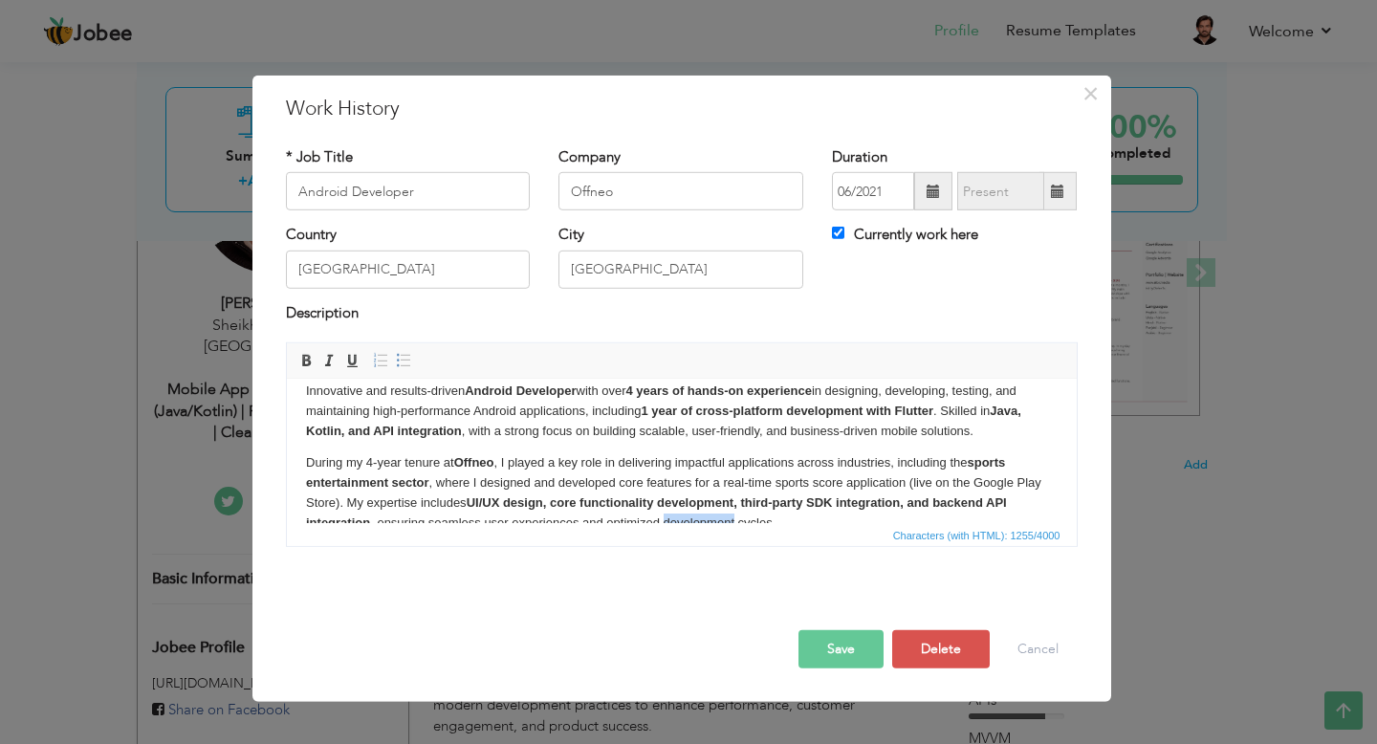
scroll to position [36, 0]
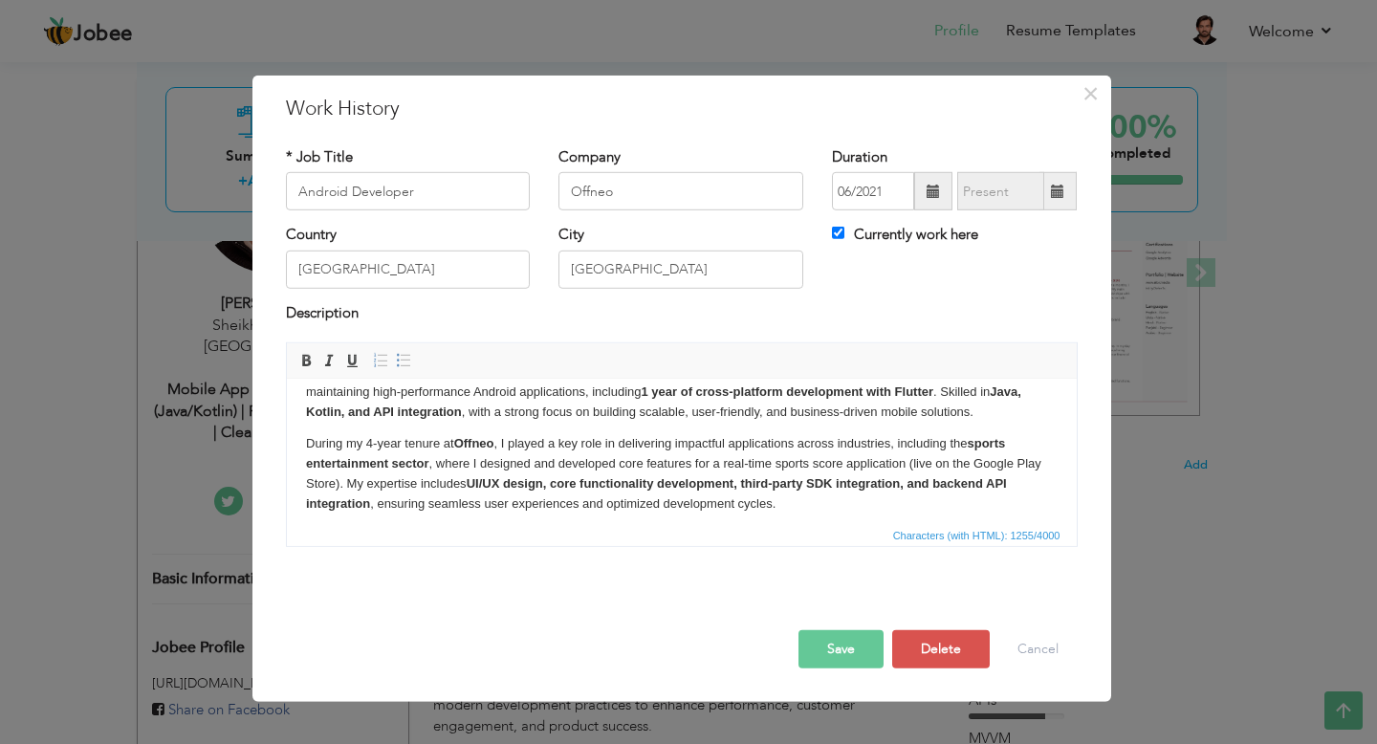
click at [728, 441] on p "During my 4-year tenure at Offneo , I played a key role in delivering impactful…" at bounding box center [680, 473] width 751 height 79
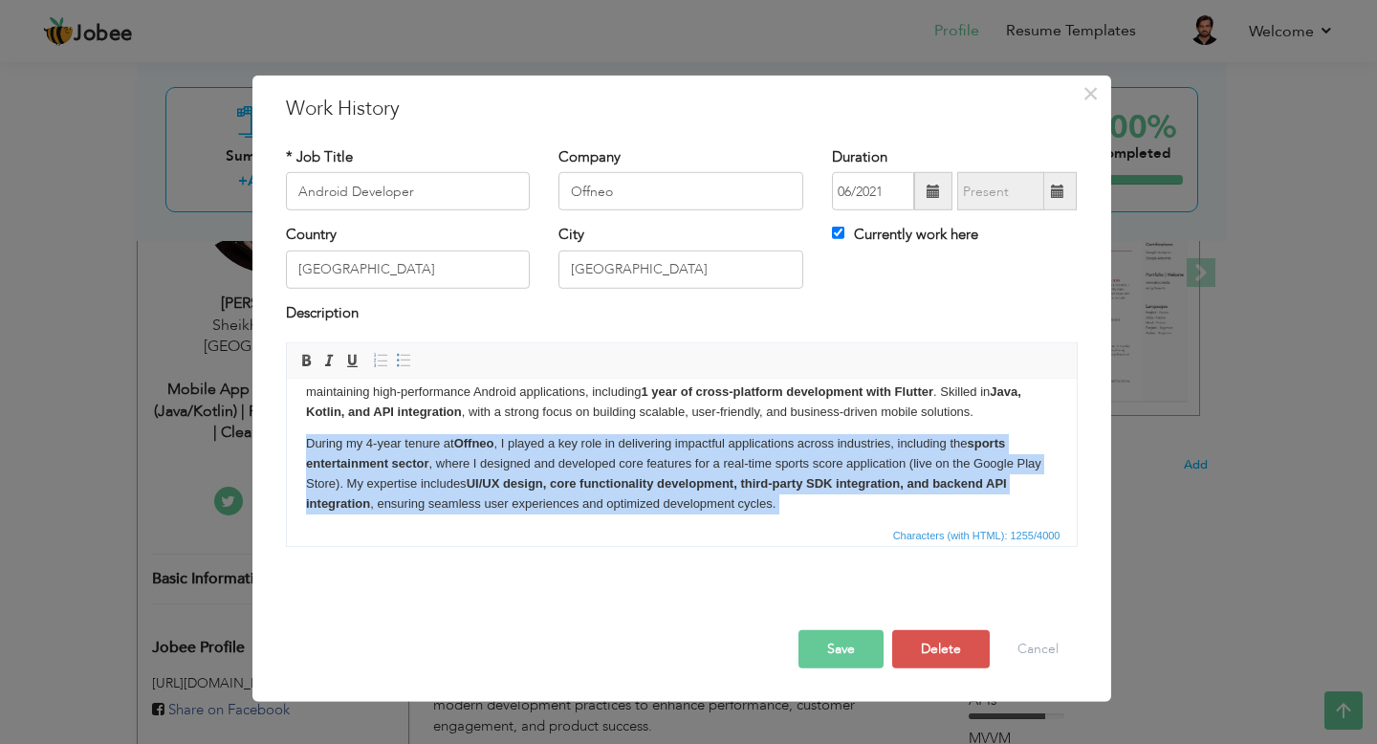
click at [728, 441] on p "During my 4-year tenure at Offneo , I played a key role in delivering impactful…" at bounding box center [680, 473] width 751 height 79
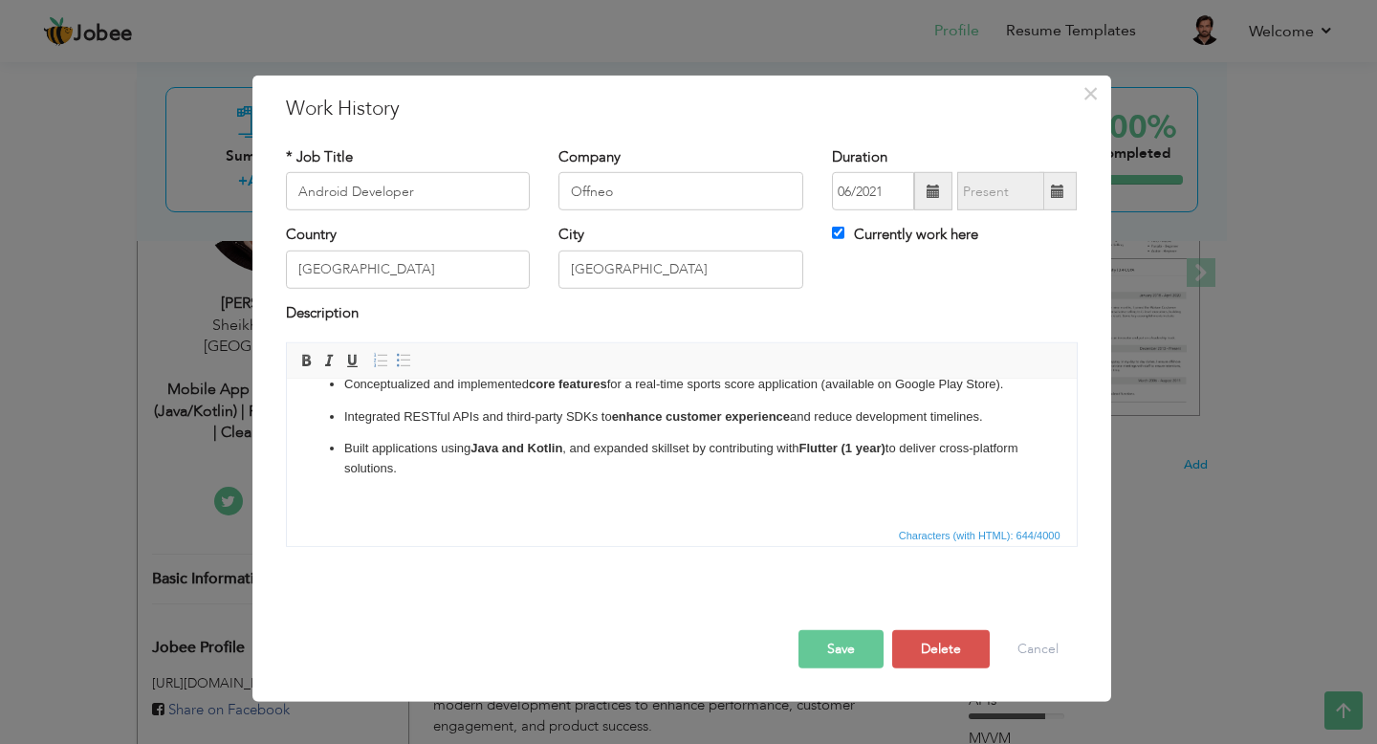
scroll to position [57, 0]
click at [1086, 98] on span "×" at bounding box center [1090, 93] width 16 height 34
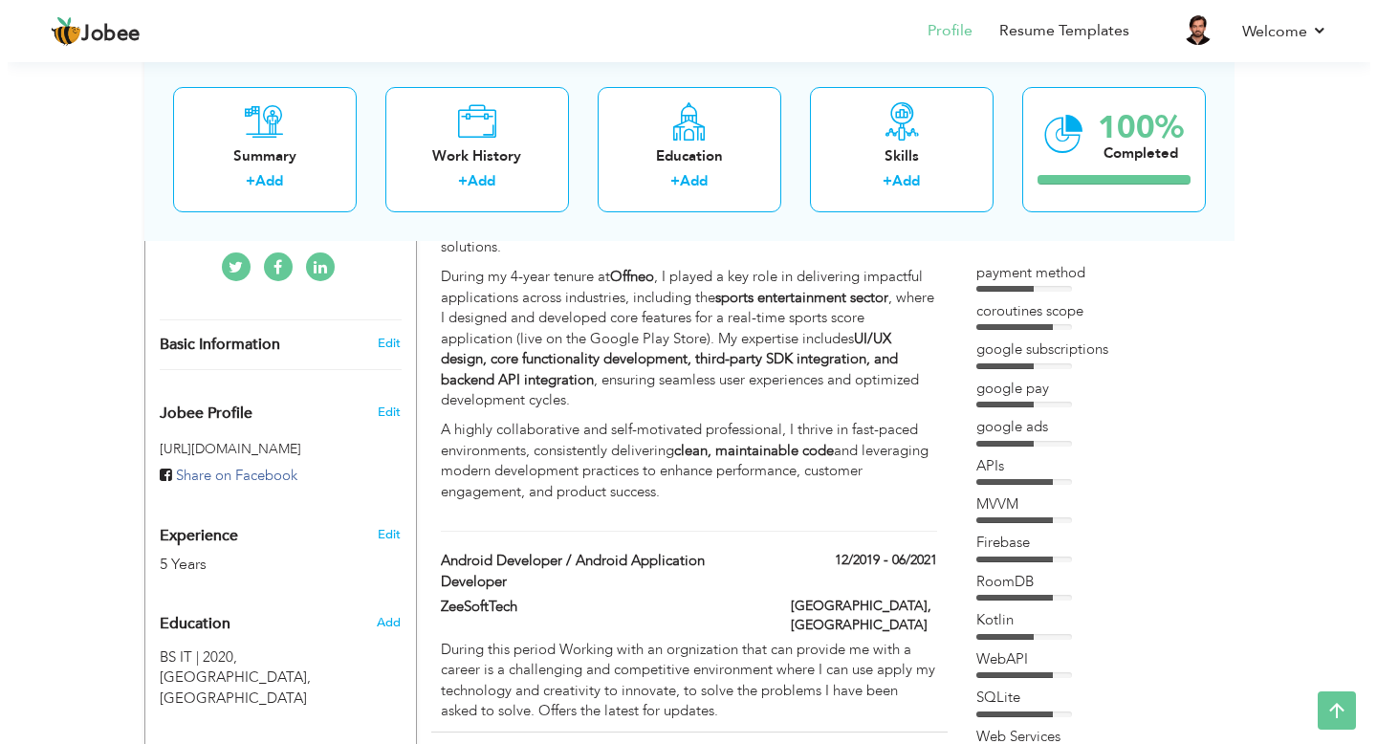
scroll to position [516, 0]
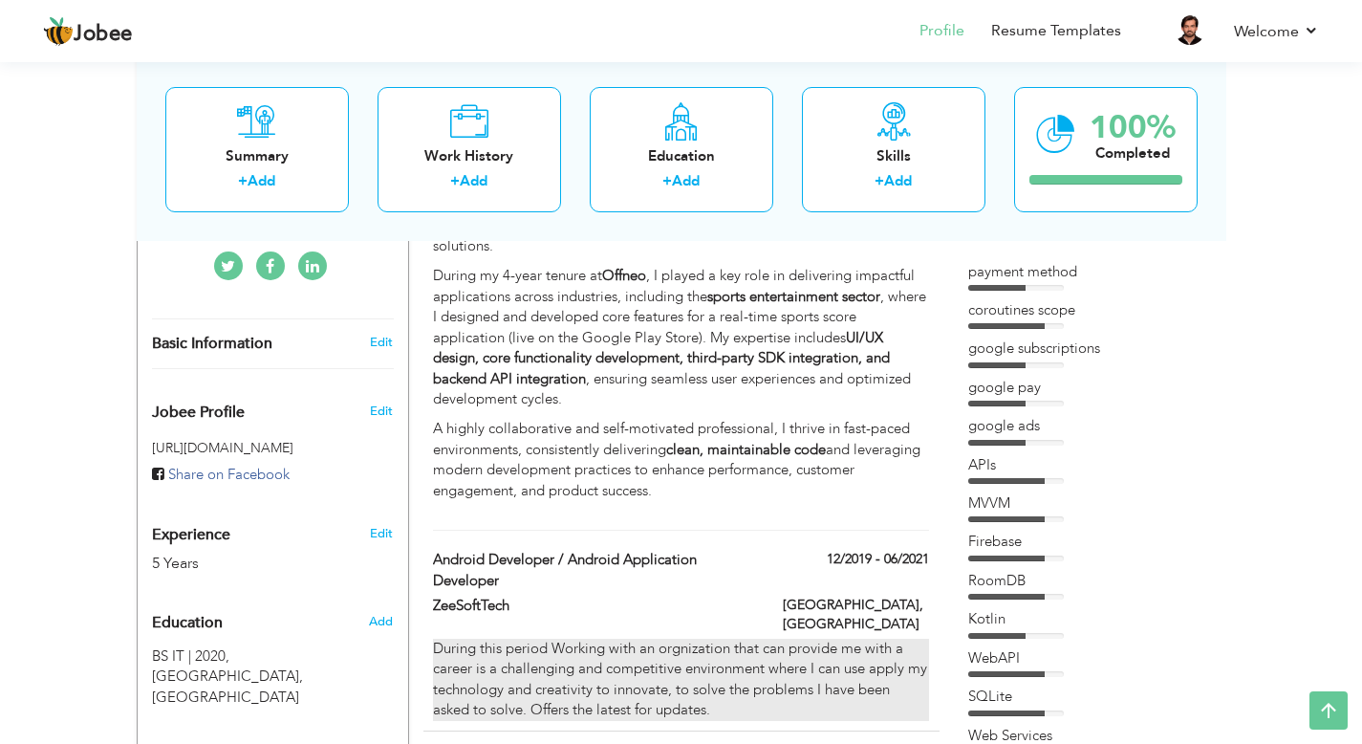
click at [722, 639] on div "During this period Working with an orgnization that can provide me with a caree…" at bounding box center [680, 680] width 495 height 82
type input "Android Developer / Android Application Developer"
type input "ZeeSoftTech"
type input "12/2019"
type input "06/2021"
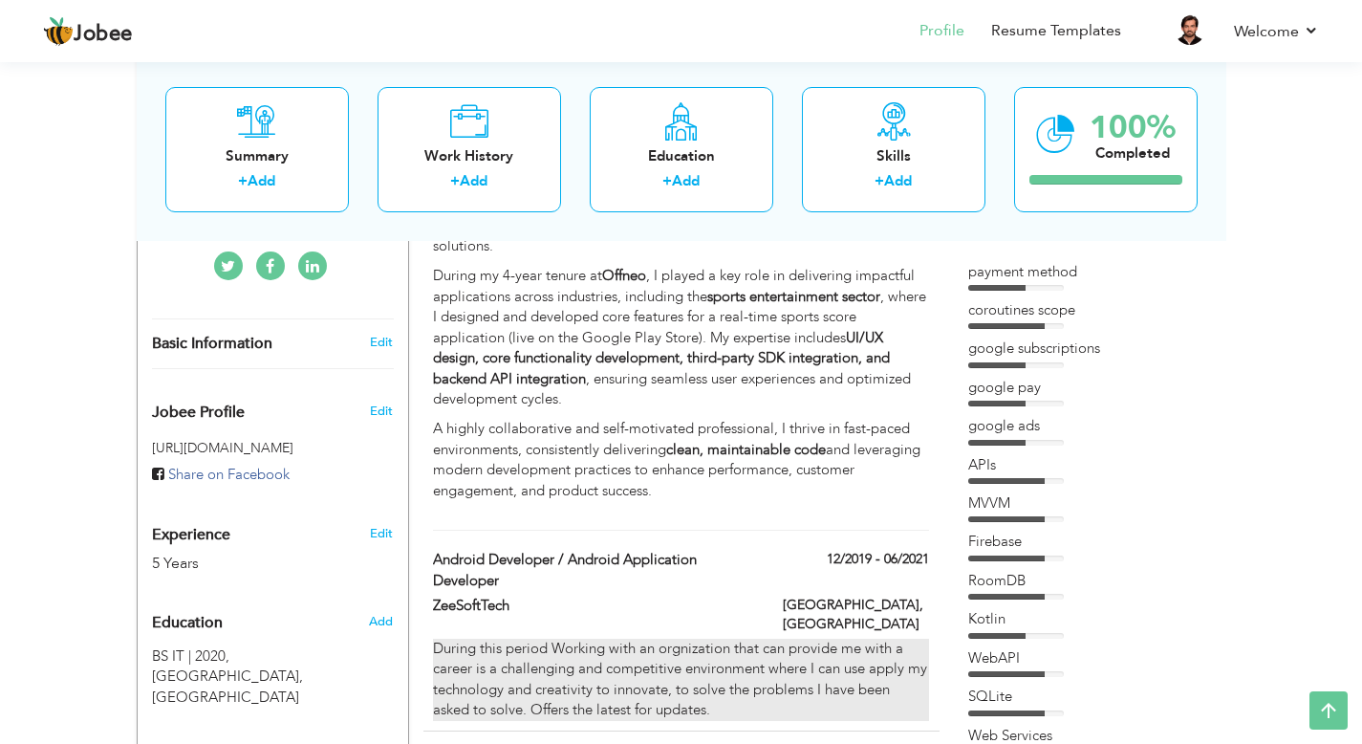
checkbox input "false"
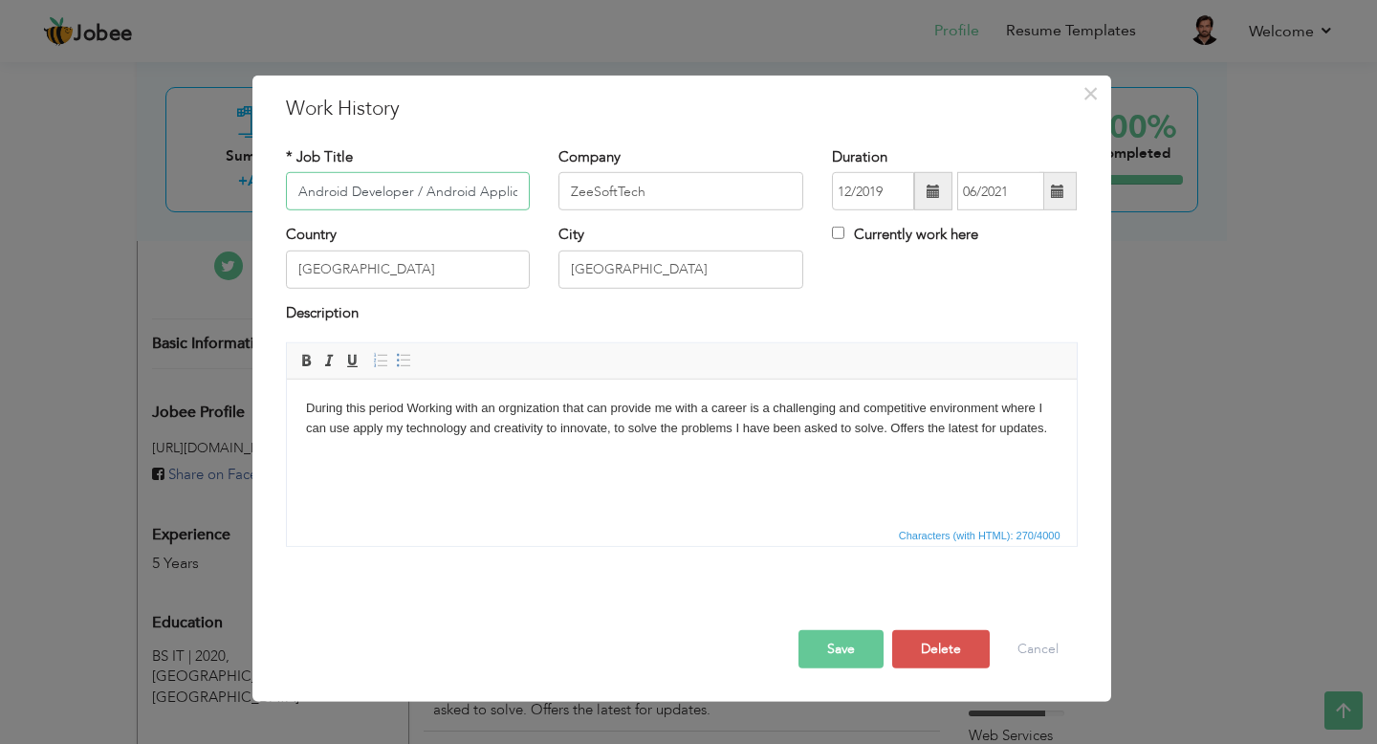
scroll to position [0, 92]
click at [695, 406] on body "During this period Working with an orgnization that can provide me with a caree…" at bounding box center [680, 419] width 751 height 40
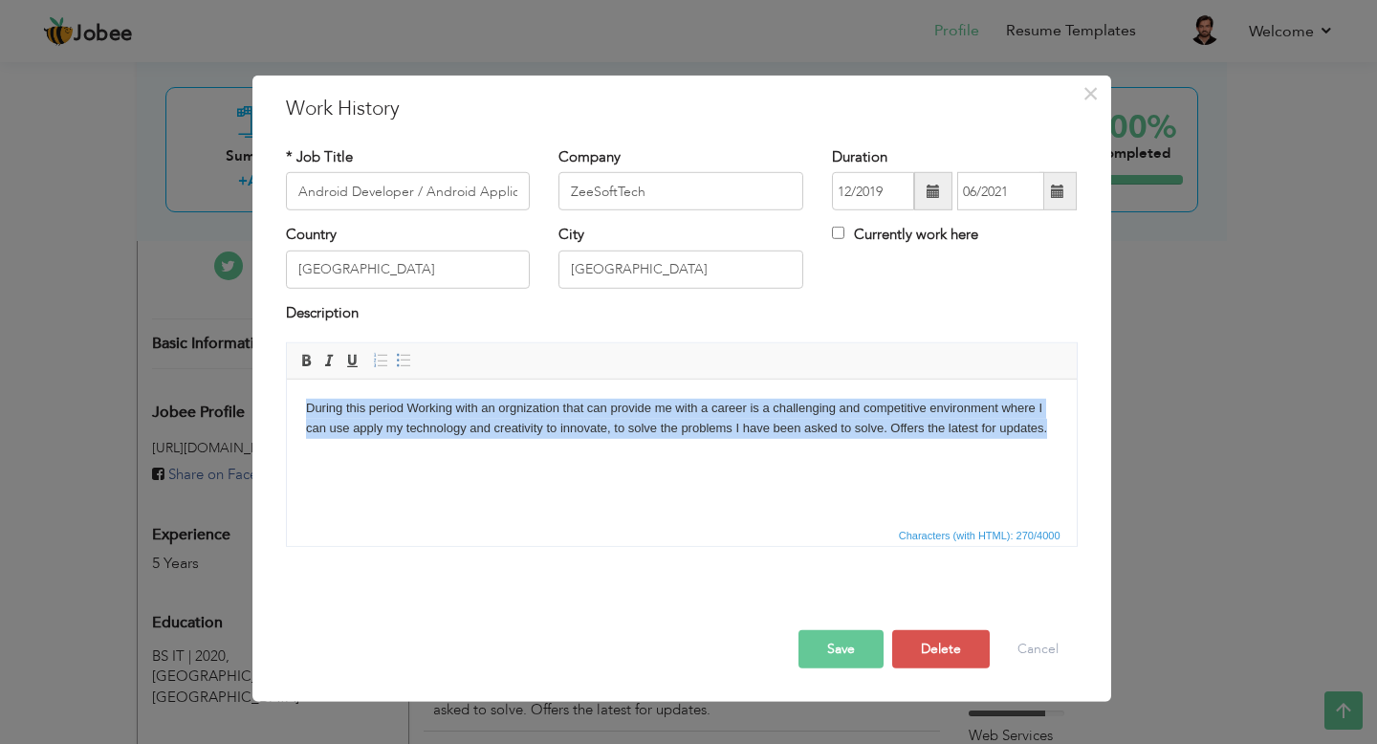
click at [695, 406] on body "During this period Working with an orgnization that can provide me with a caree…" at bounding box center [680, 419] width 751 height 40
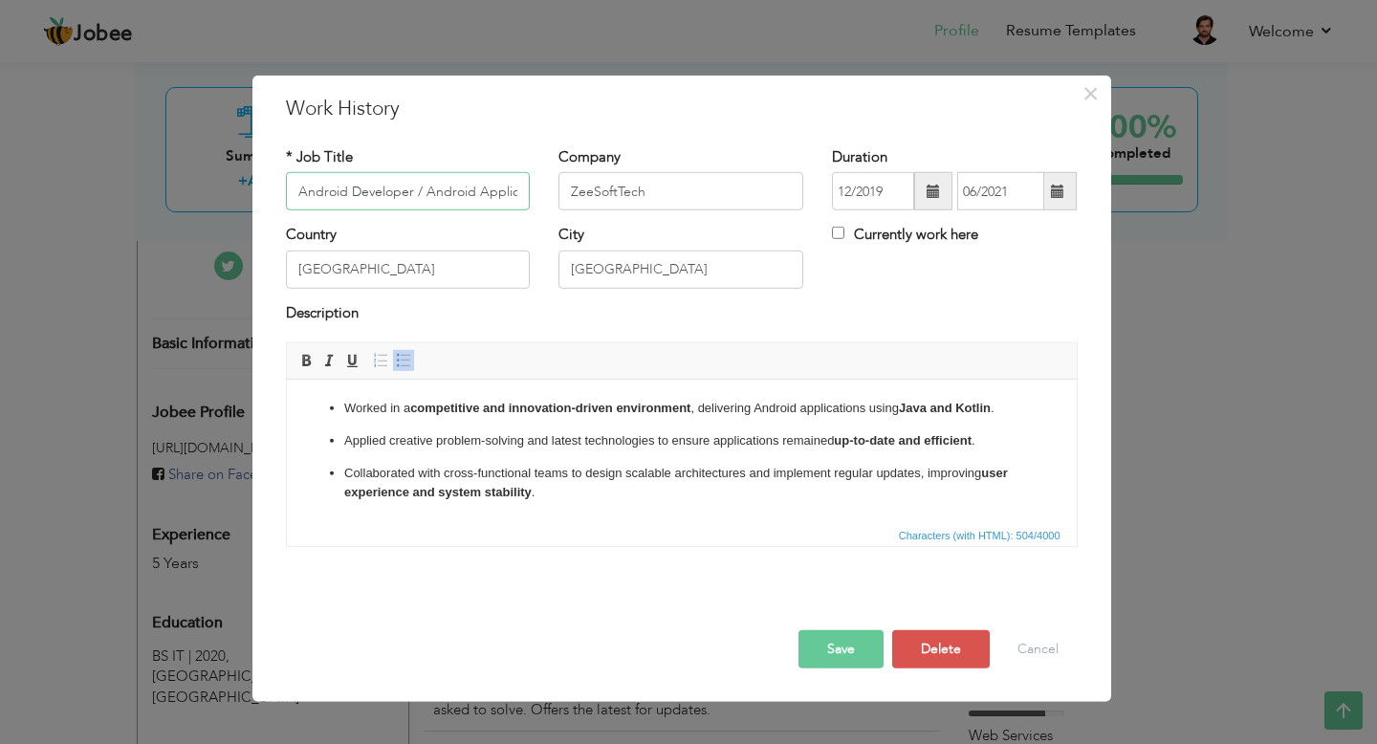
click at [463, 193] on input "Android Developer / Android Application Developer" at bounding box center [408, 191] width 245 height 38
click at [419, 196] on input "Android Developer / Android Application Developer" at bounding box center [408, 191] width 245 height 38
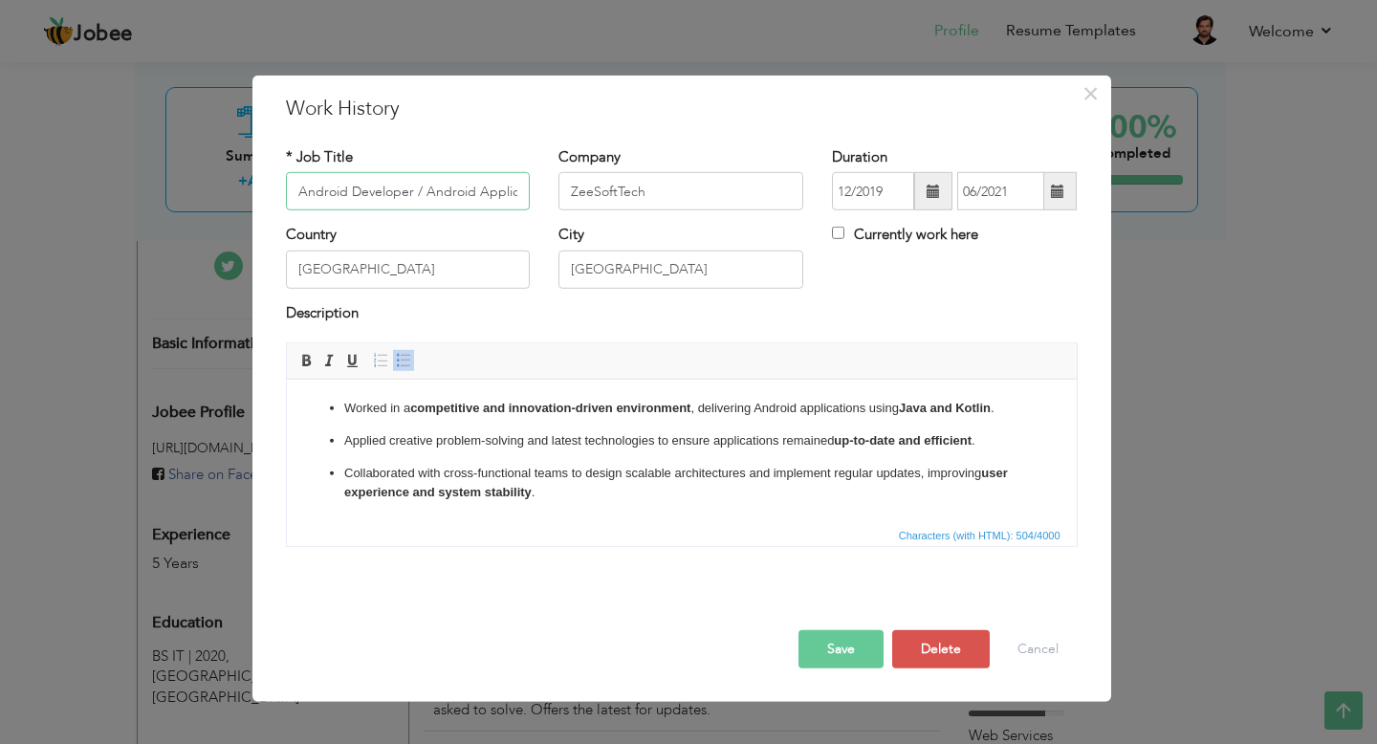
scroll to position [0, 92]
drag, startPoint x: 416, startPoint y: 185, endPoint x: 551, endPoint y: 223, distance: 139.8
click at [551, 223] on div "* Job Title Android Developer / Android Application Developer Company ZeeSoftTe…" at bounding box center [681, 185] width 820 height 77
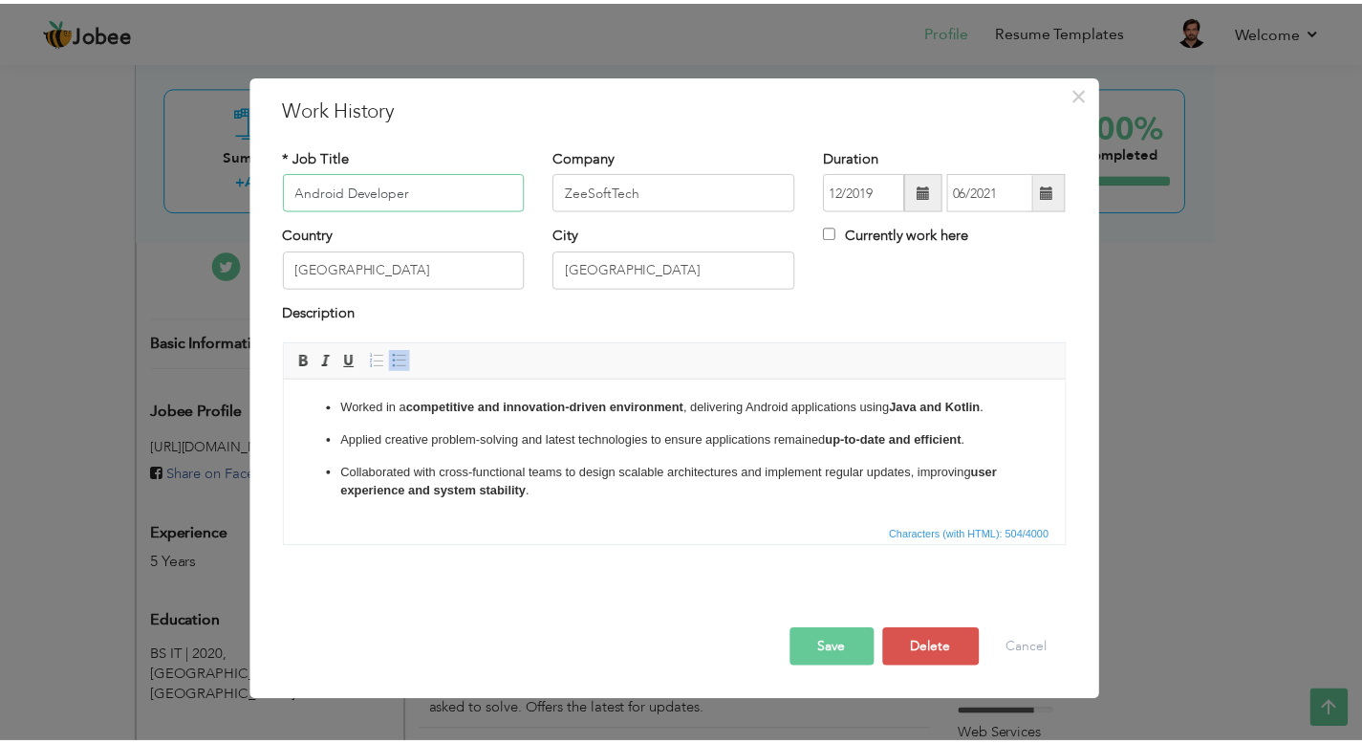
scroll to position [0, 0]
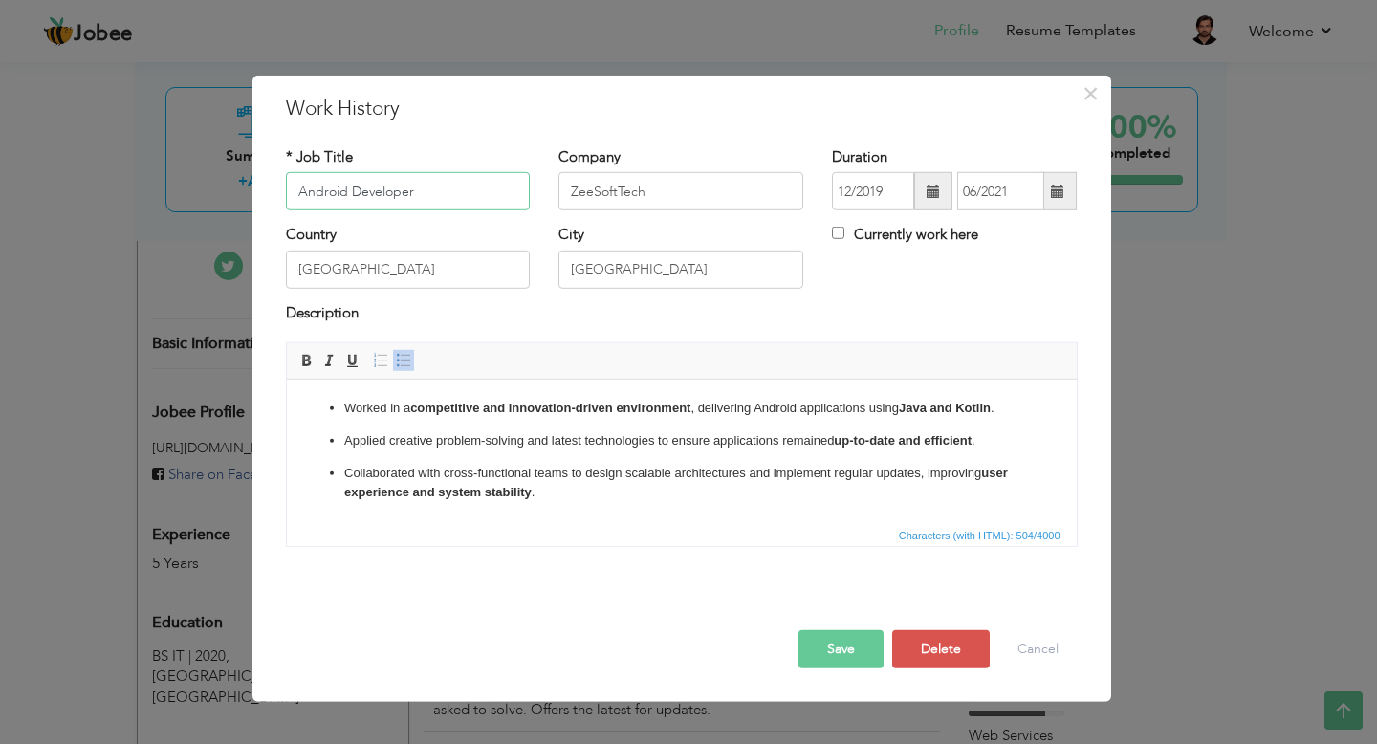
type input "Android Developer"
click at [681, 195] on input "ZeeSoftTech" at bounding box center [680, 191] width 245 height 38
click at [422, 272] on input "[GEOGRAPHIC_DATA]" at bounding box center [408, 269] width 245 height 38
click at [584, 265] on input "[GEOGRAPHIC_DATA]" at bounding box center [680, 269] width 245 height 38
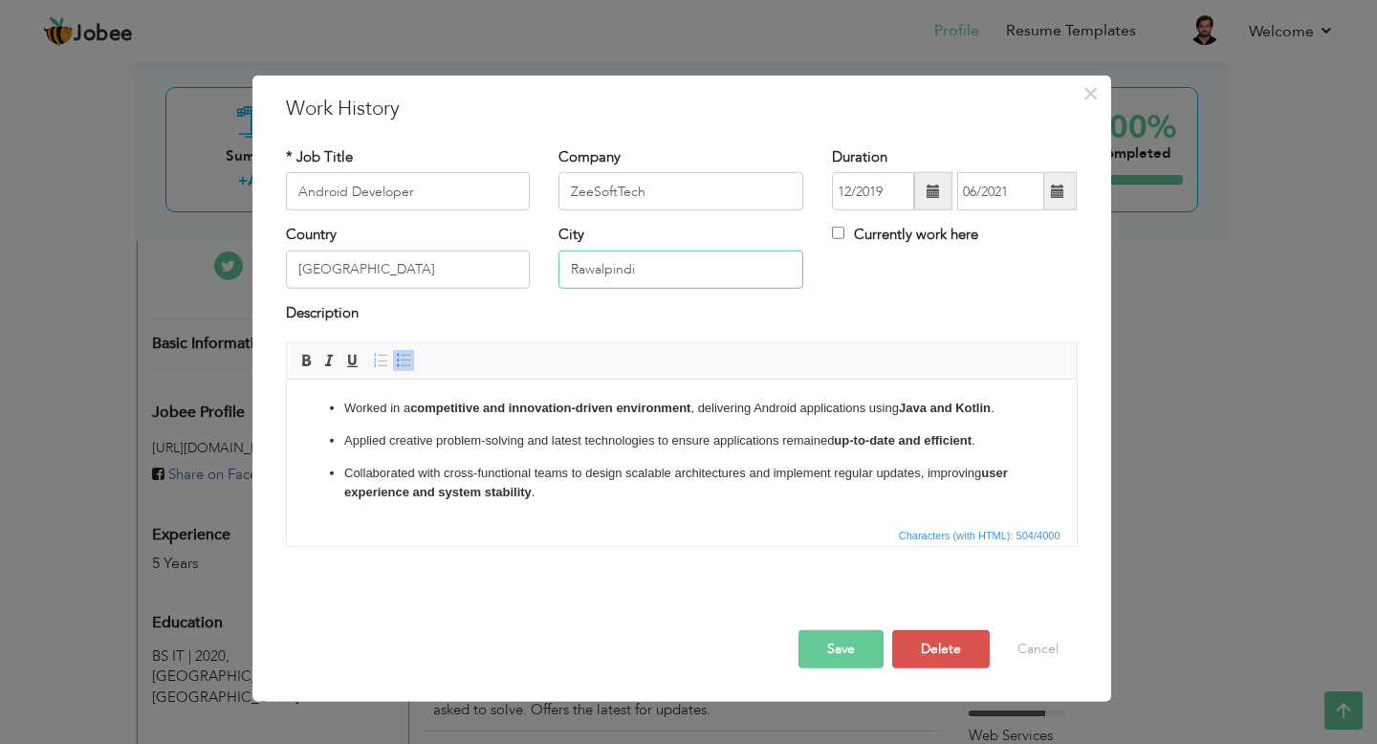
type input "Rawalpindi"
click at [847, 649] on button "Save" at bounding box center [840, 649] width 85 height 38
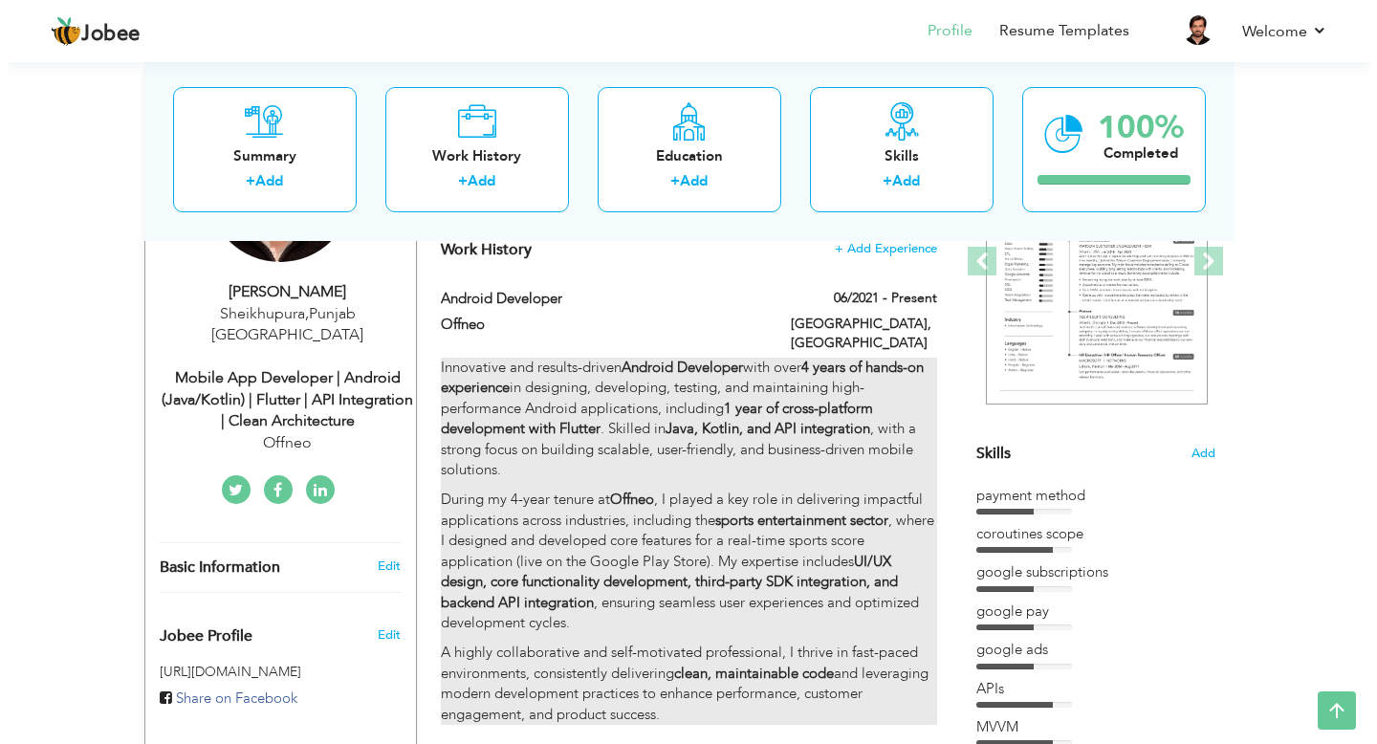
scroll to position [259, 0]
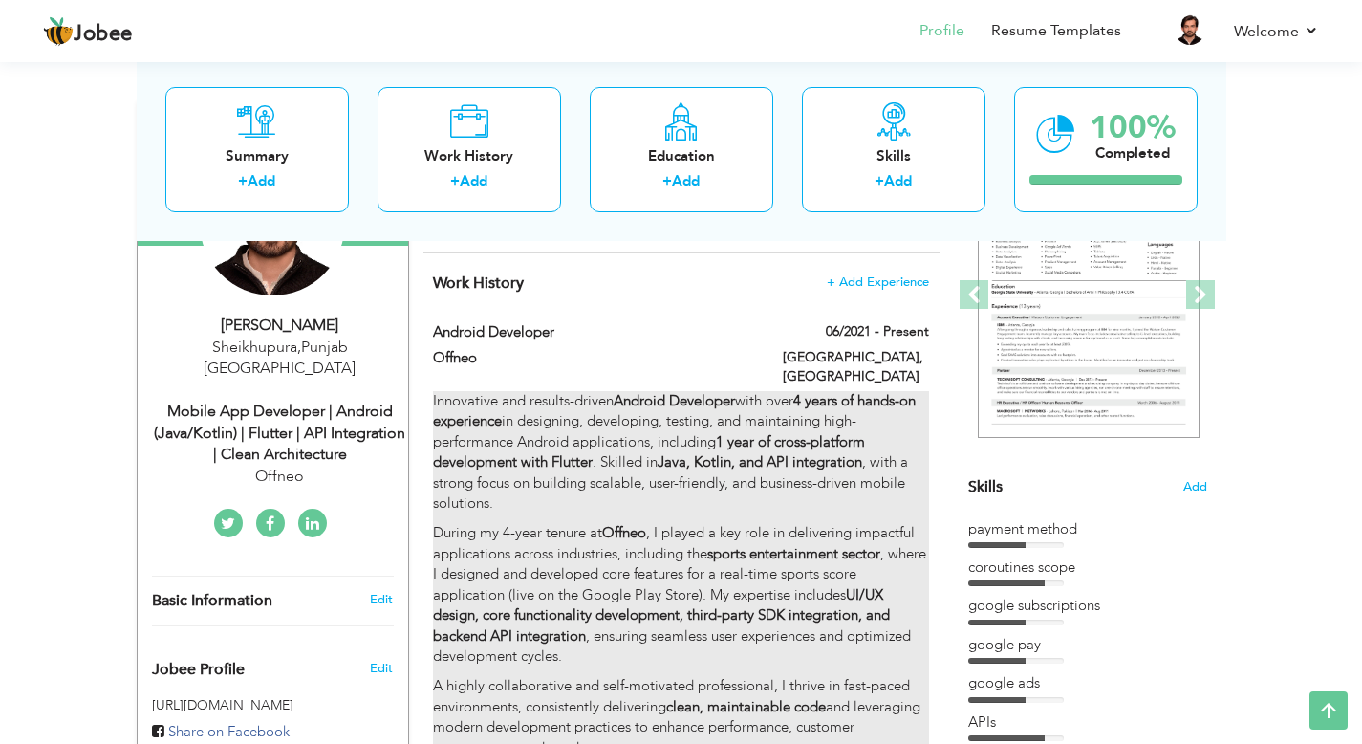
click at [830, 432] on strong "1 year of cross-platform development with Flutter" at bounding box center [649, 451] width 432 height 39
type input "Offneo"
type input "06/2021"
type input "[GEOGRAPHIC_DATA]"
checkbox input "true"
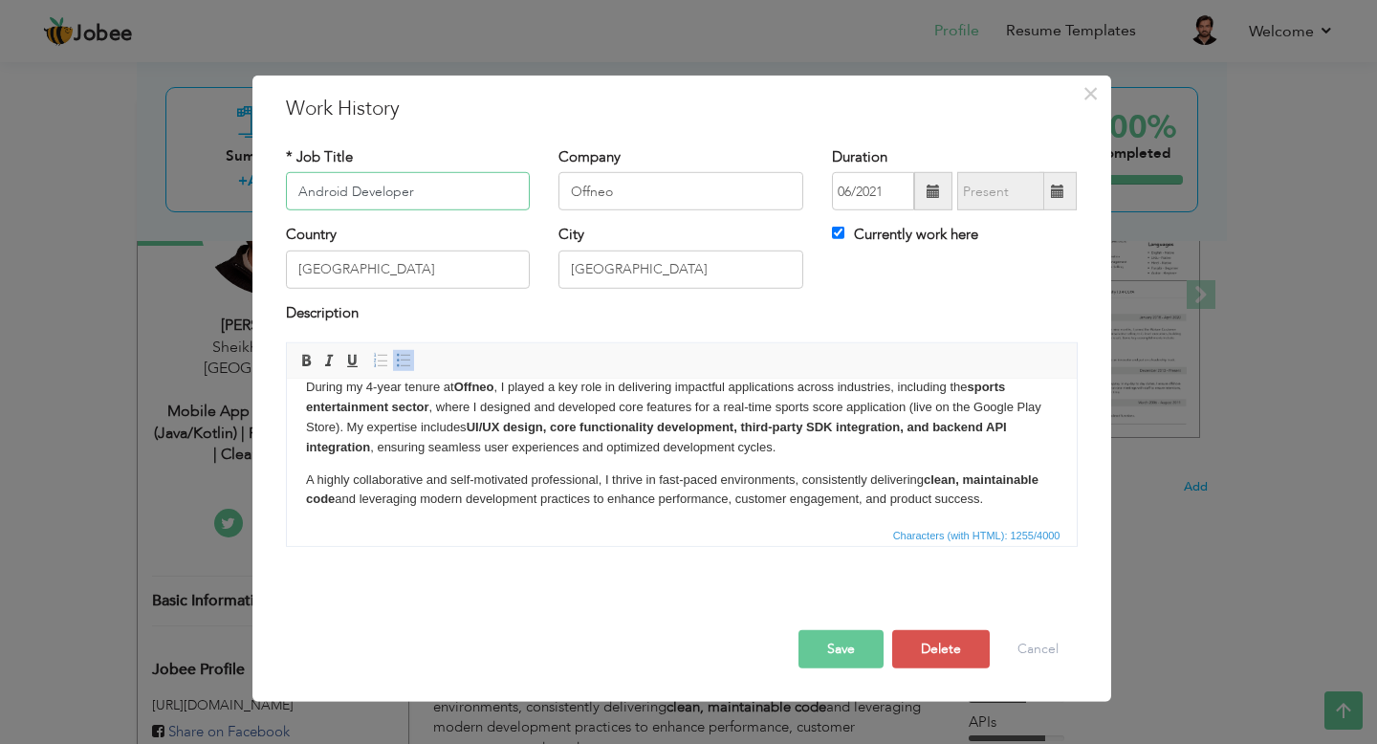
scroll to position [0, 0]
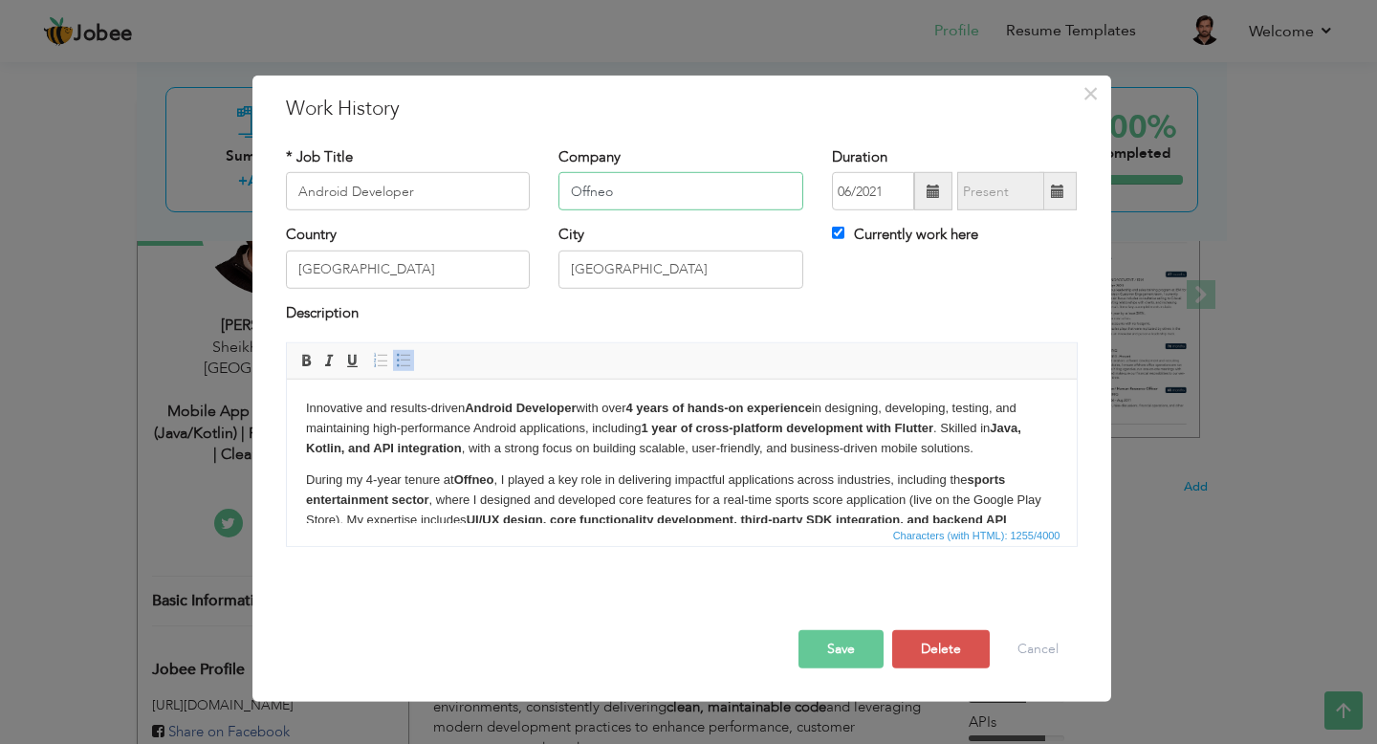
click at [666, 193] on input "Offneo" at bounding box center [680, 191] width 245 height 38
click at [457, 187] on input "Android Developer" at bounding box center [408, 191] width 245 height 38
type input "Android Developer / Flutter Developer"
click at [842, 642] on button "Save" at bounding box center [840, 649] width 85 height 38
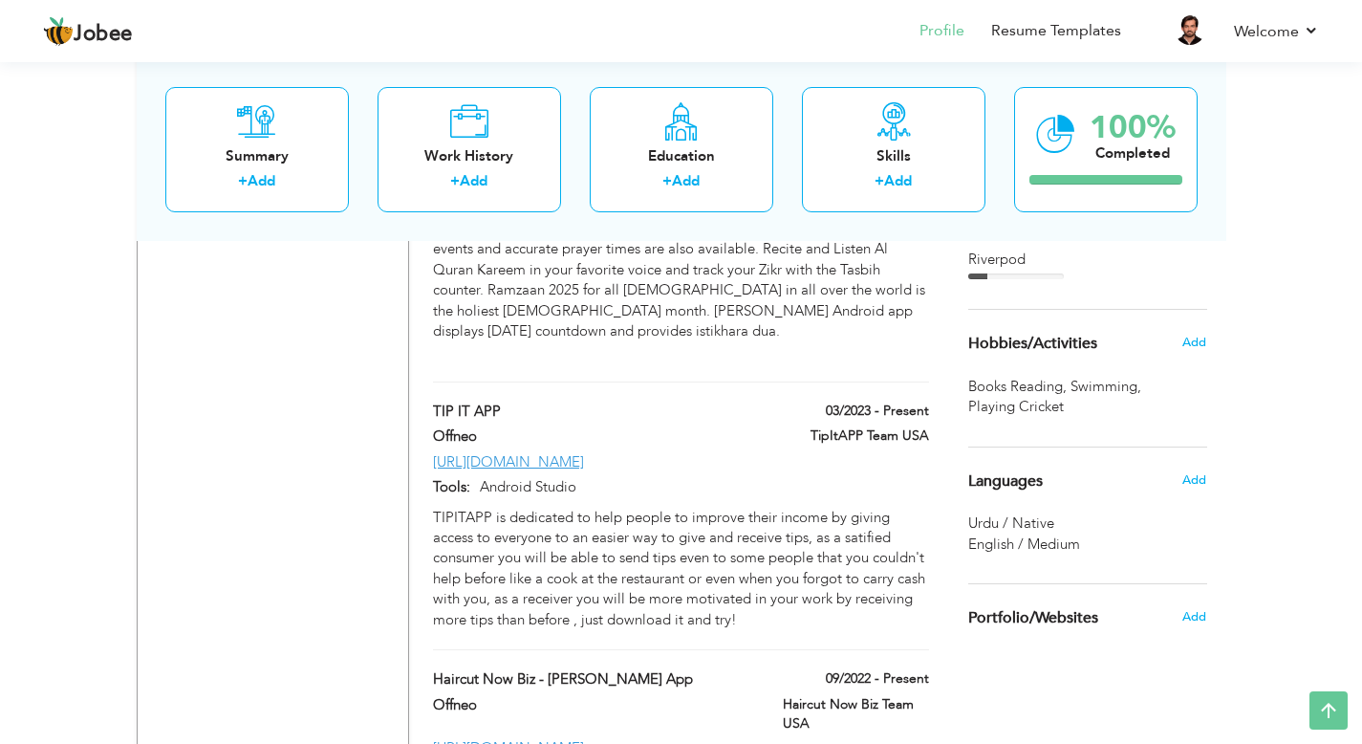
scroll to position [1434, 0]
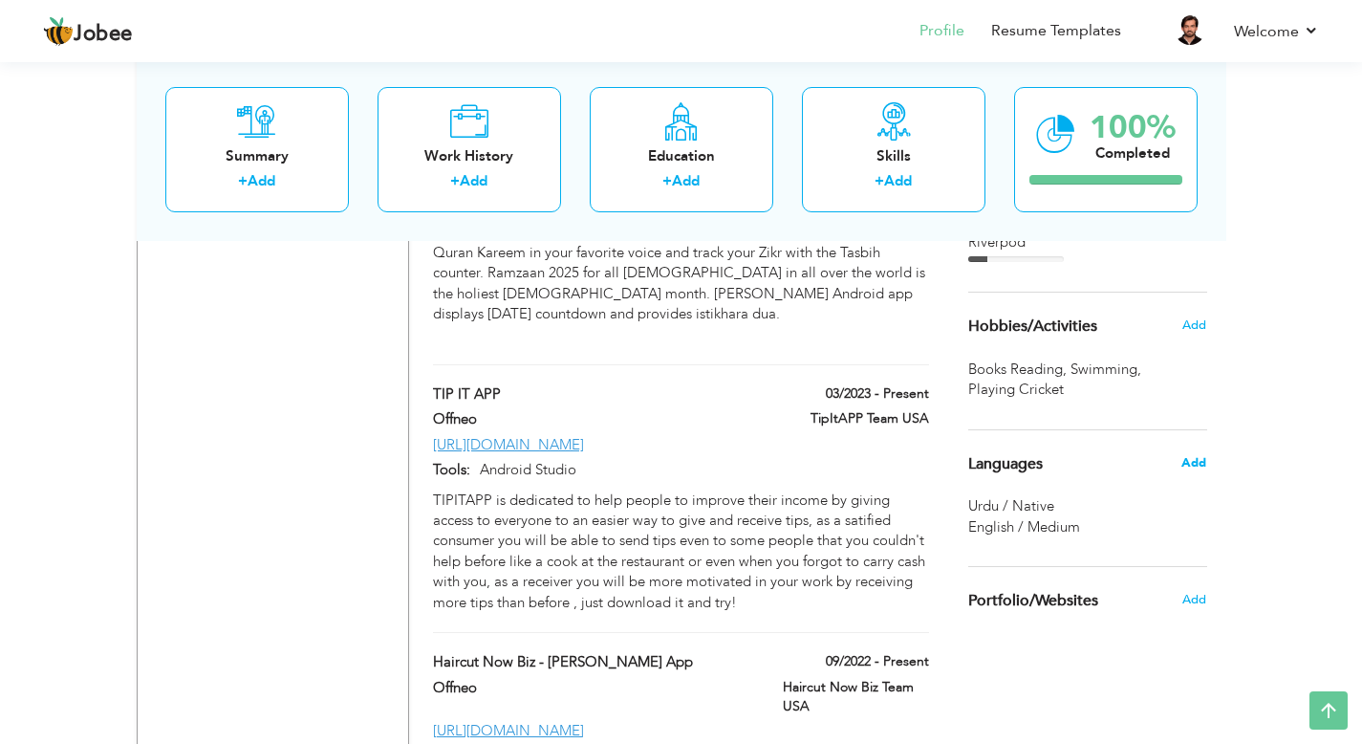
click at [1183, 464] on span "Add" at bounding box center [1194, 462] width 25 height 17
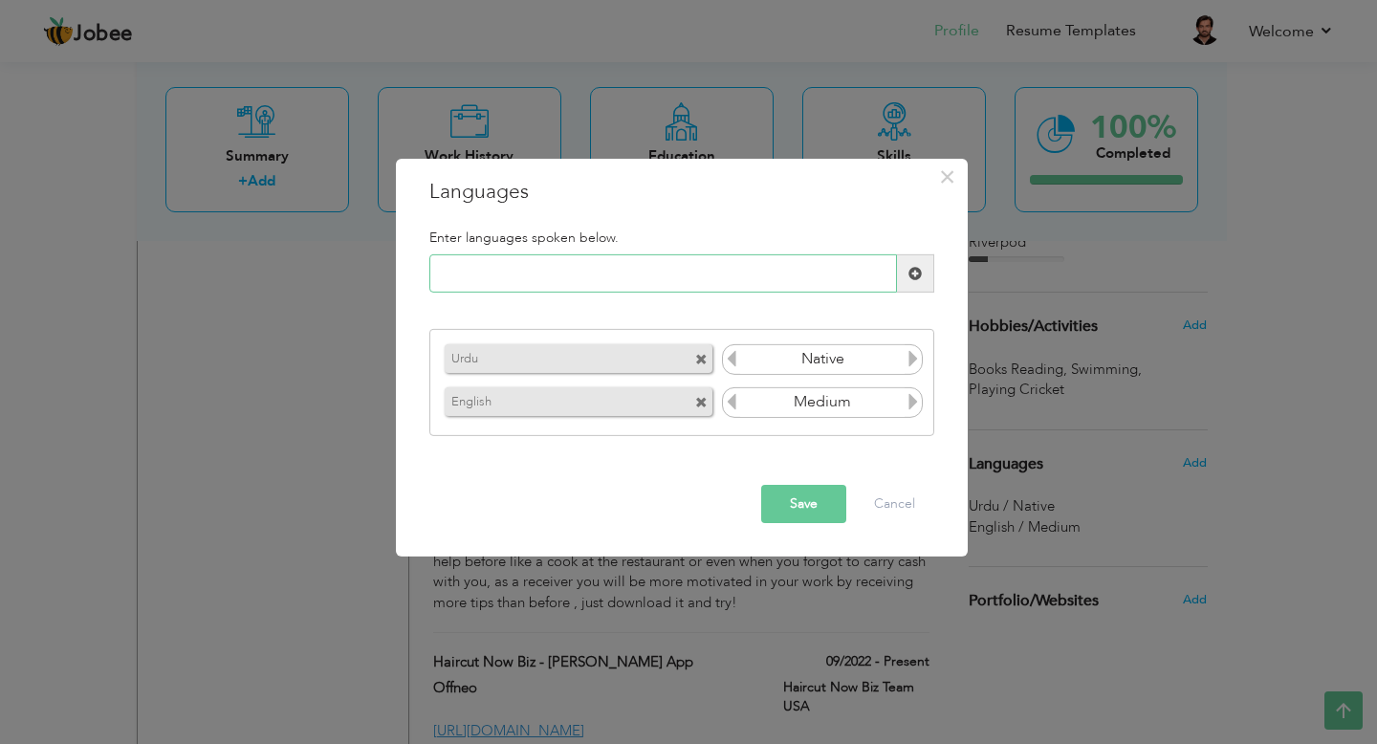
paste input "Java"
type input "Java"
click at [796, 502] on button "Save" at bounding box center [803, 504] width 85 height 38
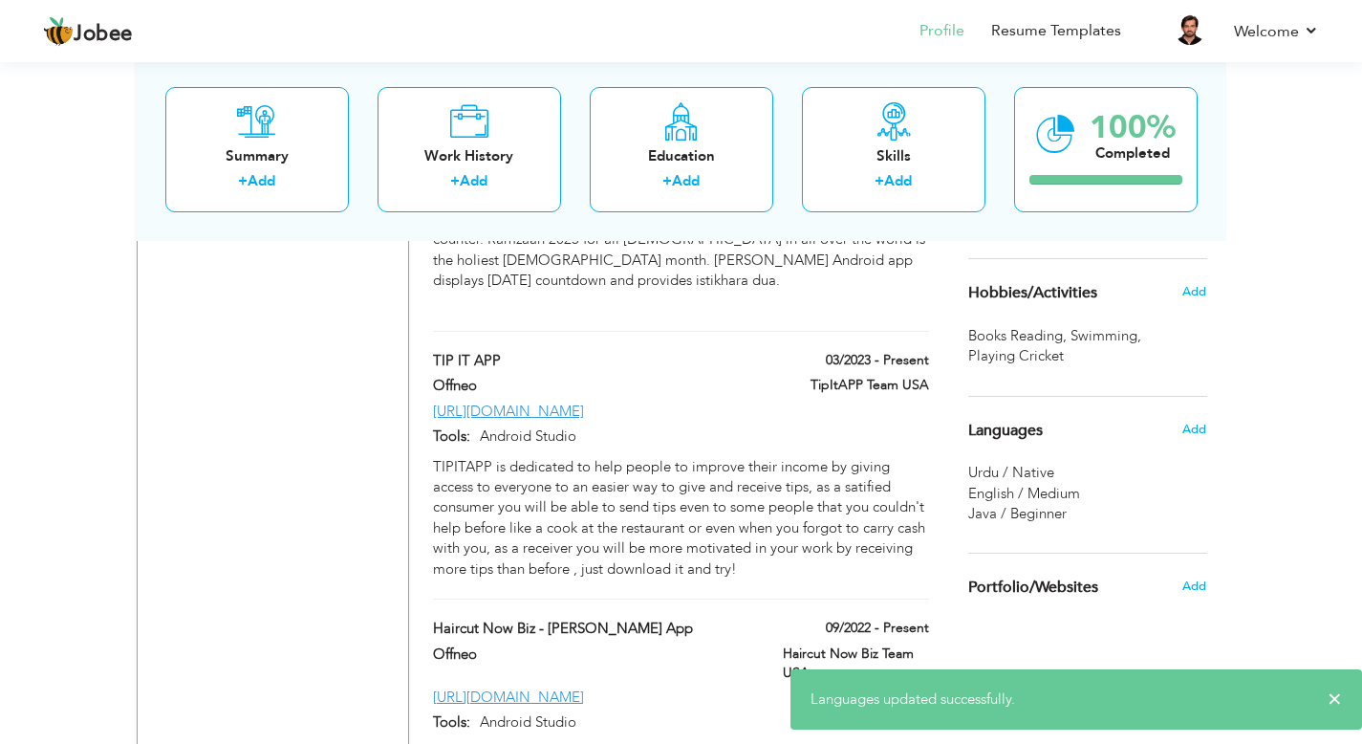
scroll to position [1483, 0]
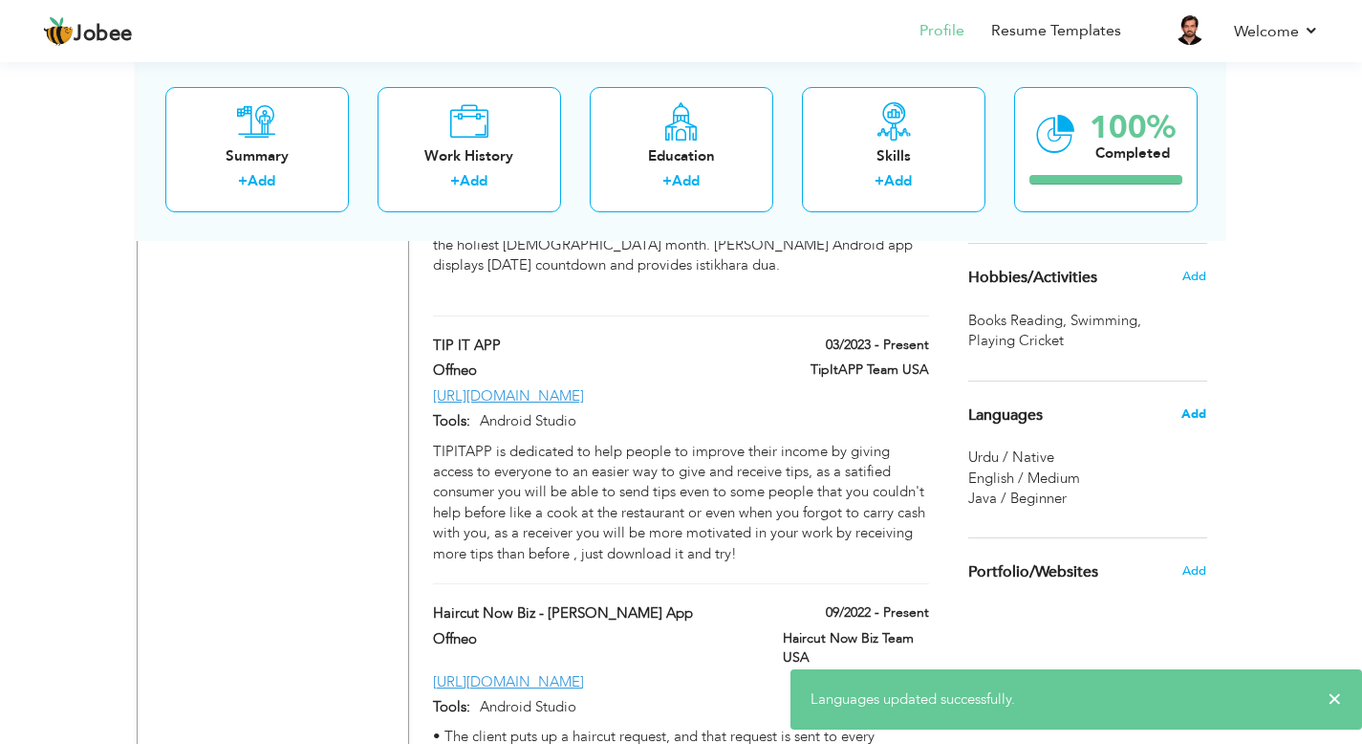
click at [1191, 410] on span "Add" at bounding box center [1194, 413] width 25 height 17
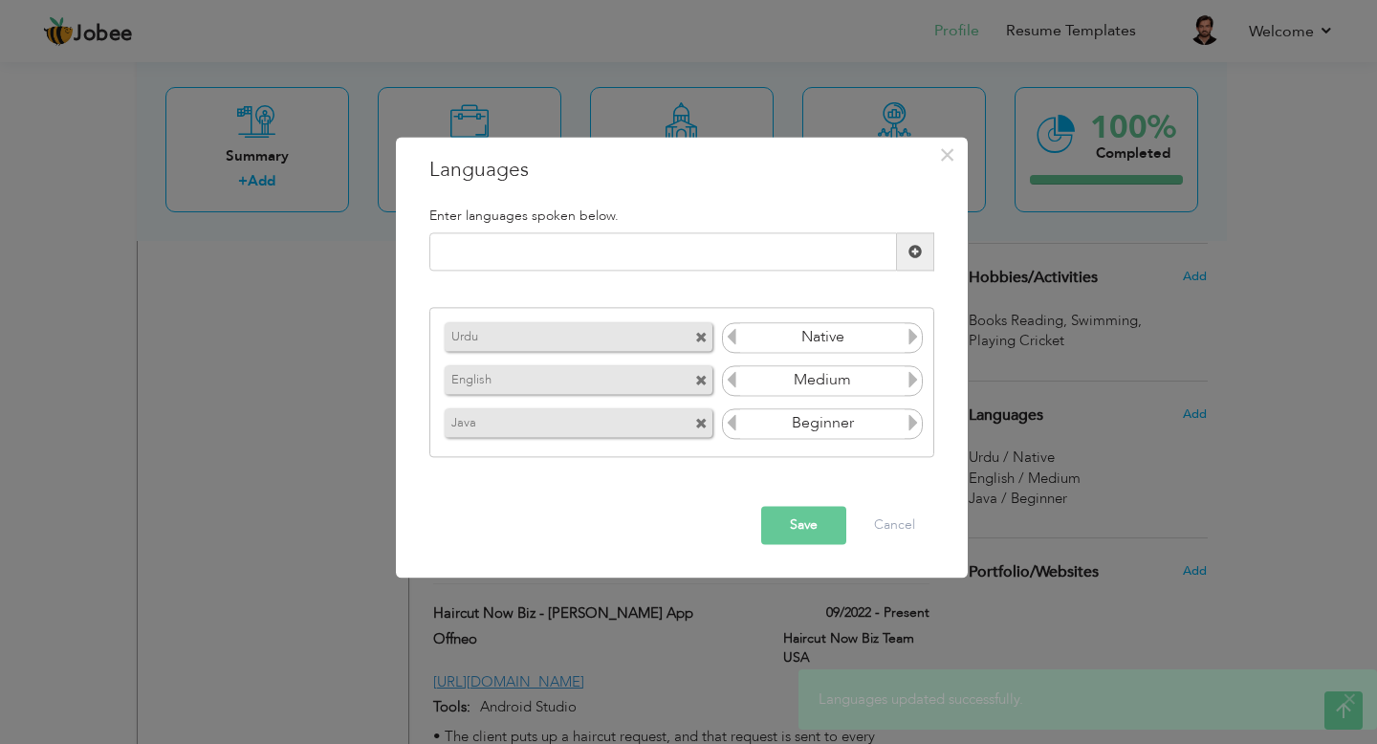
click at [860, 427] on input "Beginner" at bounding box center [822, 423] width 165 height 29
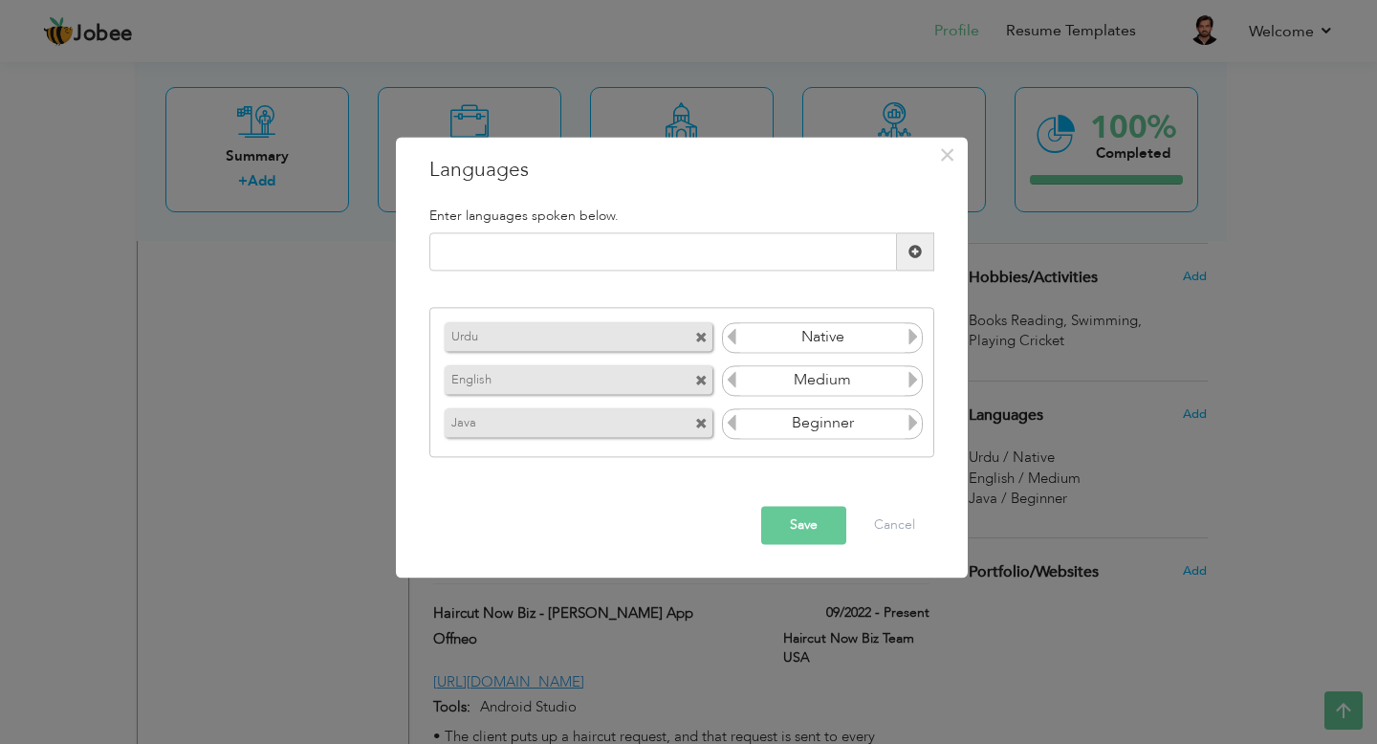
click at [910, 426] on icon at bounding box center [912, 422] width 17 height 17
click at [912, 426] on icon at bounding box center [912, 422] width 17 height 17
click at [910, 423] on icon at bounding box center [912, 422] width 17 height 17
click at [733, 428] on icon at bounding box center [731, 422] width 17 height 17
click at [911, 424] on icon at bounding box center [912, 422] width 17 height 17
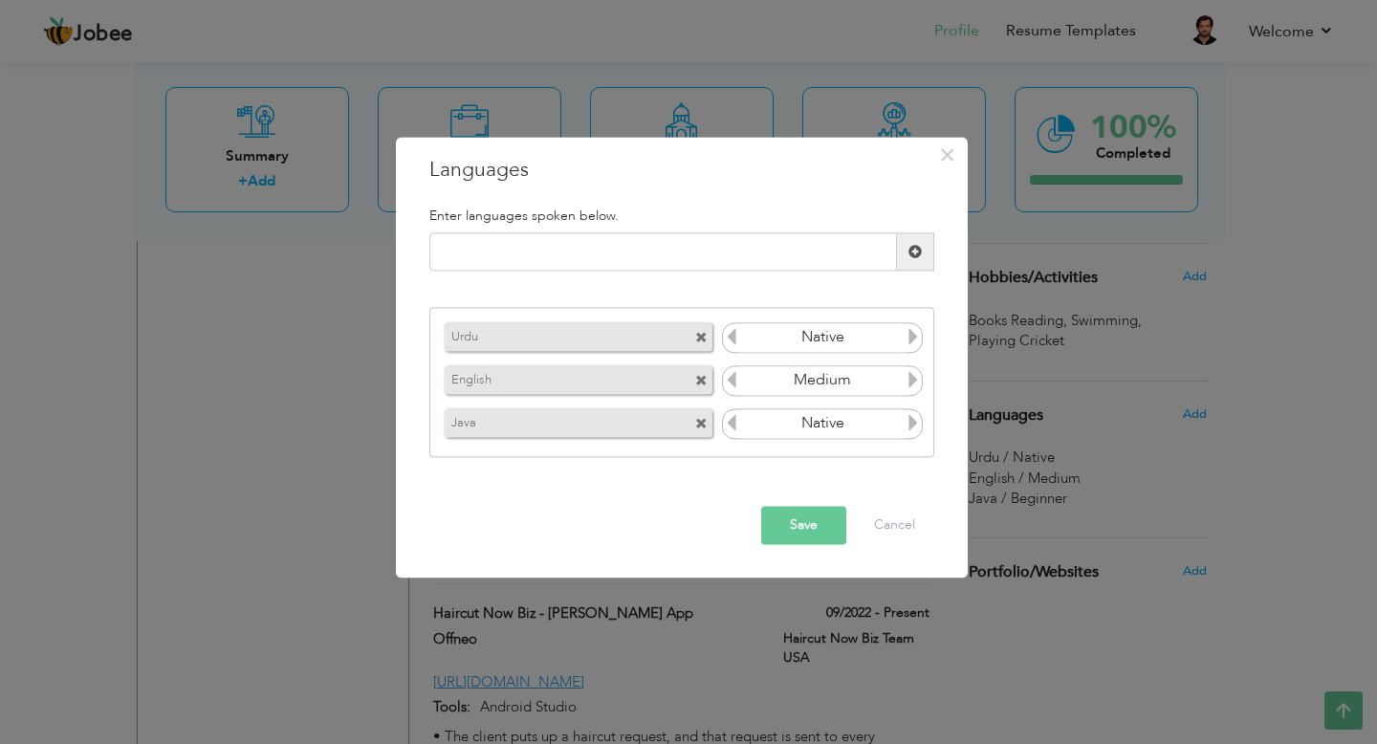
click at [817, 525] on button "Save" at bounding box center [803, 526] width 85 height 38
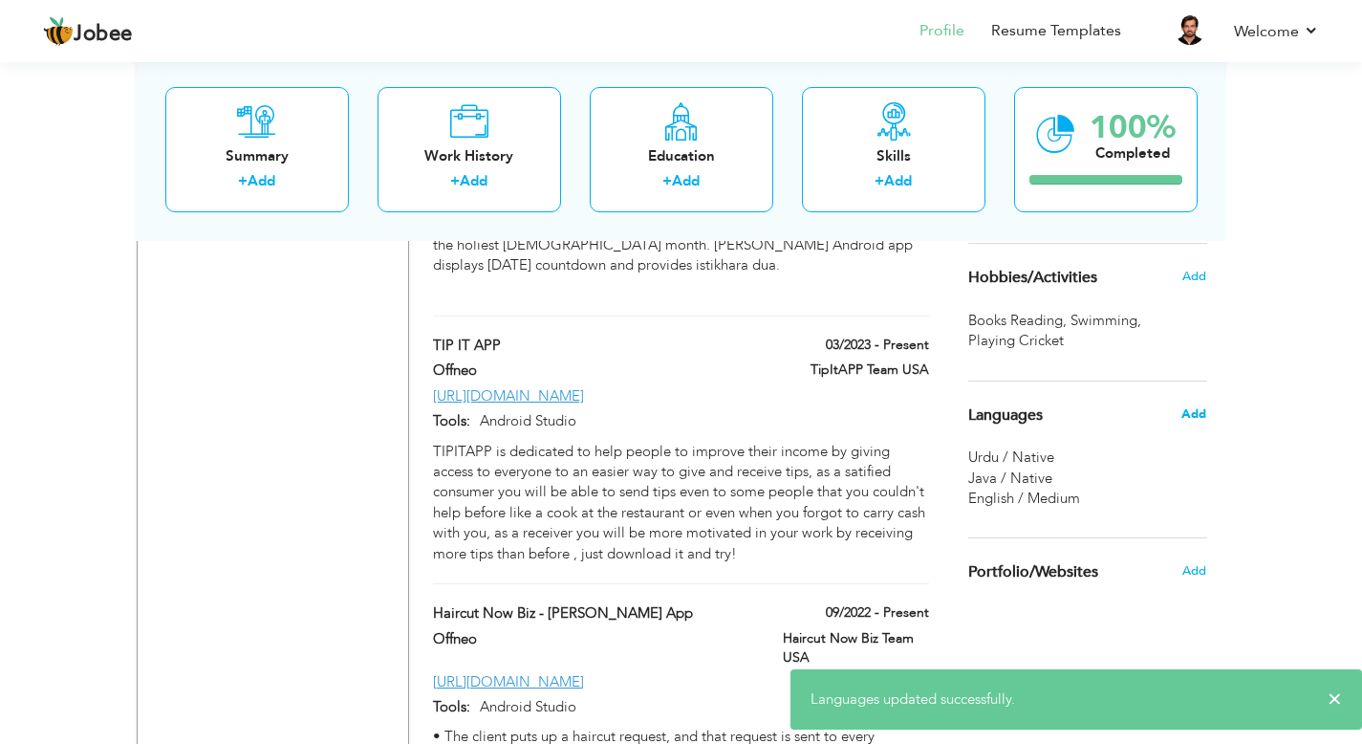
click at [1186, 409] on span "Add" at bounding box center [1194, 413] width 25 height 17
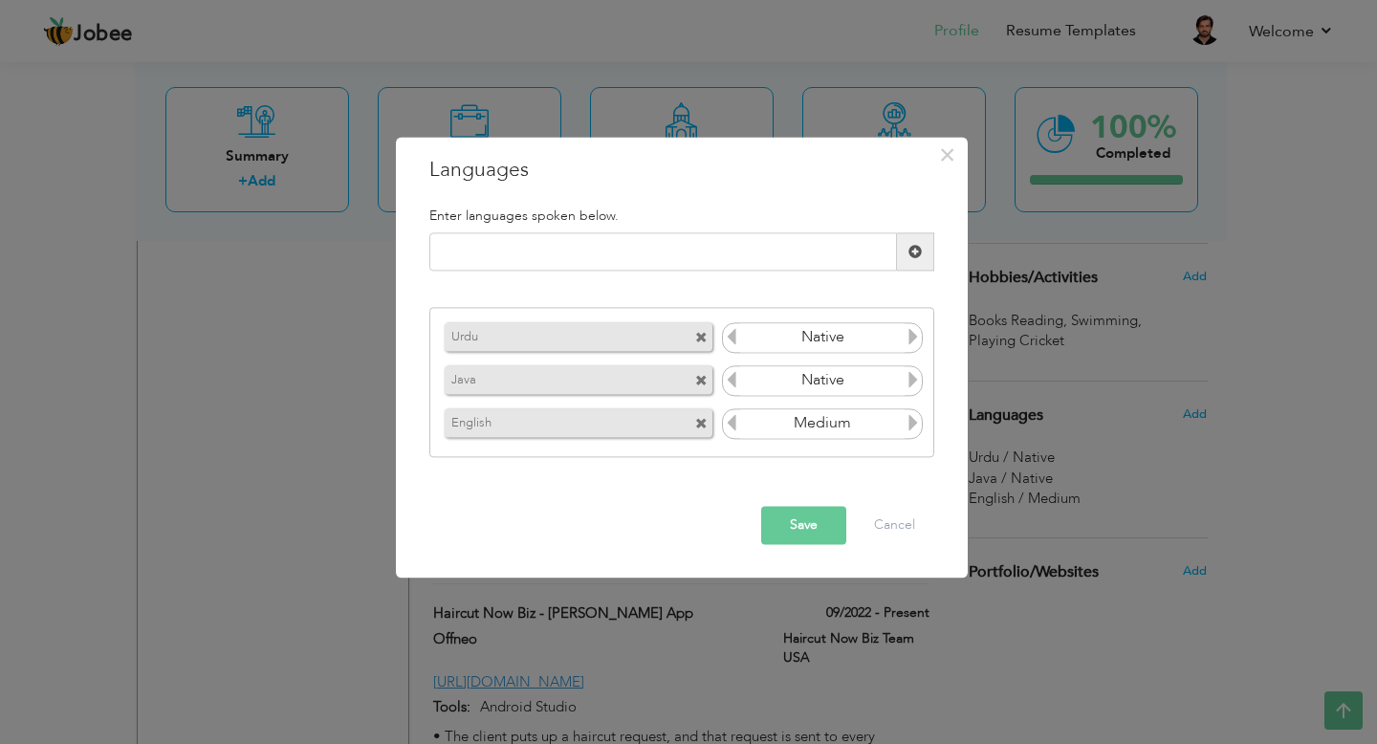
click at [530, 170] on h3 "Languages" at bounding box center [681, 170] width 505 height 29
click at [516, 168] on h3 "Languages" at bounding box center [681, 170] width 505 height 29
click at [522, 251] on input "text" at bounding box center [662, 252] width 467 height 38
paste input "Kotlin"
type input "Kotlin"
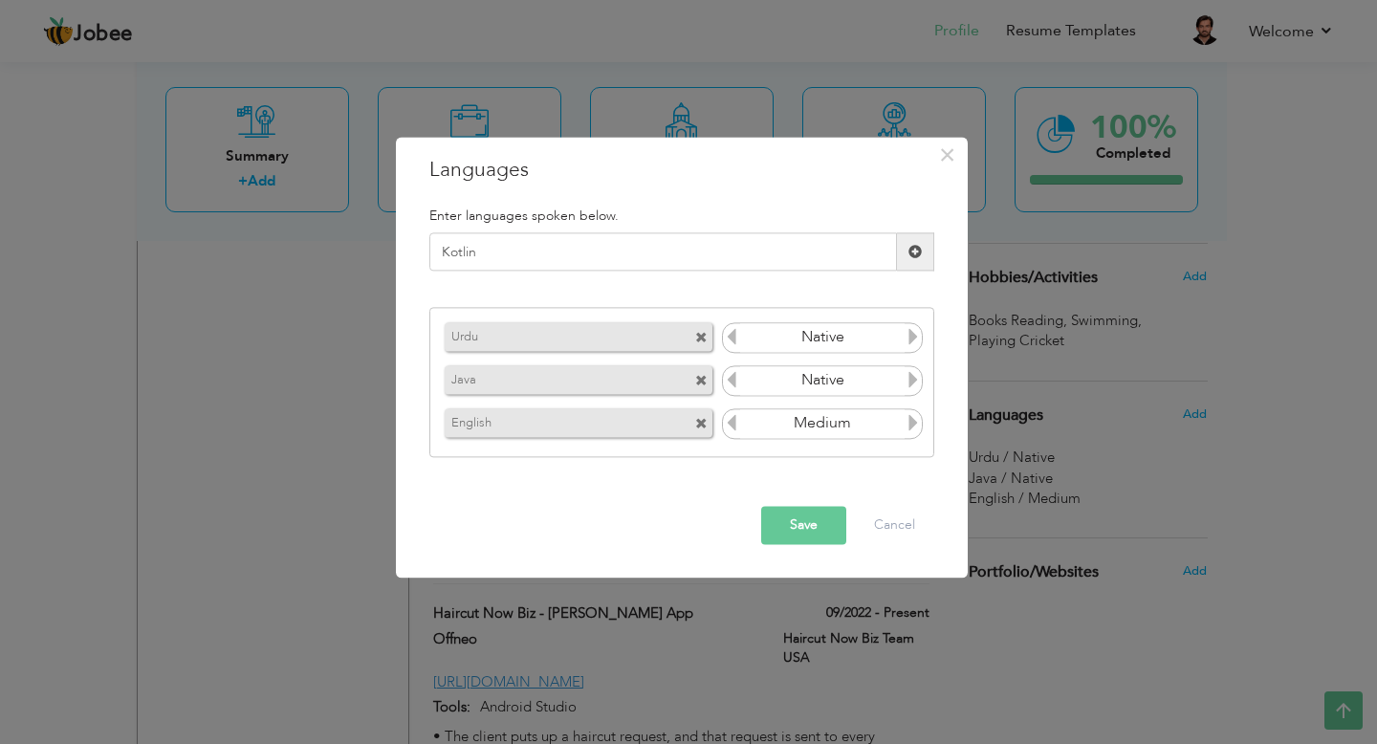
click at [919, 251] on span at bounding box center [914, 251] width 13 height 13
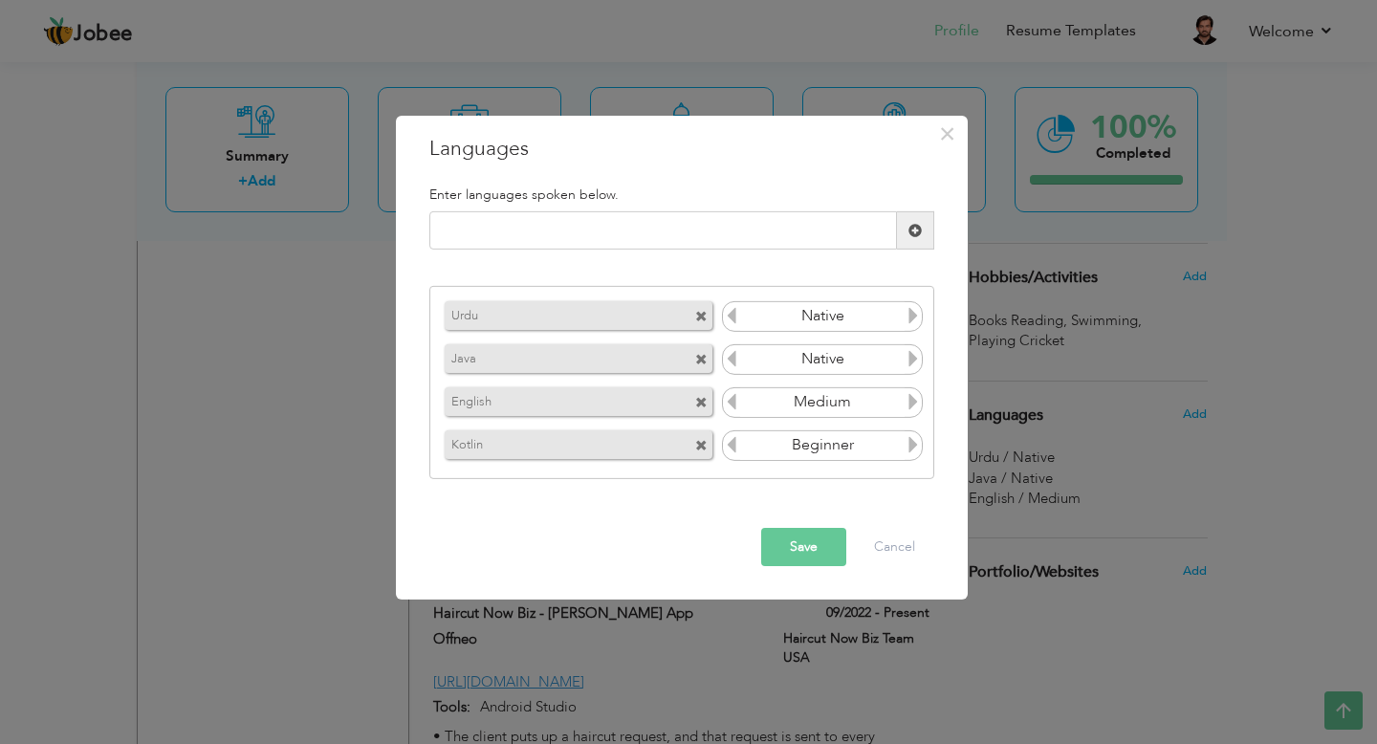
click at [914, 447] on icon at bounding box center [912, 444] width 17 height 17
click at [680, 226] on input "text" at bounding box center [662, 230] width 467 height 38
type input "D"
paste input "Flutter"
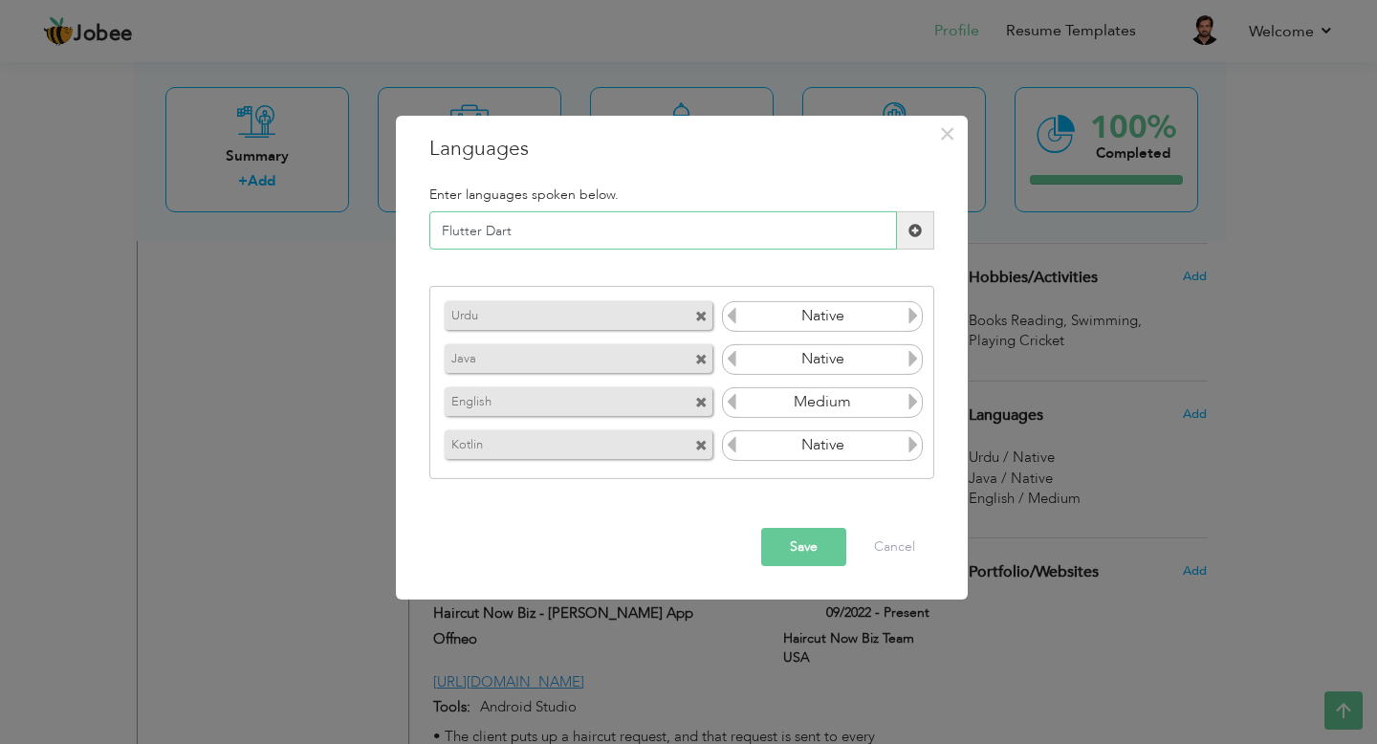
type input "Flutter Dart"
click at [916, 228] on span at bounding box center [914, 230] width 13 height 13
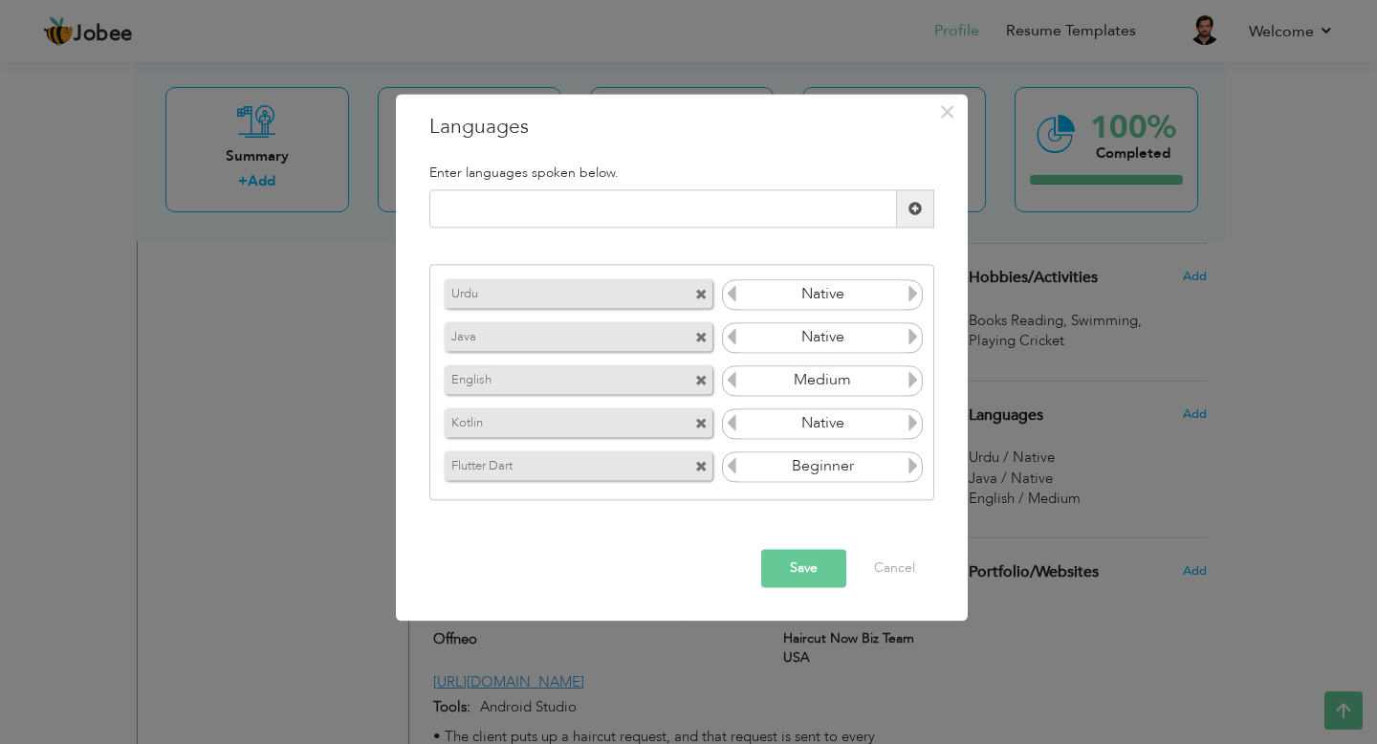
click at [808, 570] on button "Save" at bounding box center [803, 569] width 85 height 38
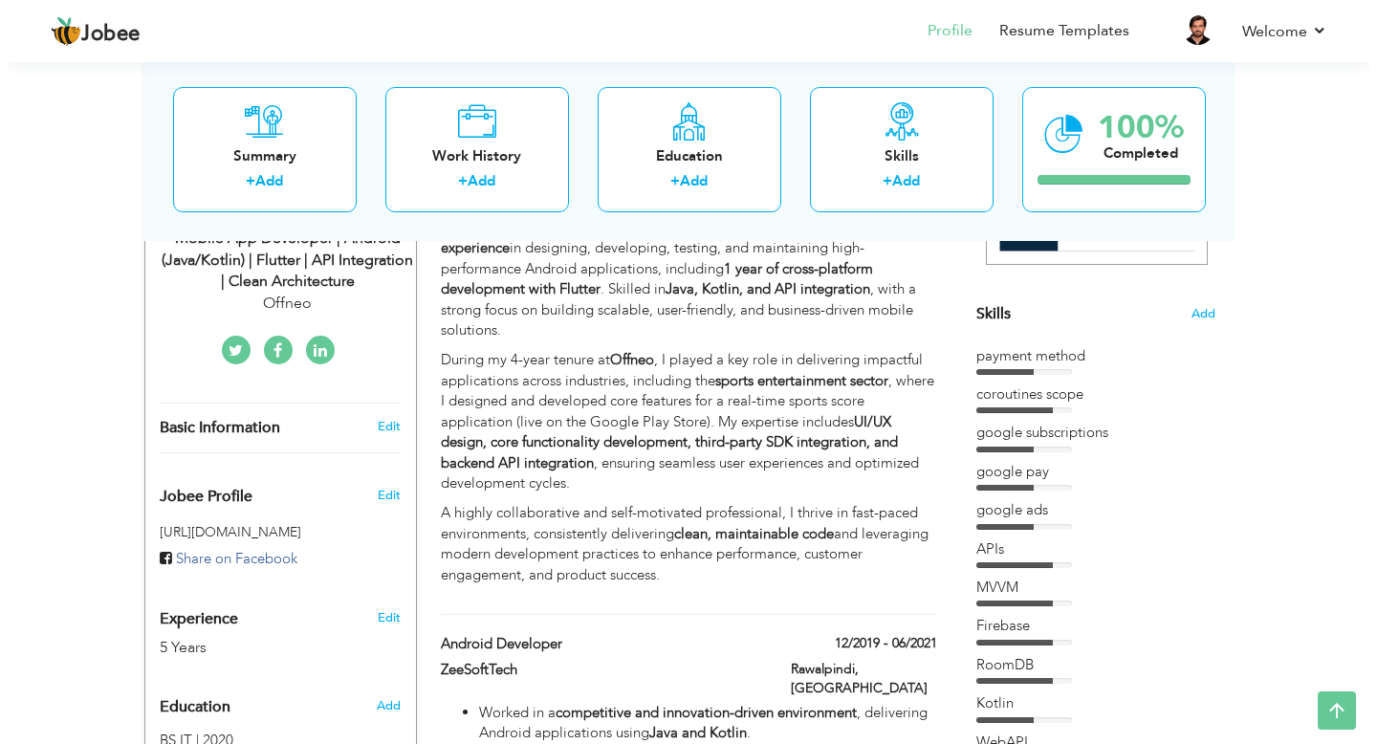
scroll to position [433, 0]
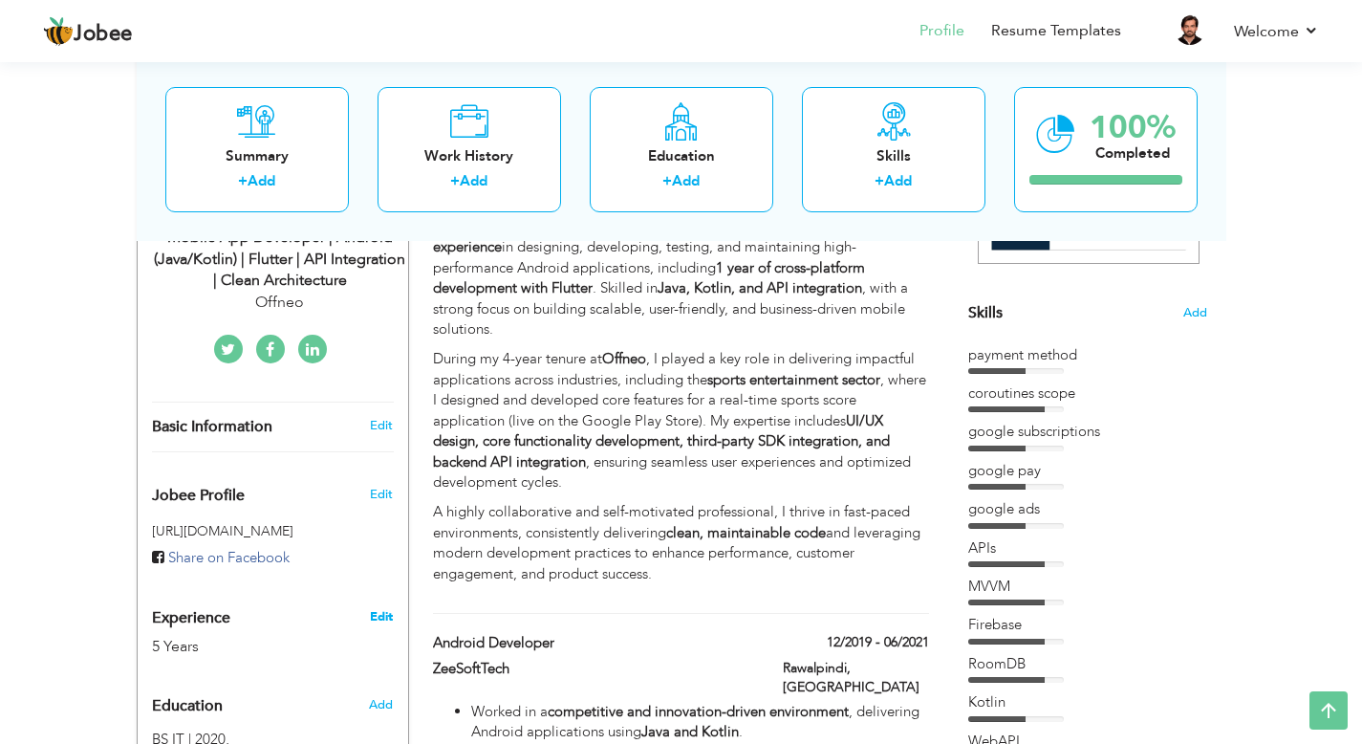
click at [377, 608] on link "Edit" at bounding box center [381, 616] width 23 height 17
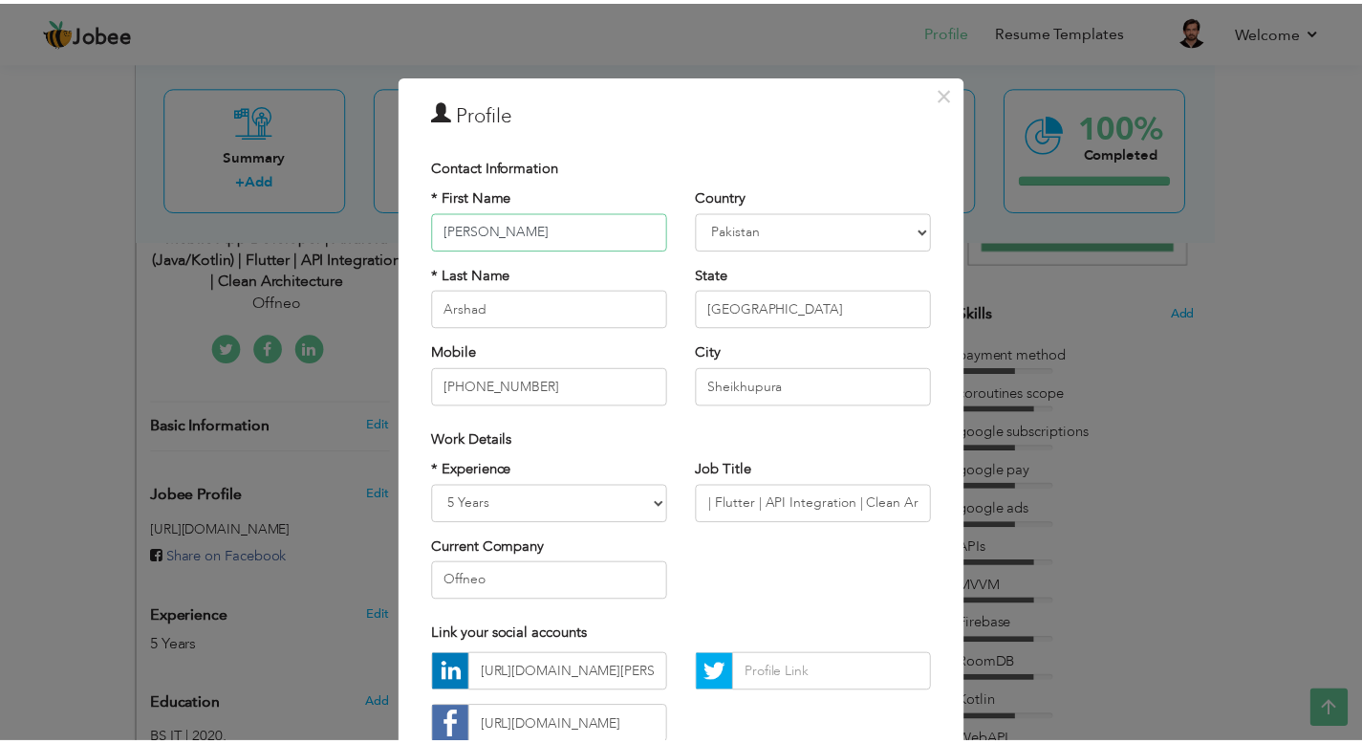
scroll to position [0, 284]
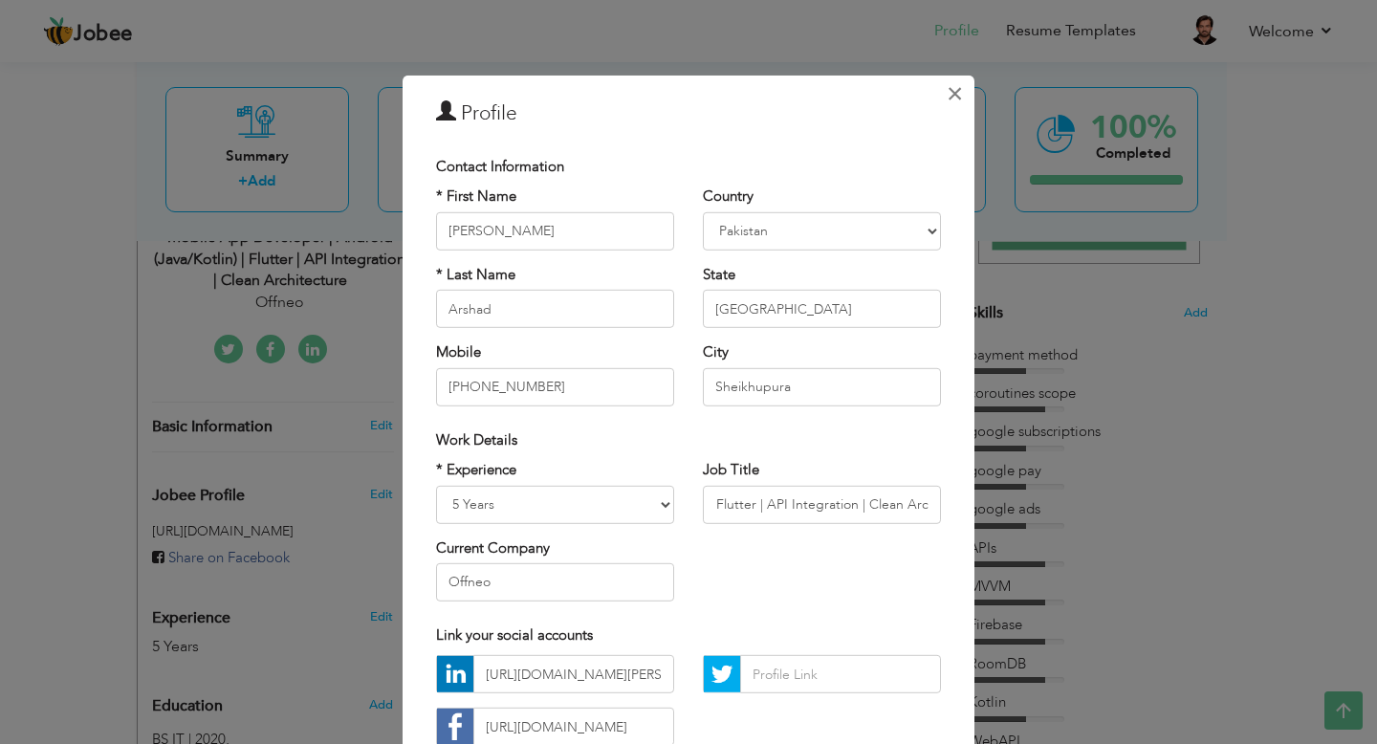
click at [946, 90] on span "×" at bounding box center [954, 93] width 16 height 34
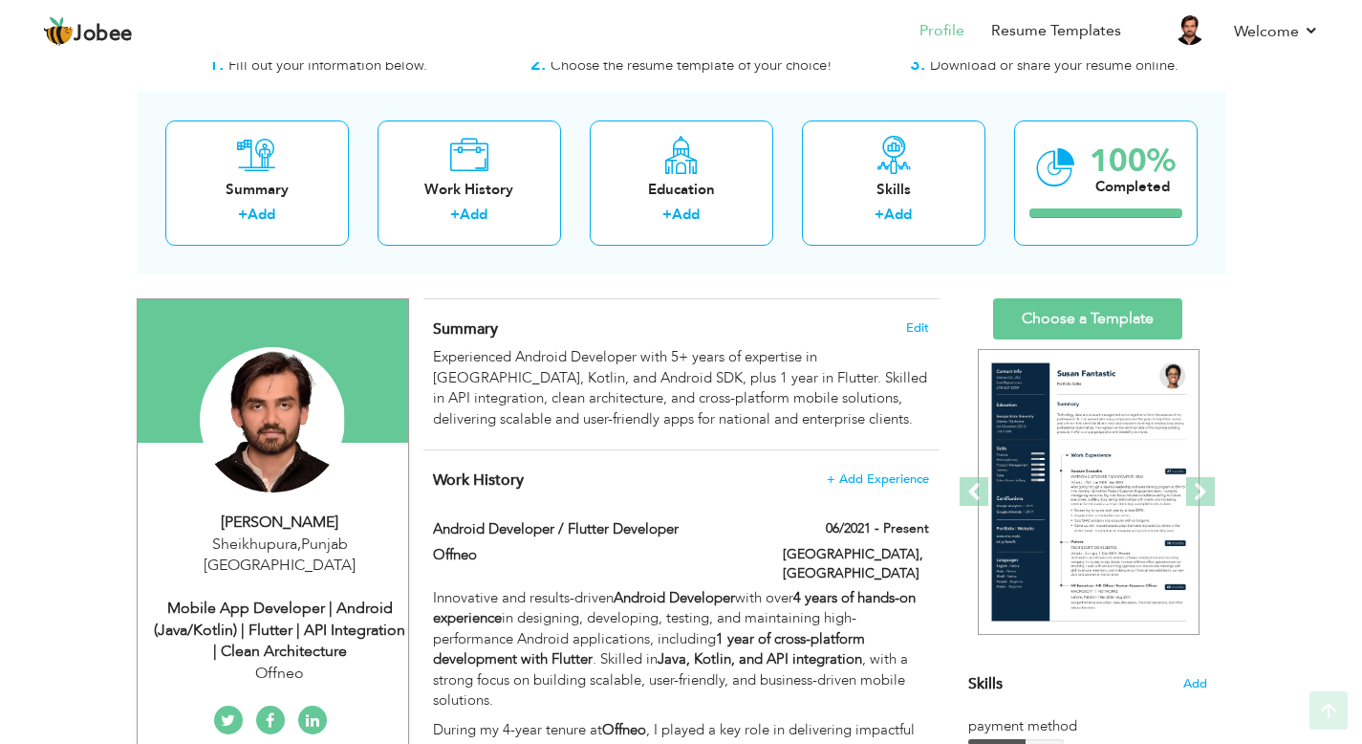
scroll to position [60, 0]
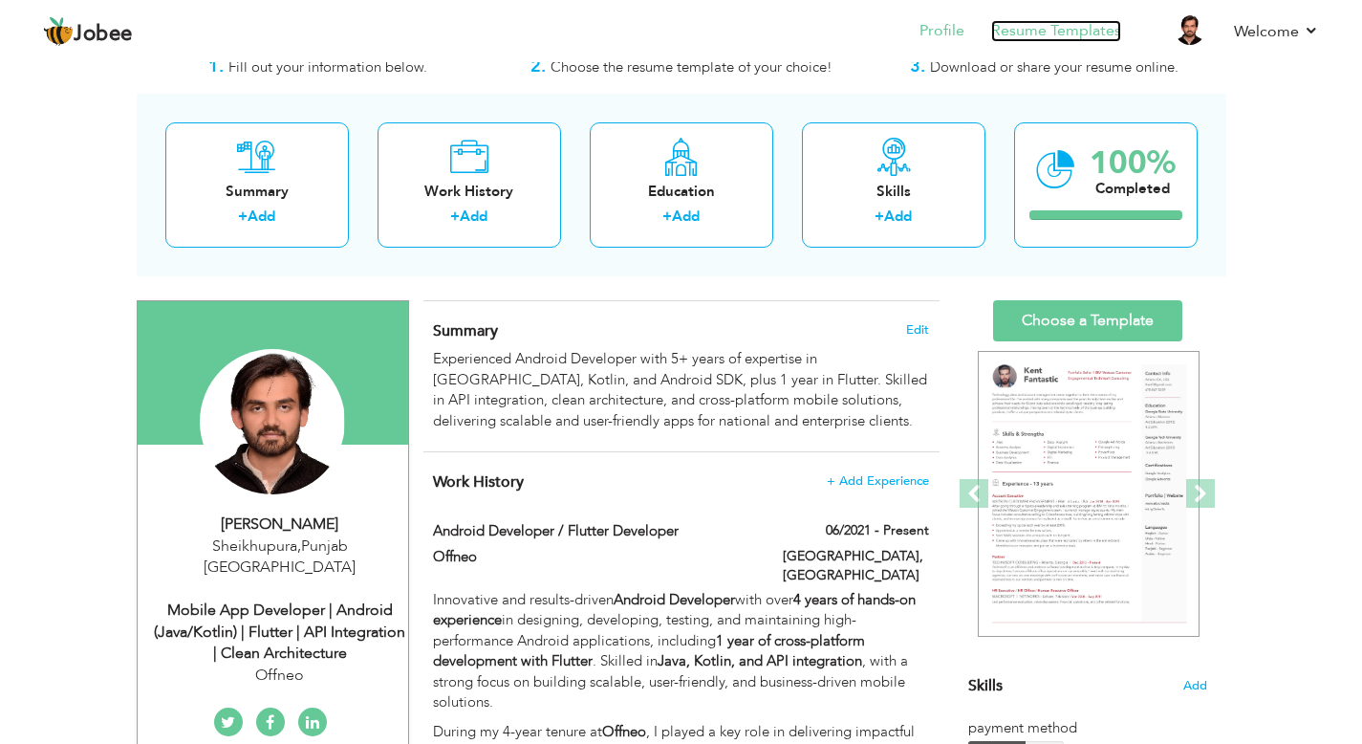
click at [1044, 32] on link "Resume Templates" at bounding box center [1056, 31] width 130 height 22
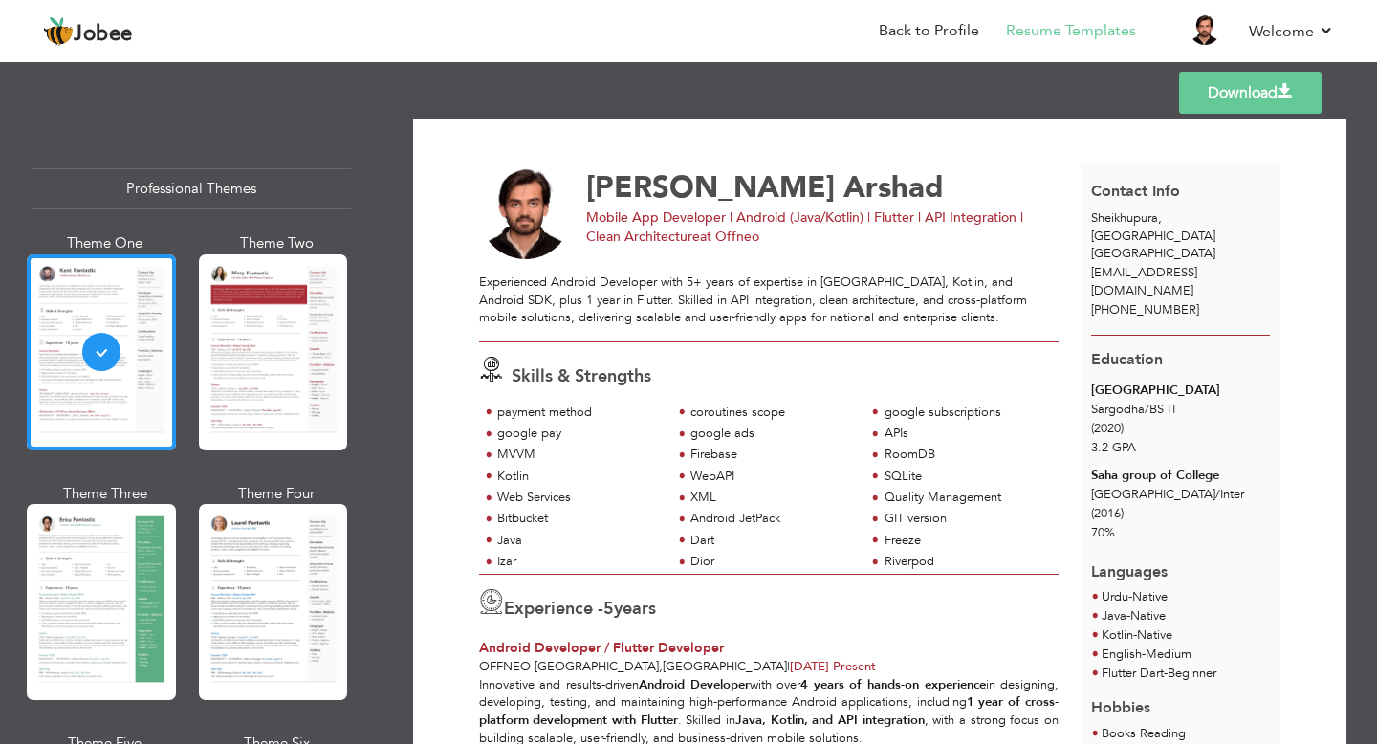
scroll to position [6, 0]
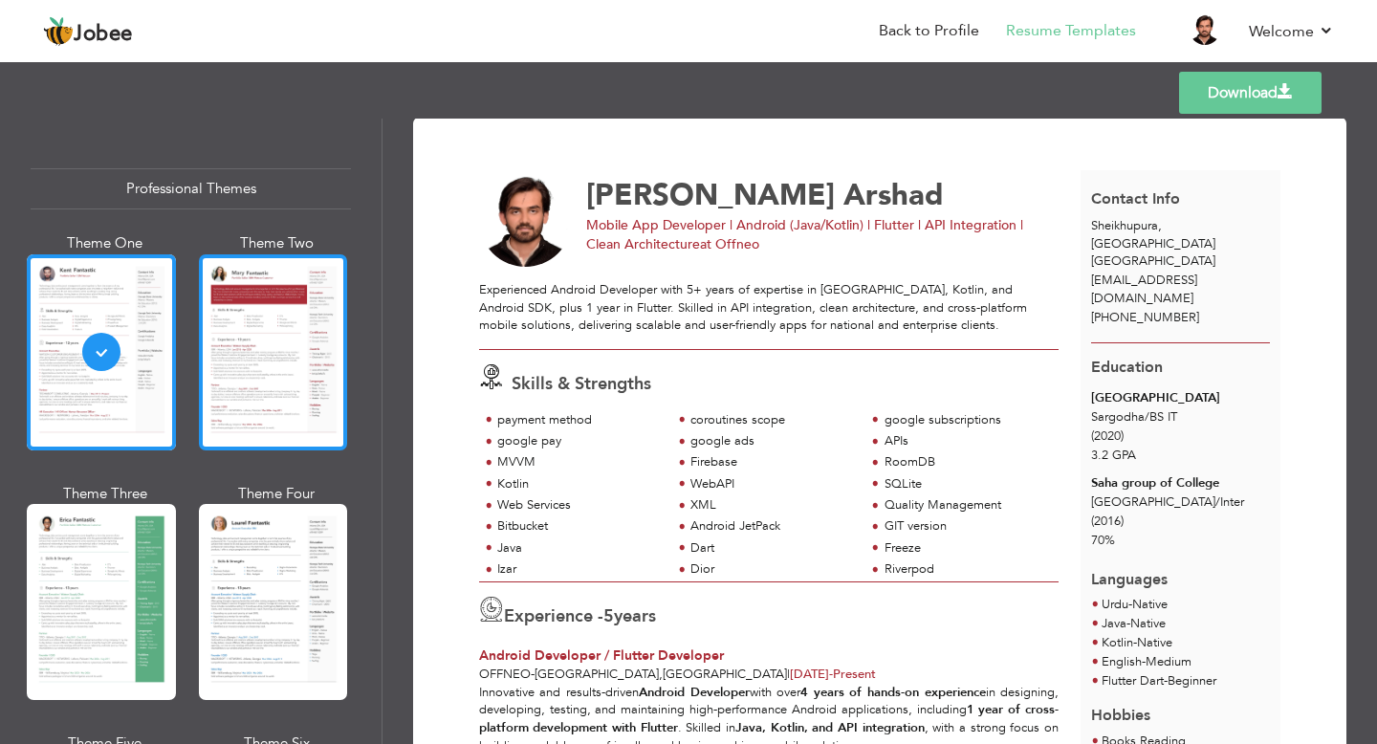
click at [262, 324] on div at bounding box center [273, 352] width 149 height 196
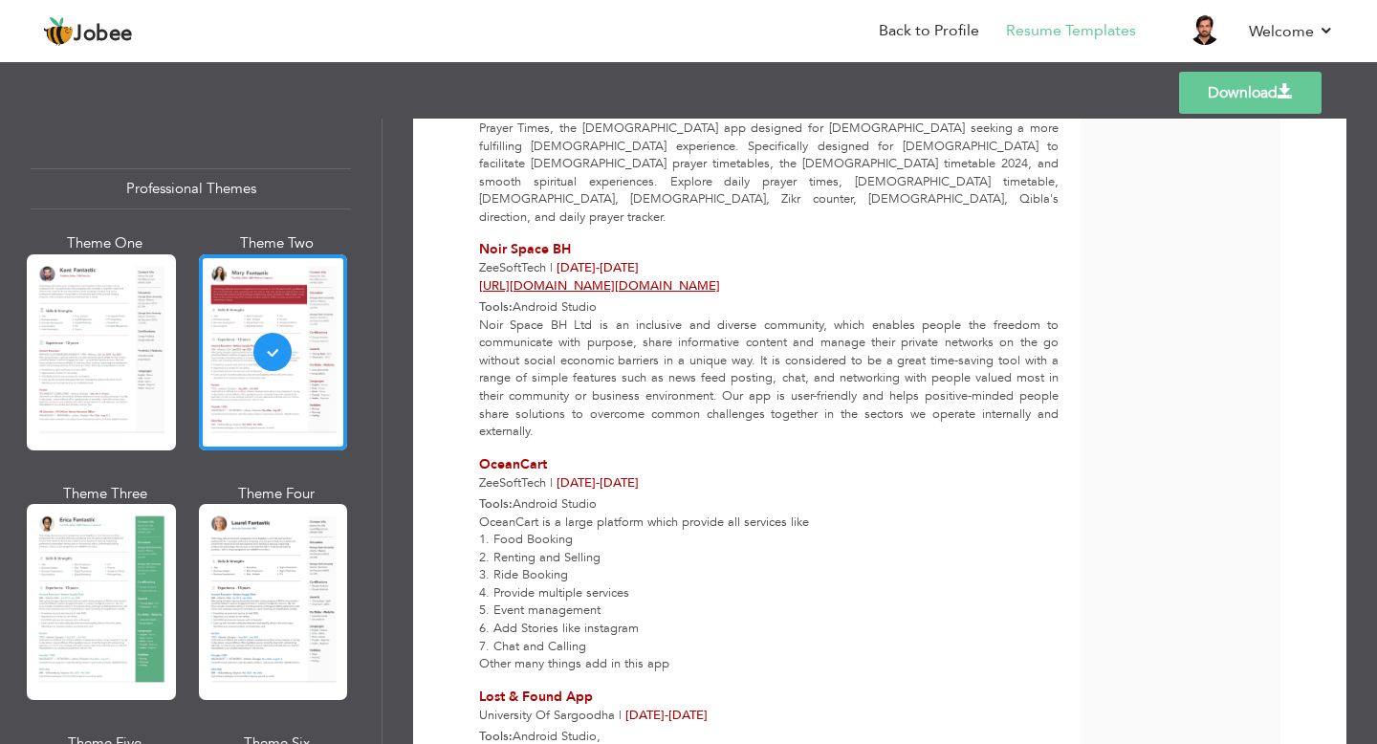
scroll to position [3002, 0]
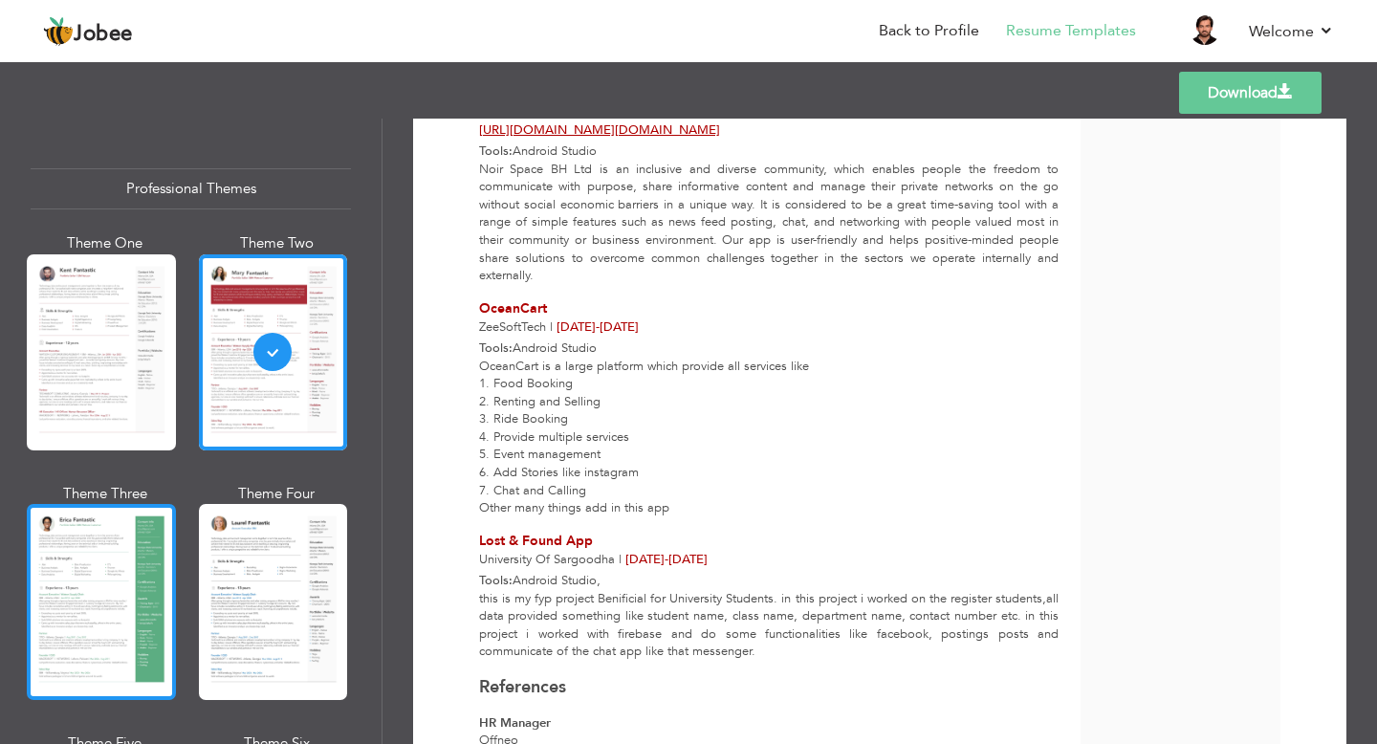
click at [87, 548] on div at bounding box center [101, 602] width 149 height 196
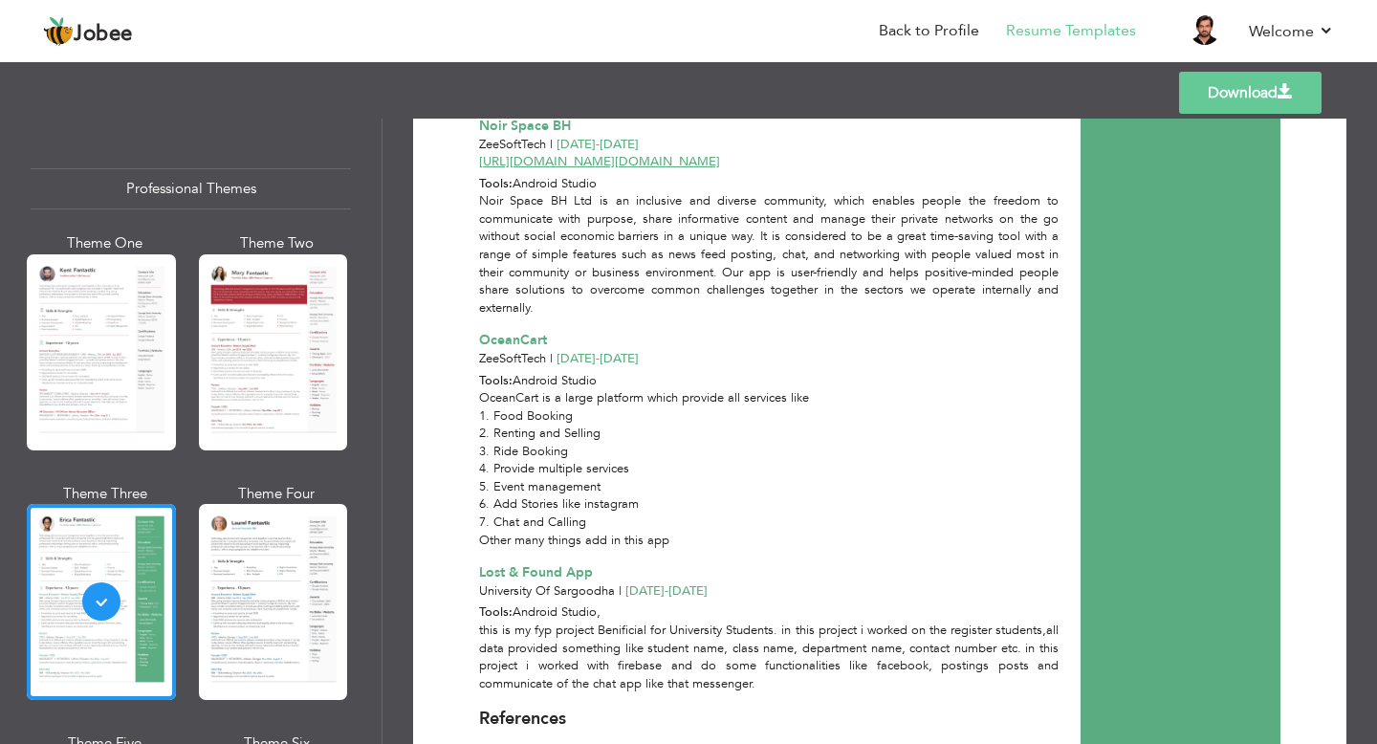
scroll to position [2995, 0]
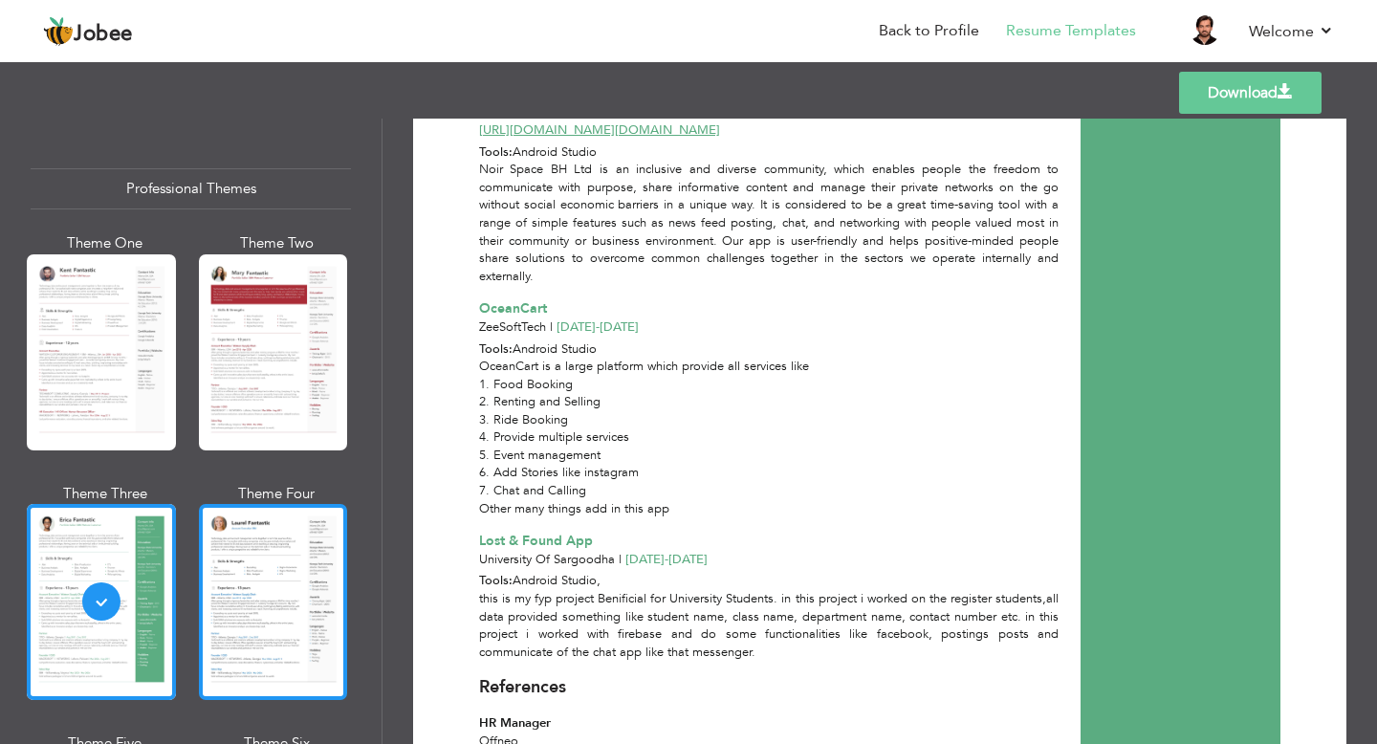
click at [264, 576] on div at bounding box center [273, 602] width 149 height 196
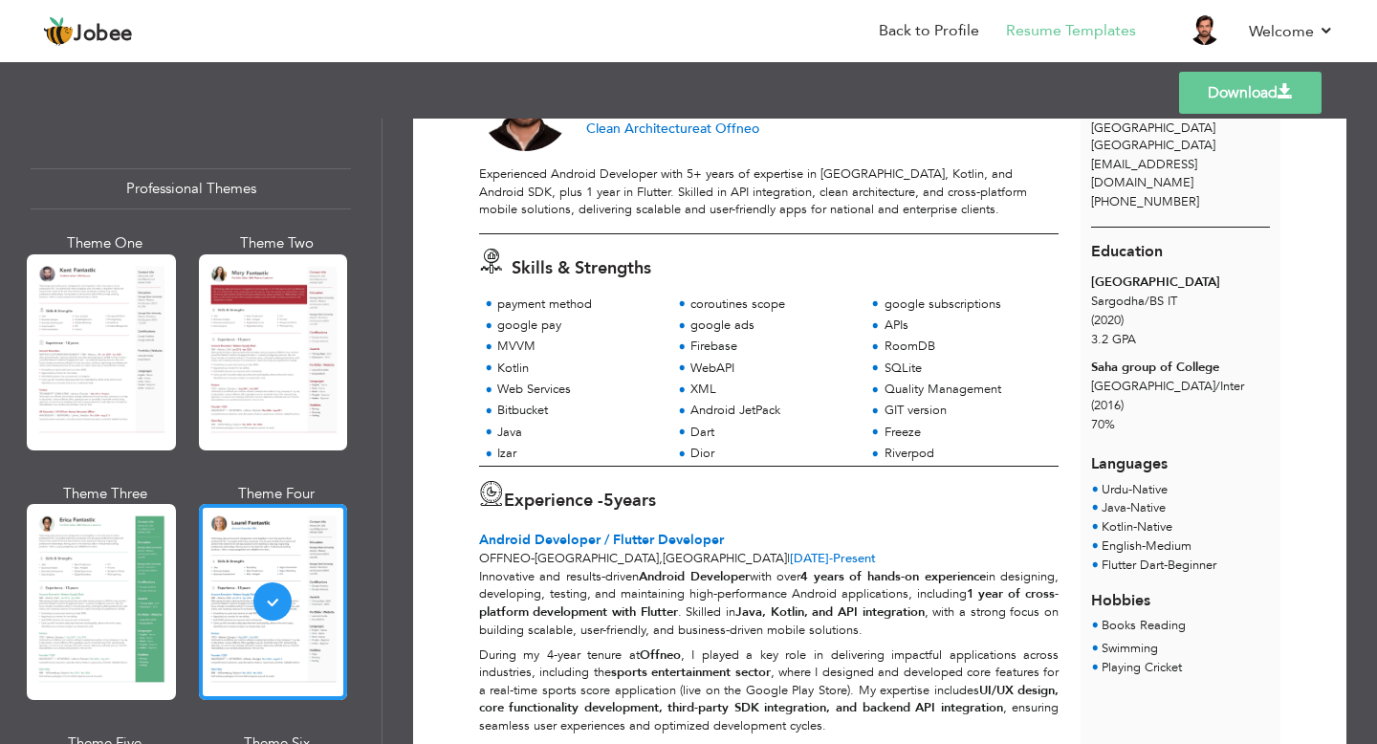
scroll to position [150, 0]
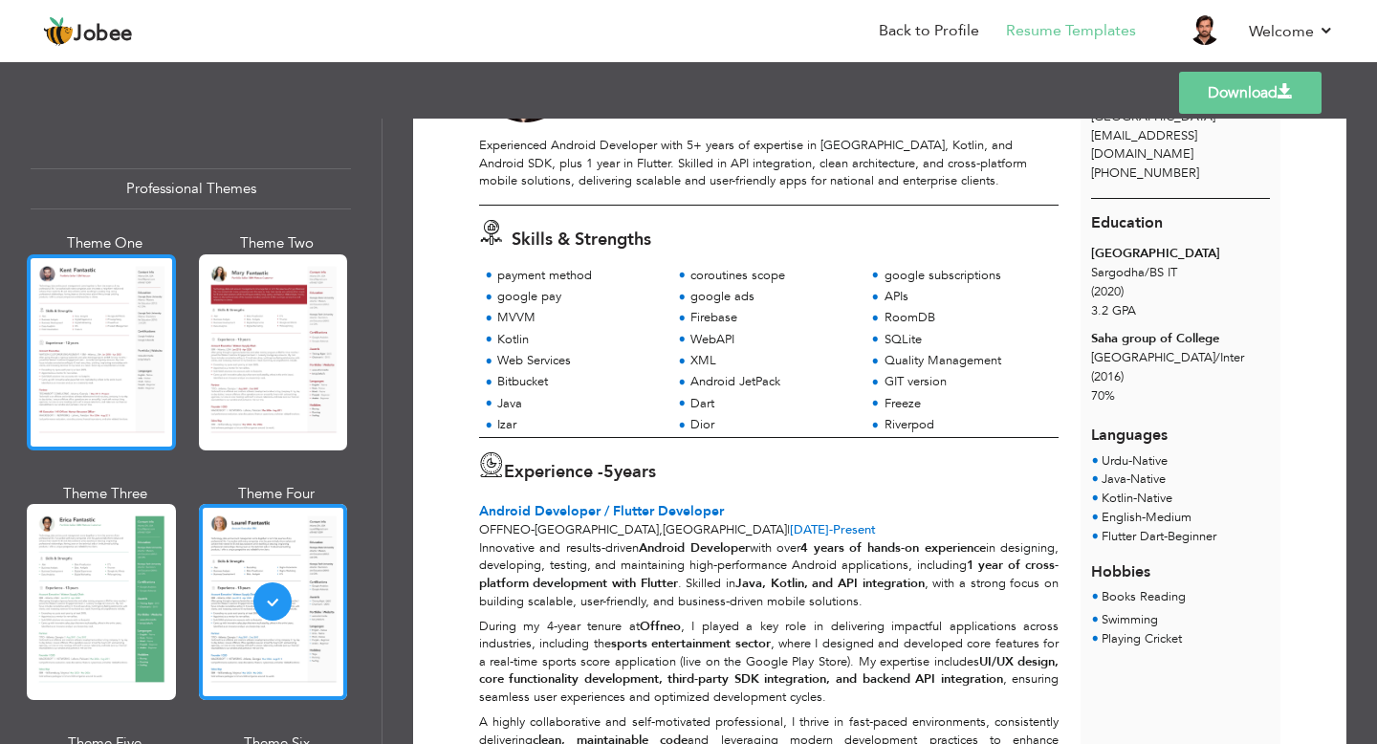
click at [101, 332] on div at bounding box center [101, 352] width 149 height 196
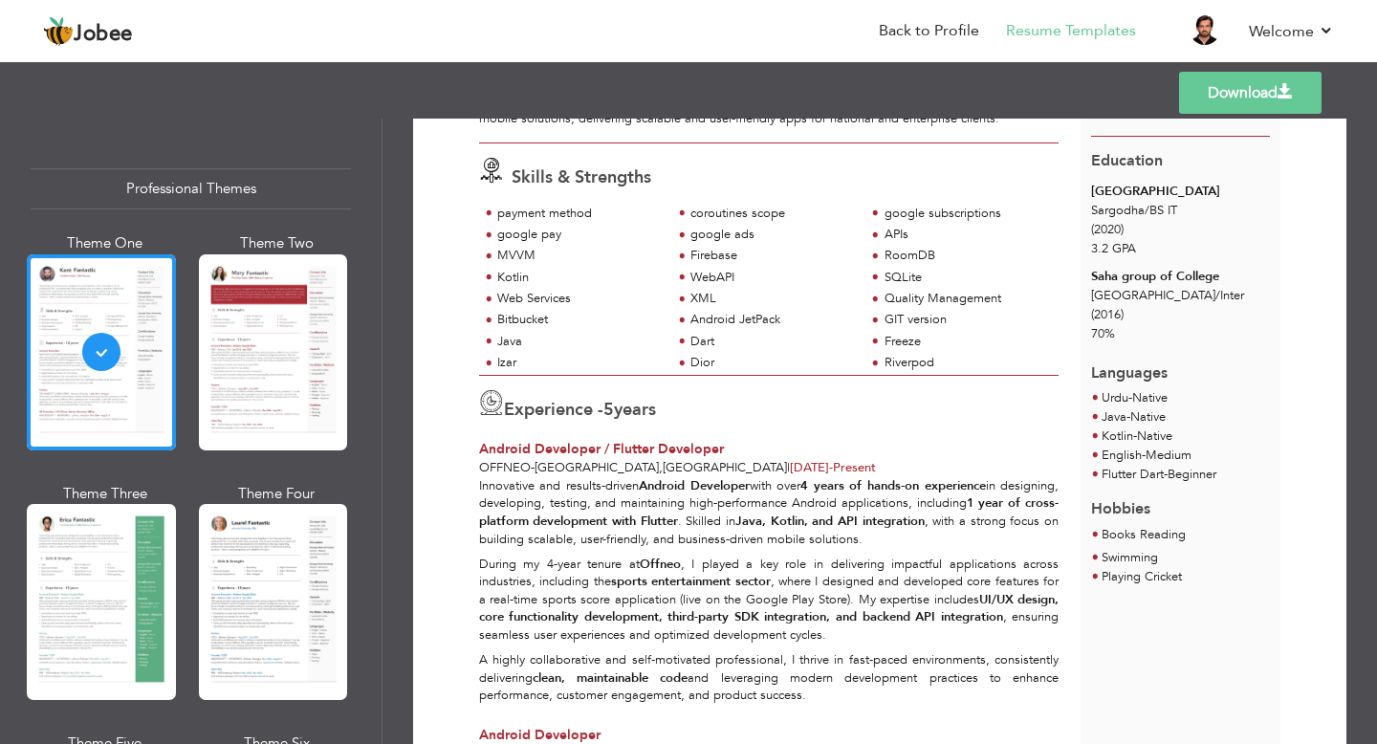
scroll to position [0, 0]
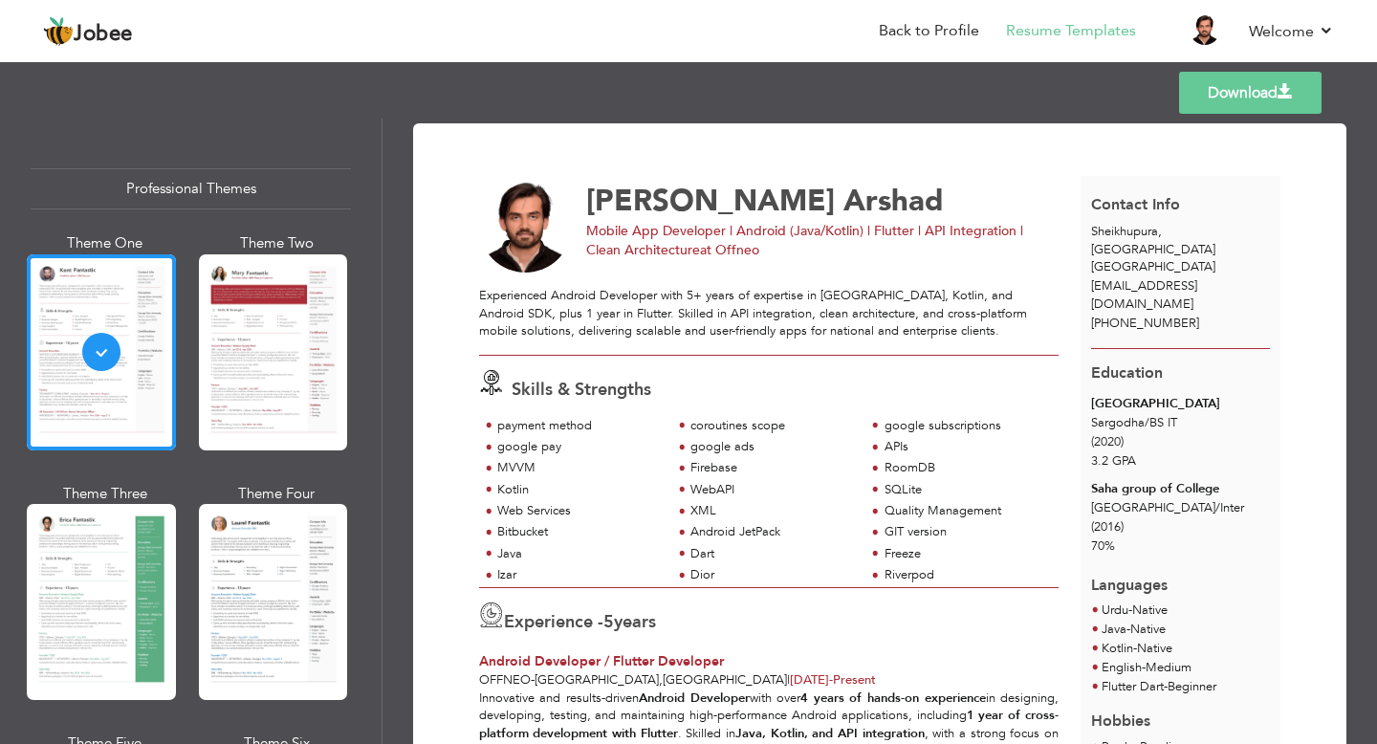
click at [1224, 98] on link "Download" at bounding box center [1250, 93] width 142 height 42
